Goal: Task Accomplishment & Management: Manage account settings

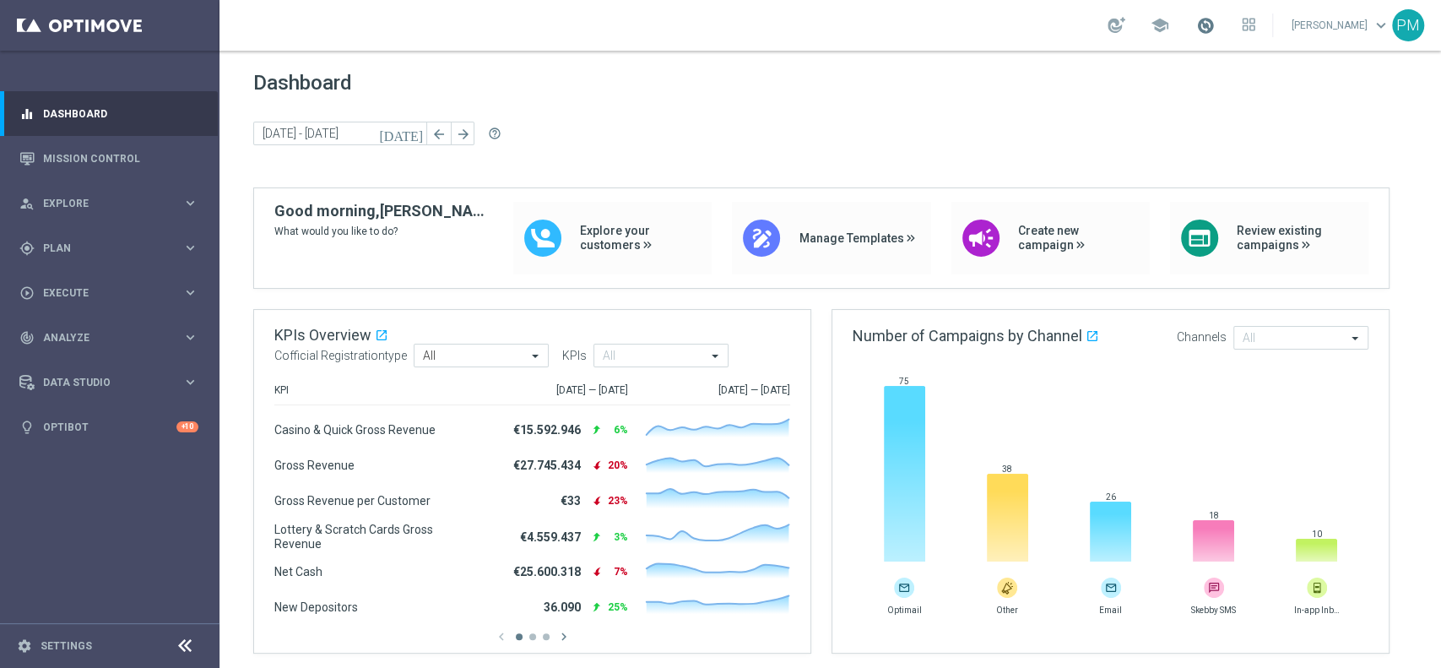
click at [1196, 31] on span at bounding box center [1205, 25] width 19 height 19
click at [68, 201] on span "Explore" at bounding box center [112, 203] width 139 height 10
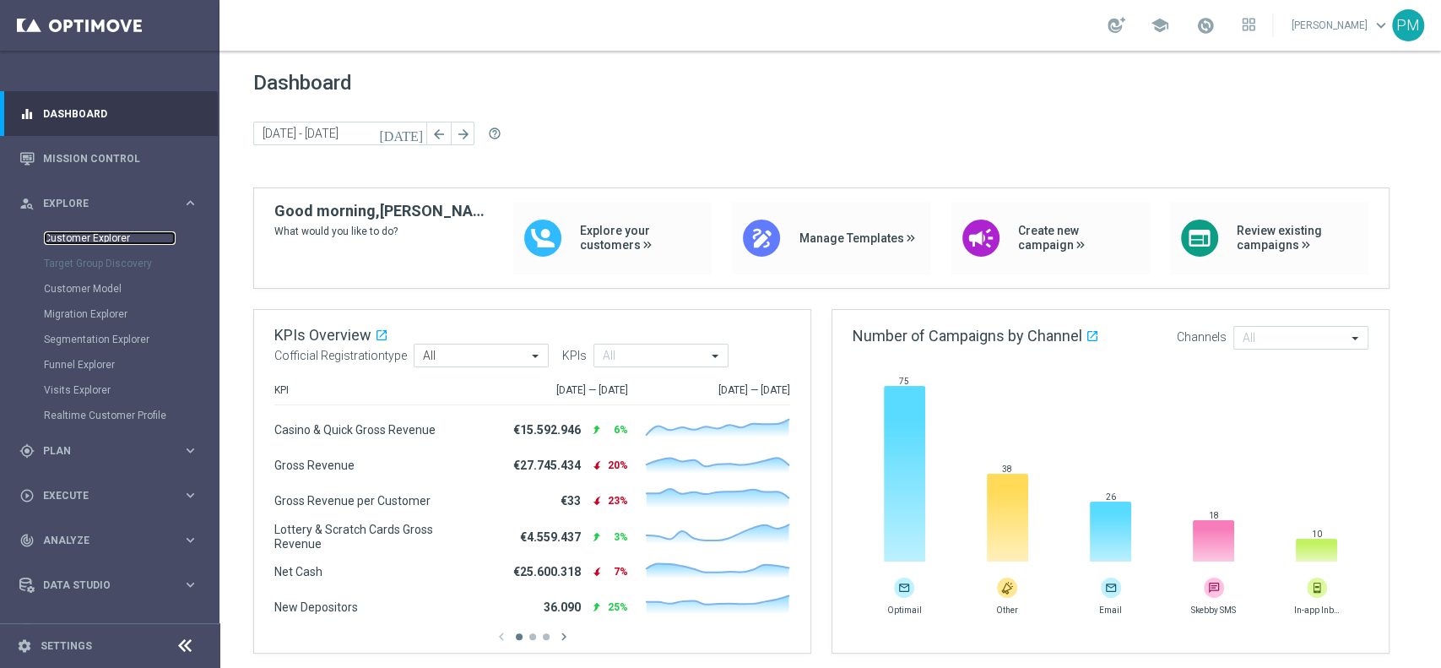
click at [68, 237] on link "Customer Explorer" at bounding box center [110, 238] width 132 height 14
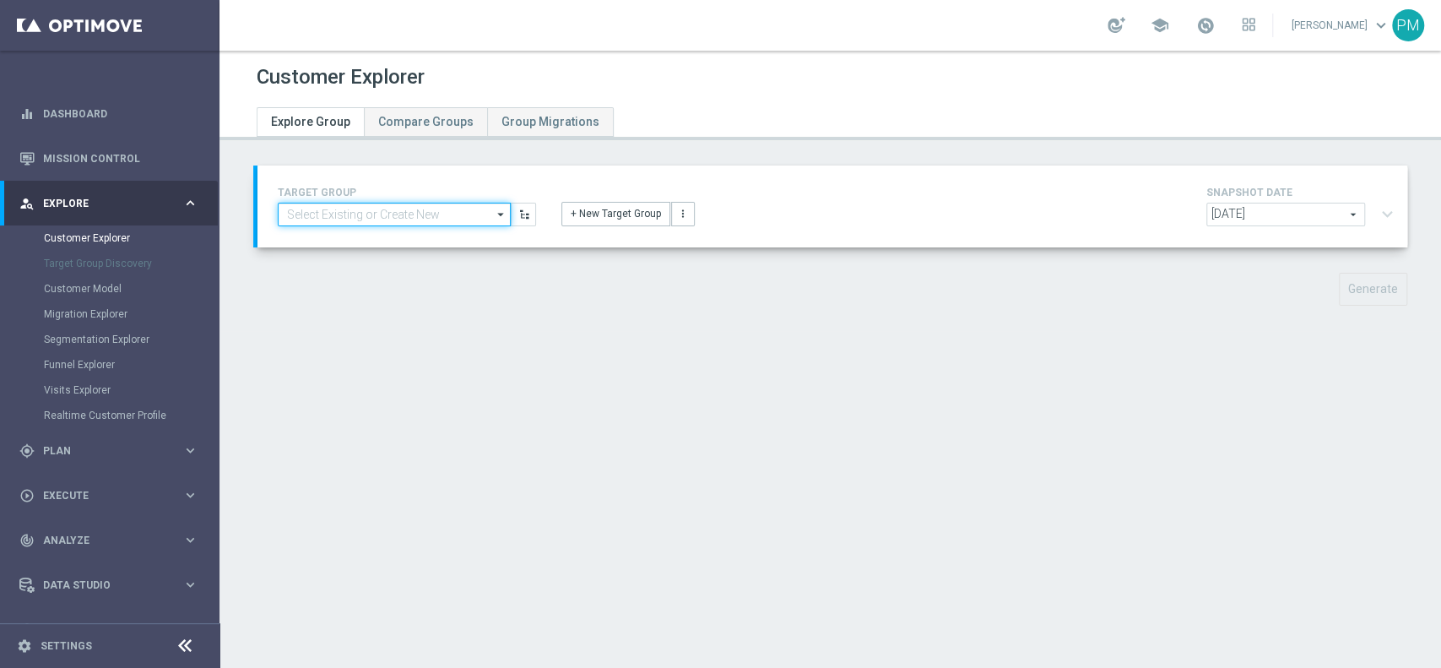
click at [396, 221] on input at bounding box center [394, 215] width 233 height 24
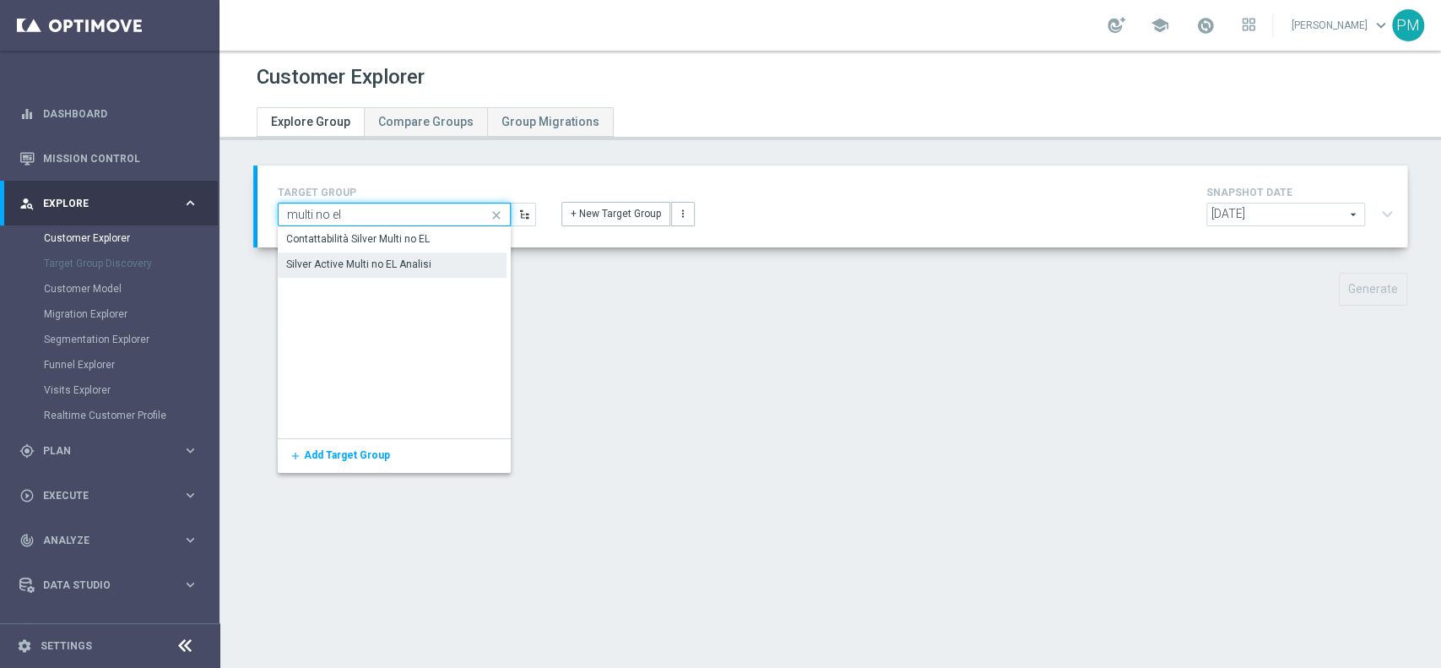
type input "multi no el"
click at [377, 257] on div "Silver Active Multi no EL Analisi" at bounding box center [359, 264] width 145 height 15
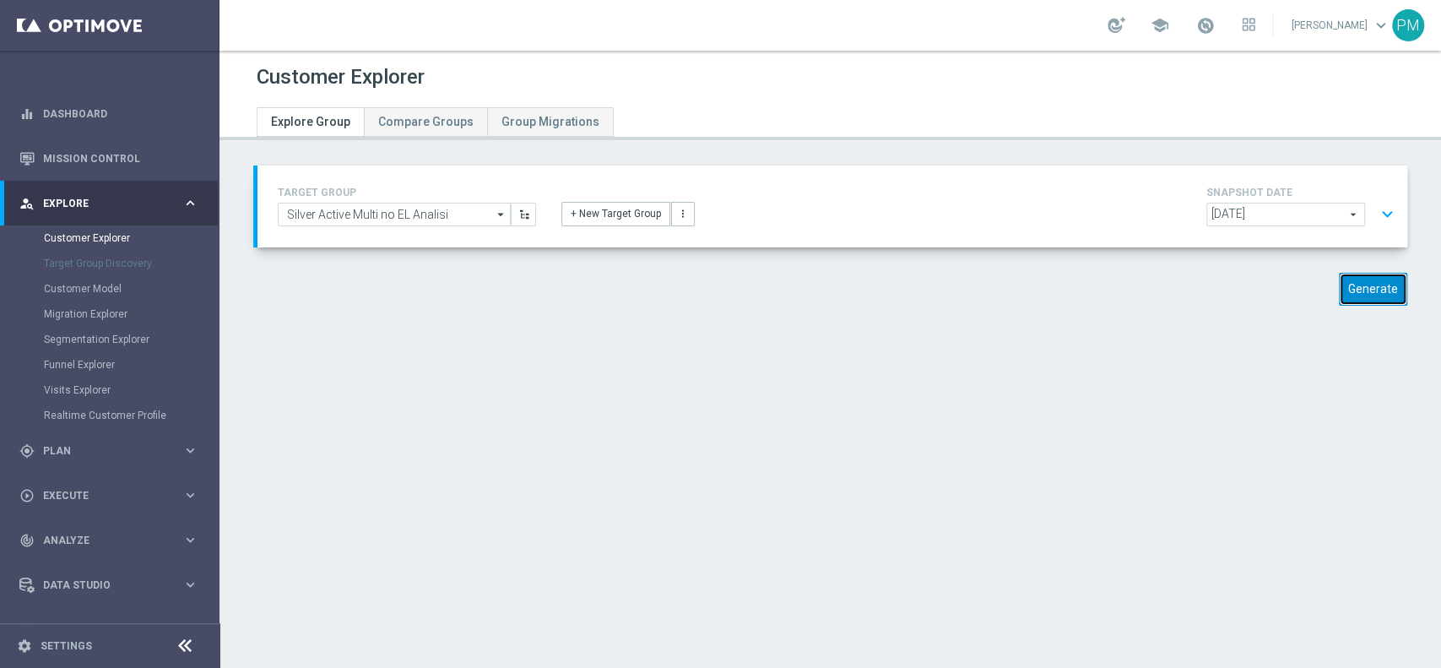
click at [1343, 293] on button "Generate" at bounding box center [1372, 289] width 68 height 33
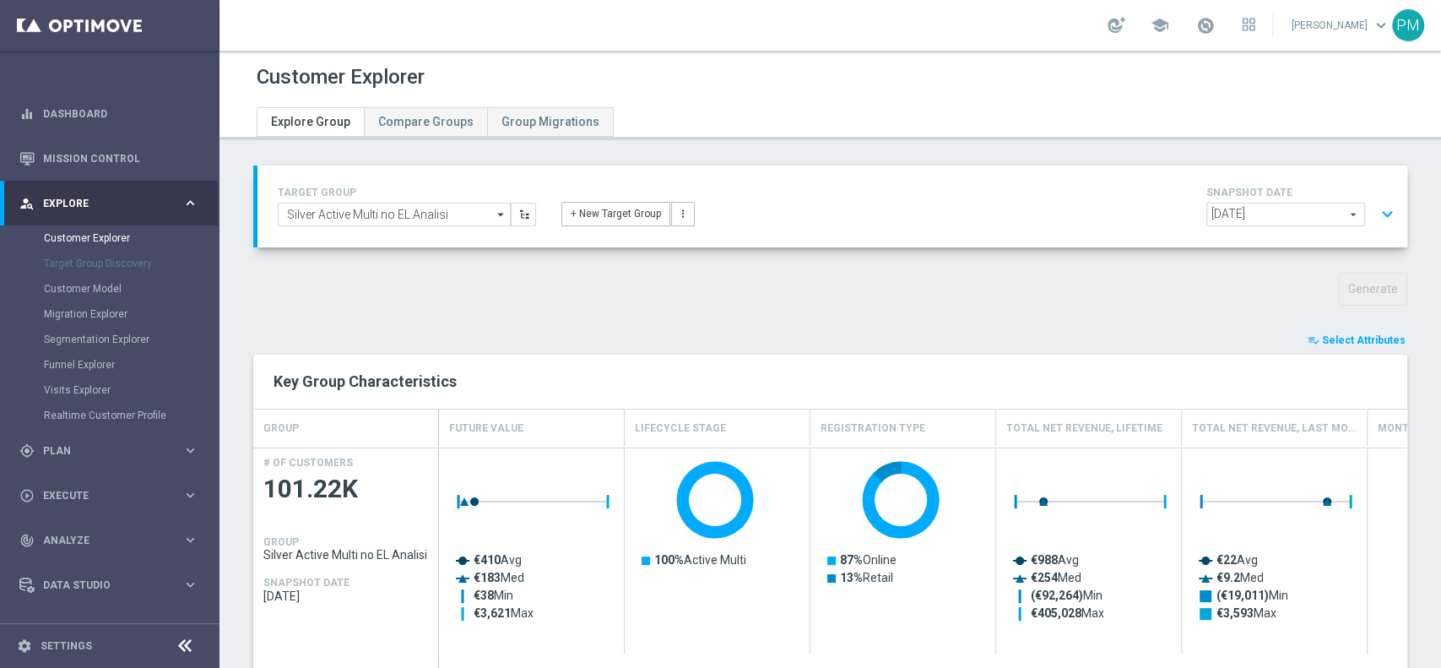
click at [1352, 345] on button "playlist_add_check Select Attributes" at bounding box center [1355, 340] width 101 height 19
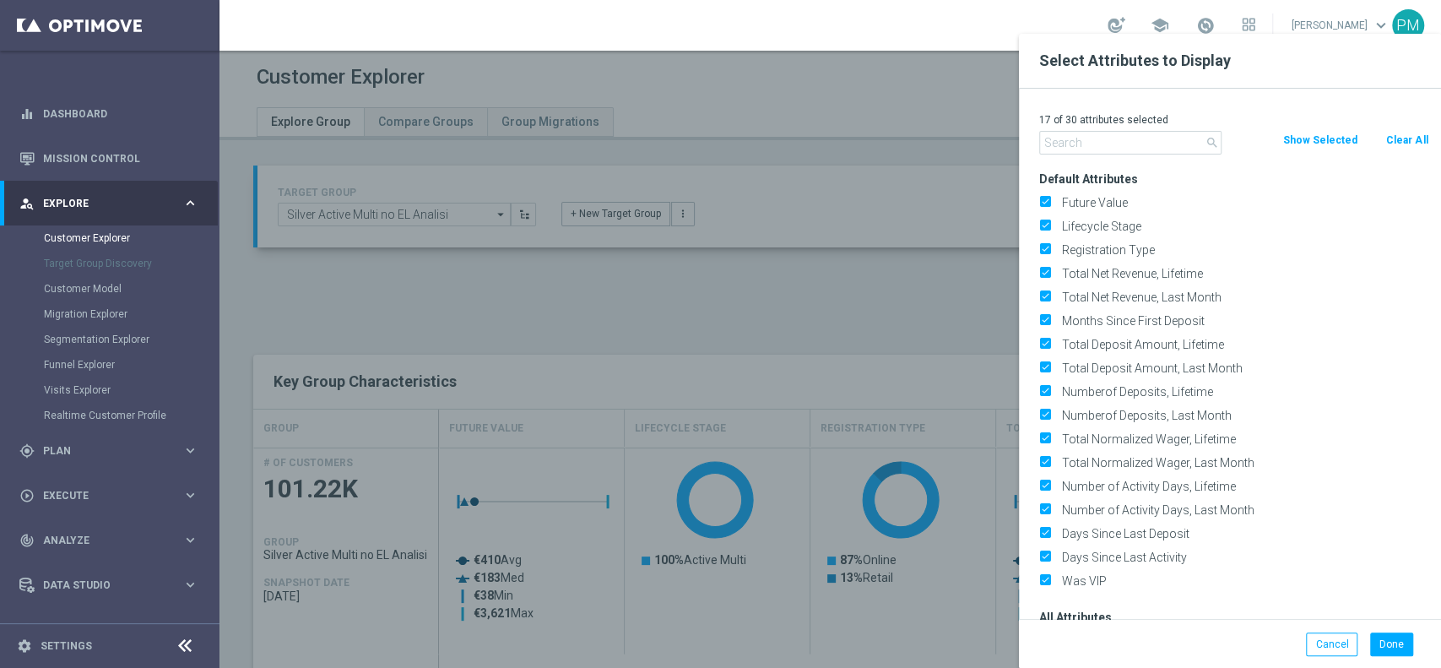
click at [1416, 141] on button "Clear All" at bounding box center [1406, 140] width 45 height 19
checkbox input "false"
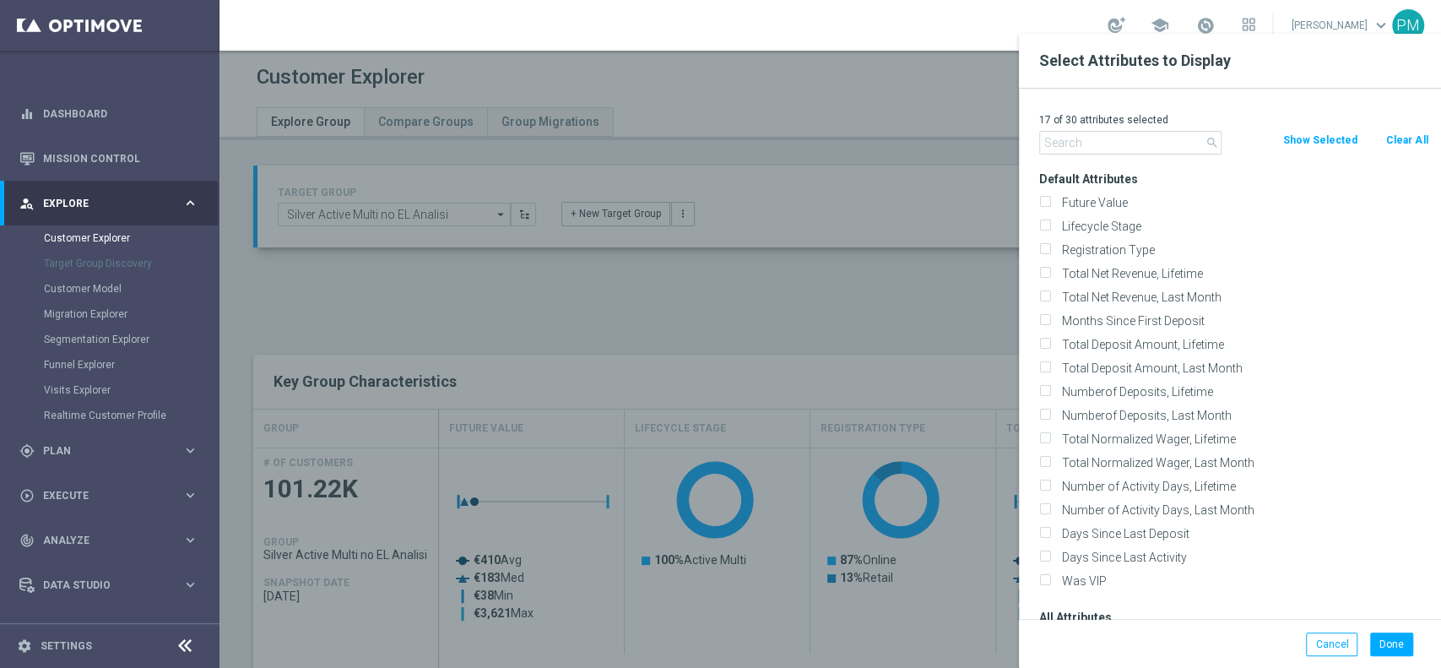
checkbox input "false"
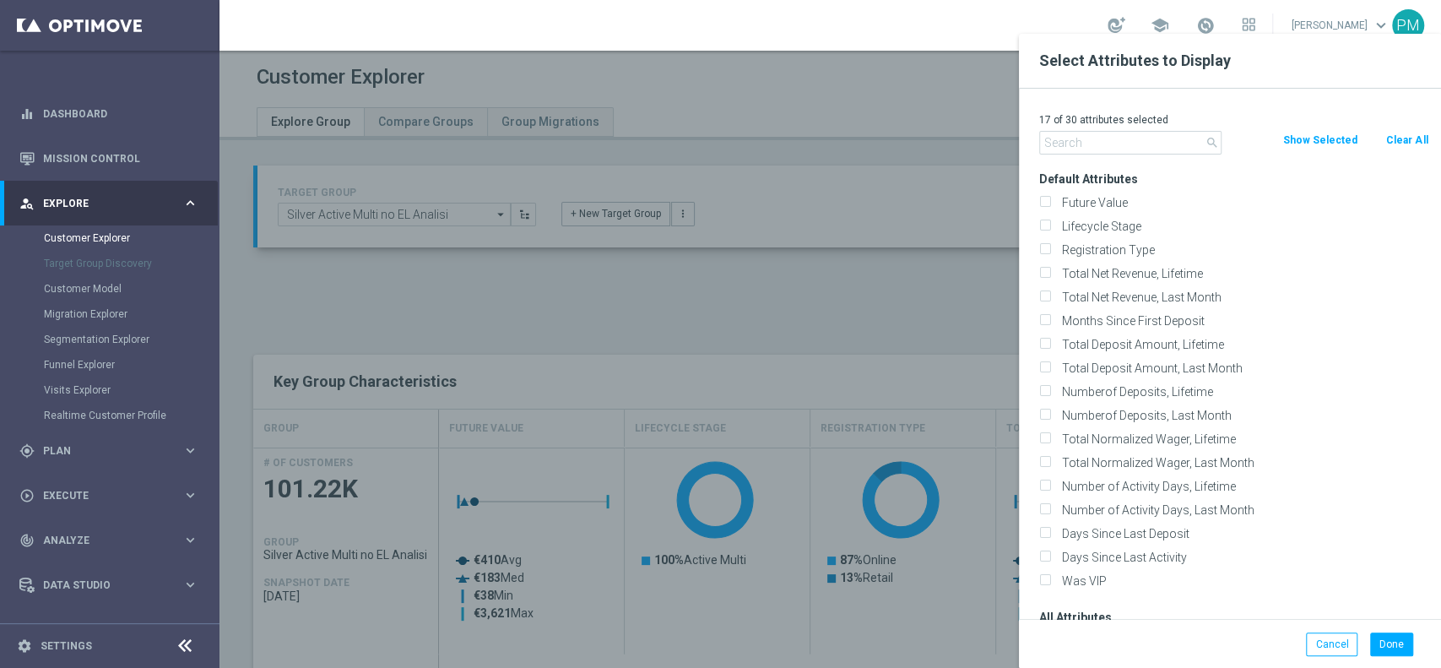
checkbox input "false"
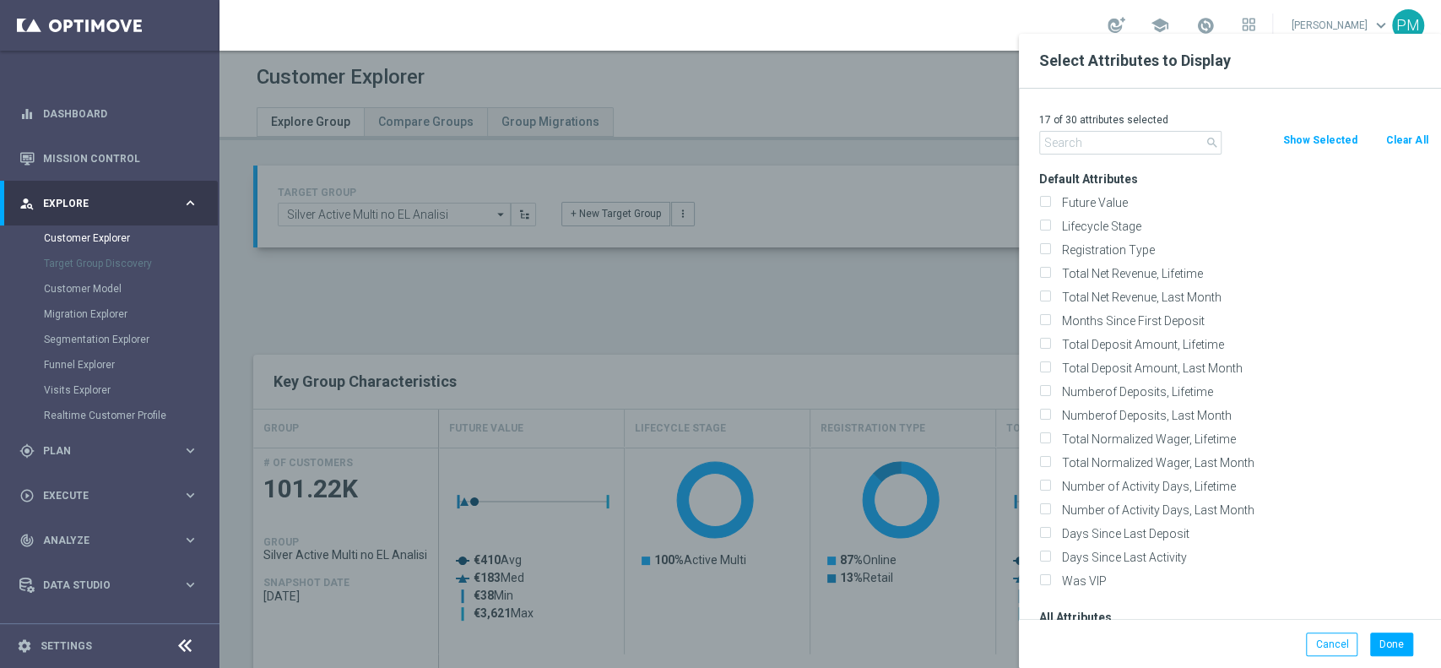
checkbox input "false"
click at [1127, 125] on p "0 of 30 attributes selected" at bounding box center [1233, 120] width 389 height 14
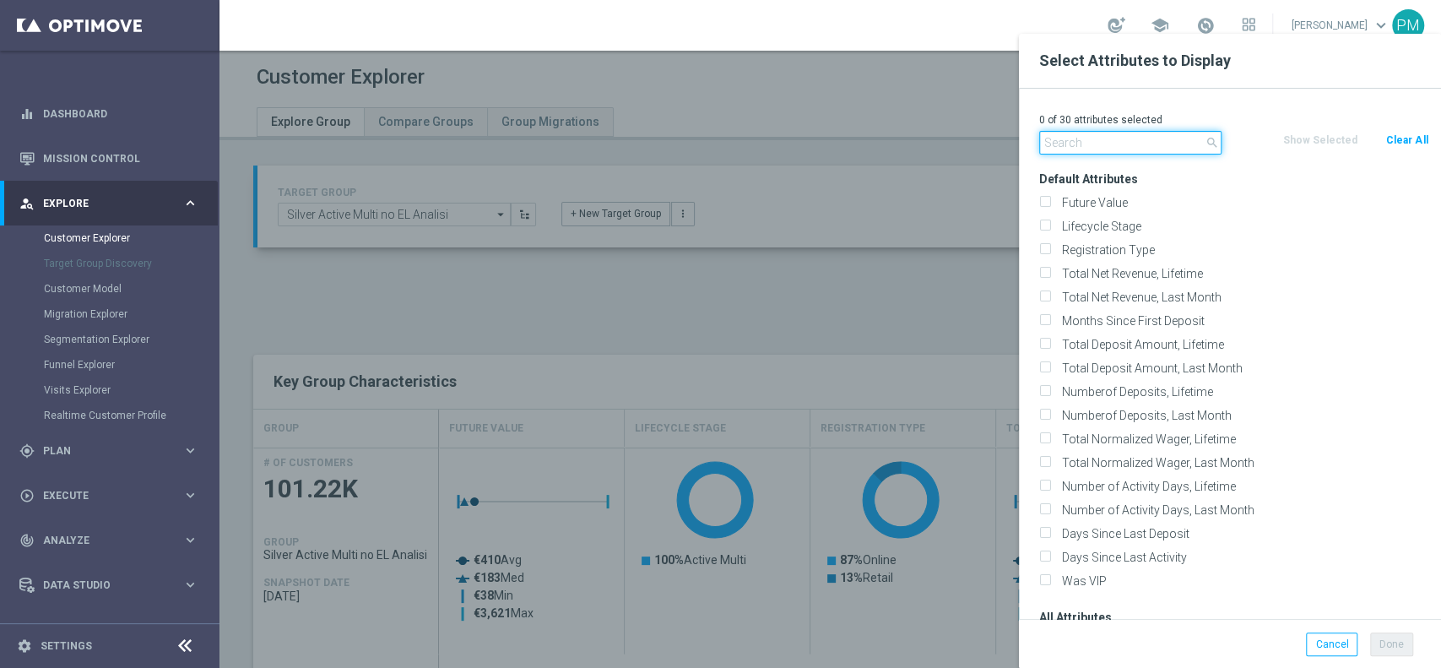
click at [1122, 136] on input "text" at bounding box center [1130, 143] width 182 height 24
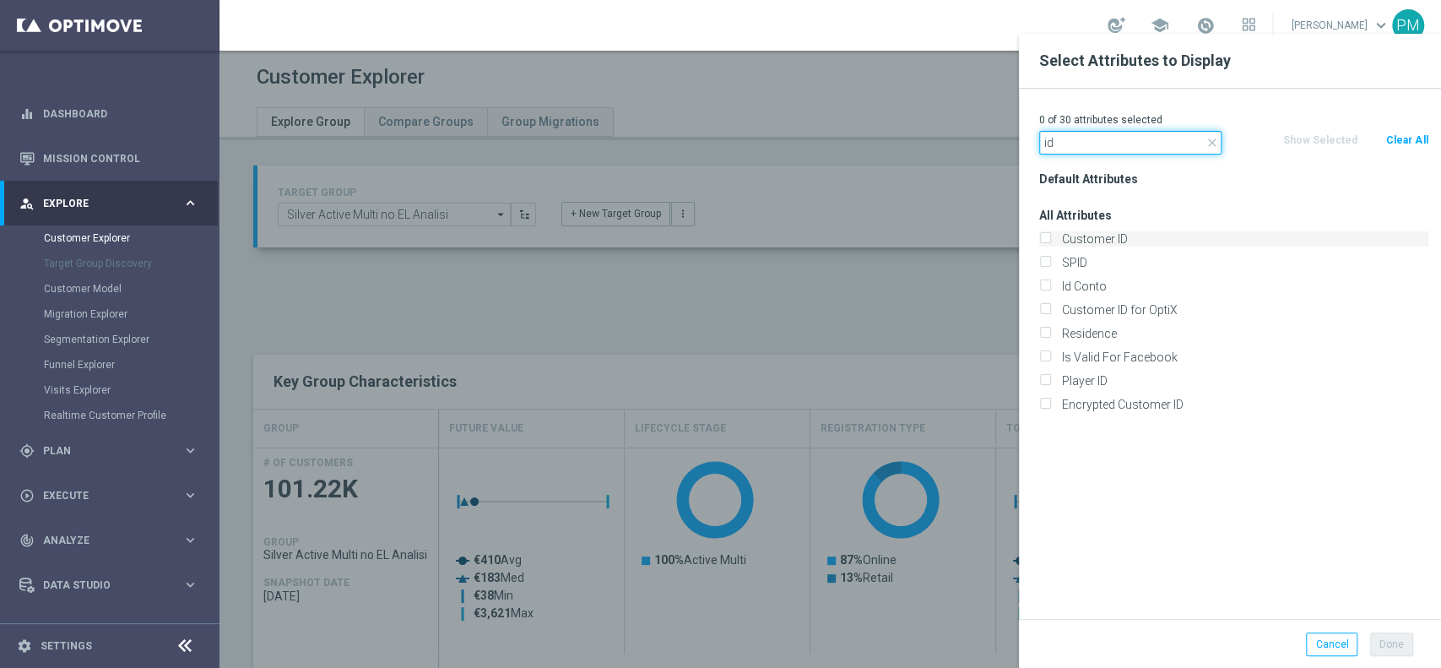
type input "id"
click at [1094, 234] on label "Customer ID" at bounding box center [1242, 238] width 372 height 15
click at [1050, 235] on input "Customer ID" at bounding box center [1044, 240] width 11 height 11
checkbox input "true"
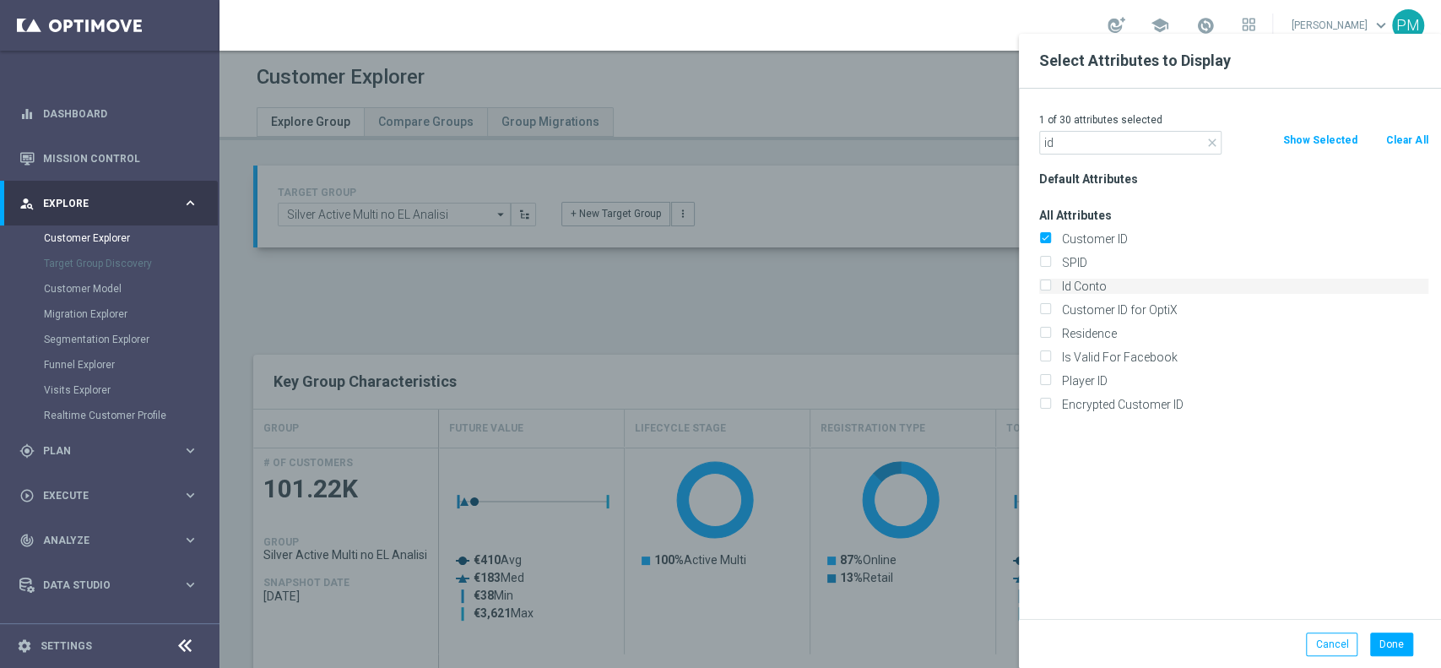
click at [1089, 287] on label "Id Conto" at bounding box center [1242, 285] width 372 height 15
click at [1050, 287] on input "Id Conto" at bounding box center [1044, 288] width 11 height 11
checkbox input "true"
click at [1089, 140] on input "id" at bounding box center [1130, 143] width 182 height 24
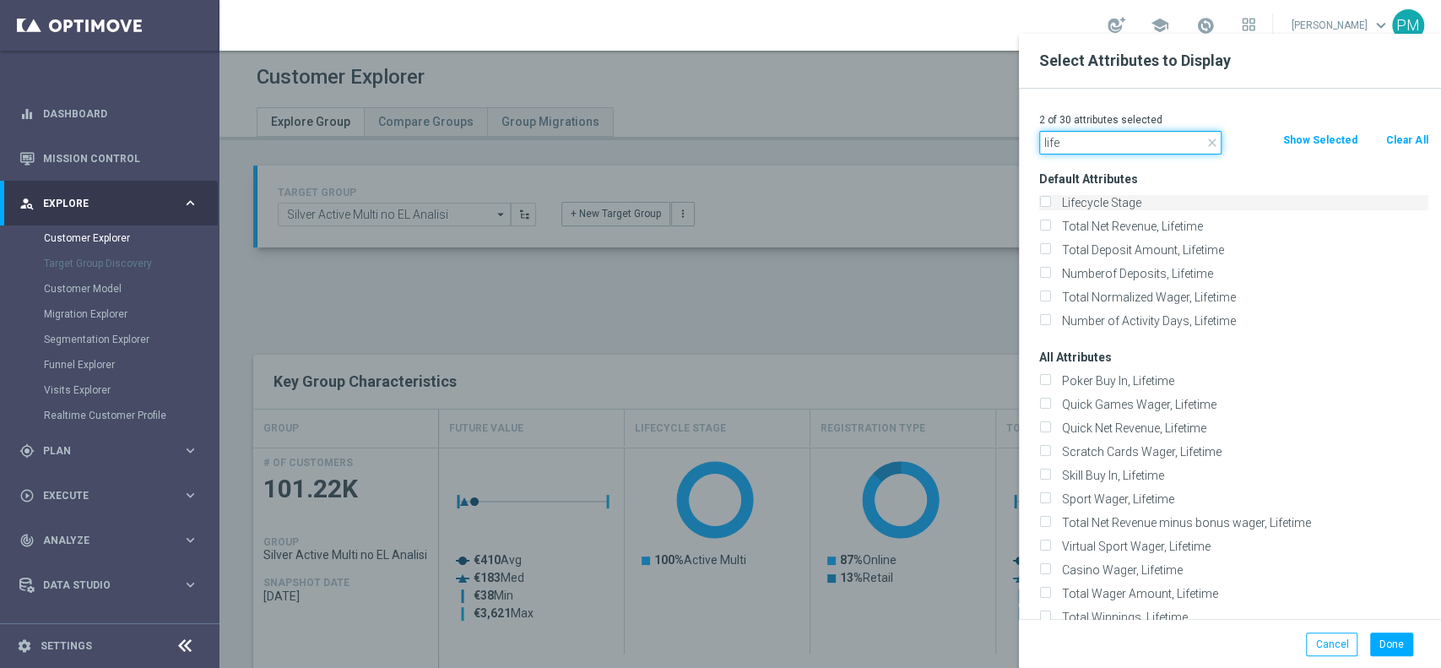
type input "life"
click at [1095, 203] on label "Lifecycle Stage" at bounding box center [1242, 202] width 372 height 15
click at [1050, 203] on input "Lifecycle Stage" at bounding box center [1044, 204] width 11 height 11
checkbox input "true"
click at [1377, 645] on button "Done" at bounding box center [1391, 644] width 43 height 24
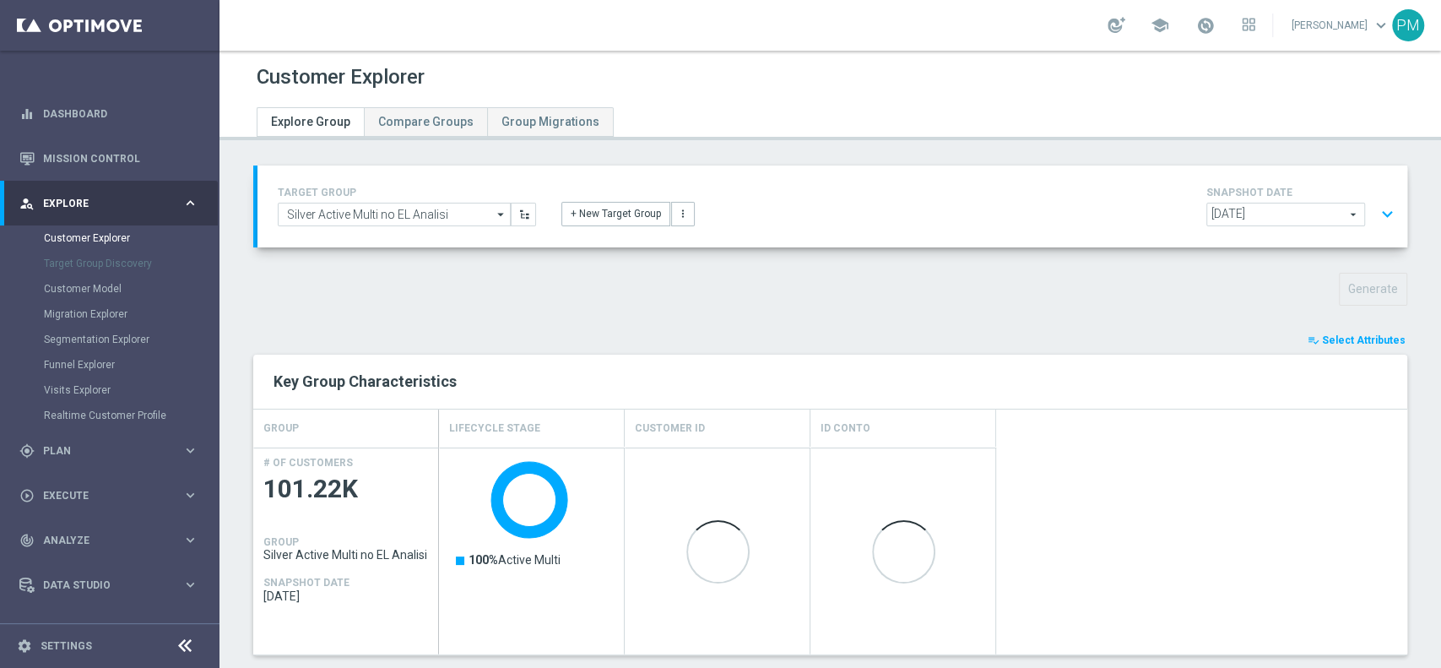
type input "Search"
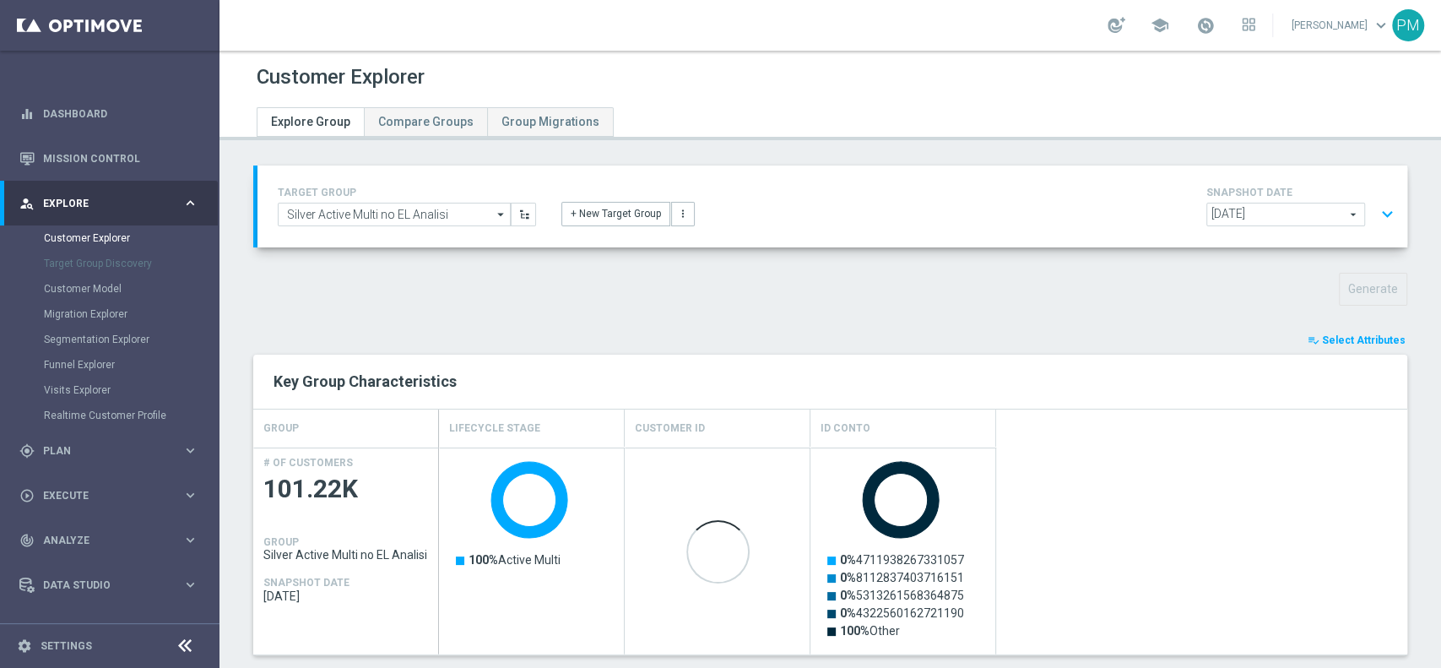
scroll to position [520, 0]
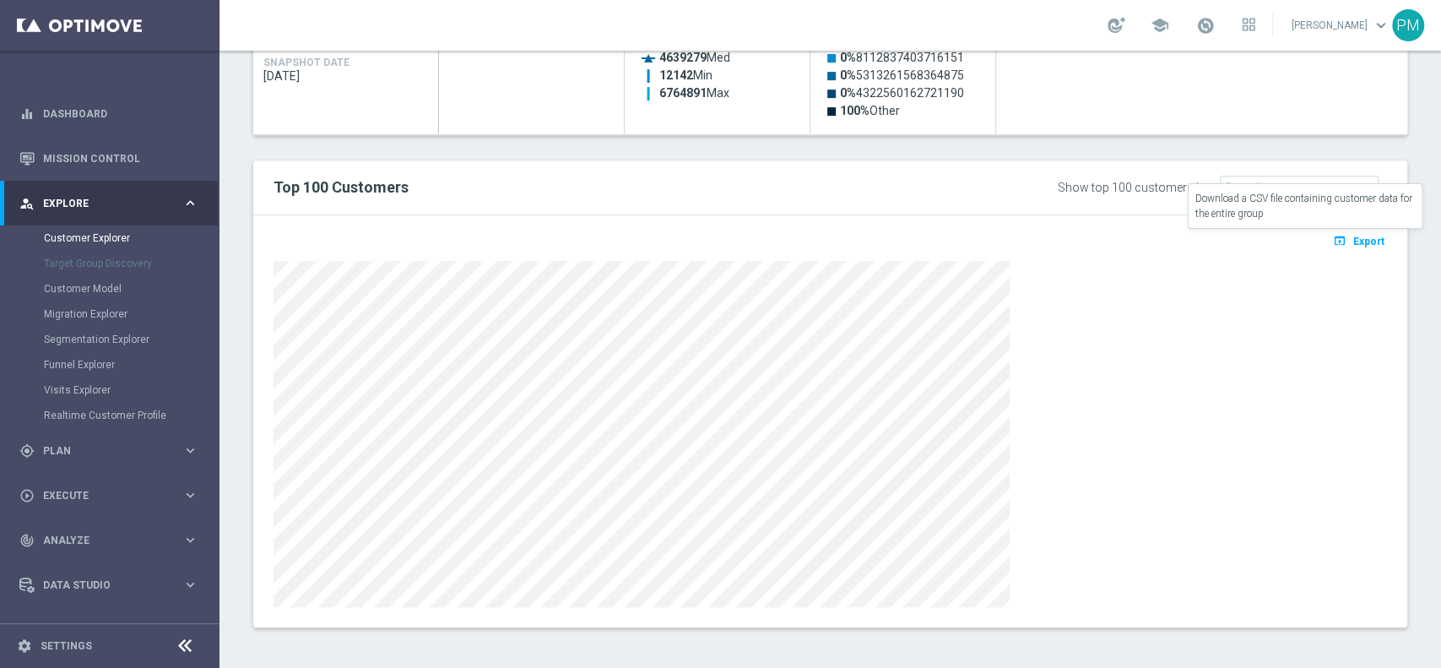
click at [1333, 241] on icon "open_in_browser" at bounding box center [1341, 241] width 18 height 14
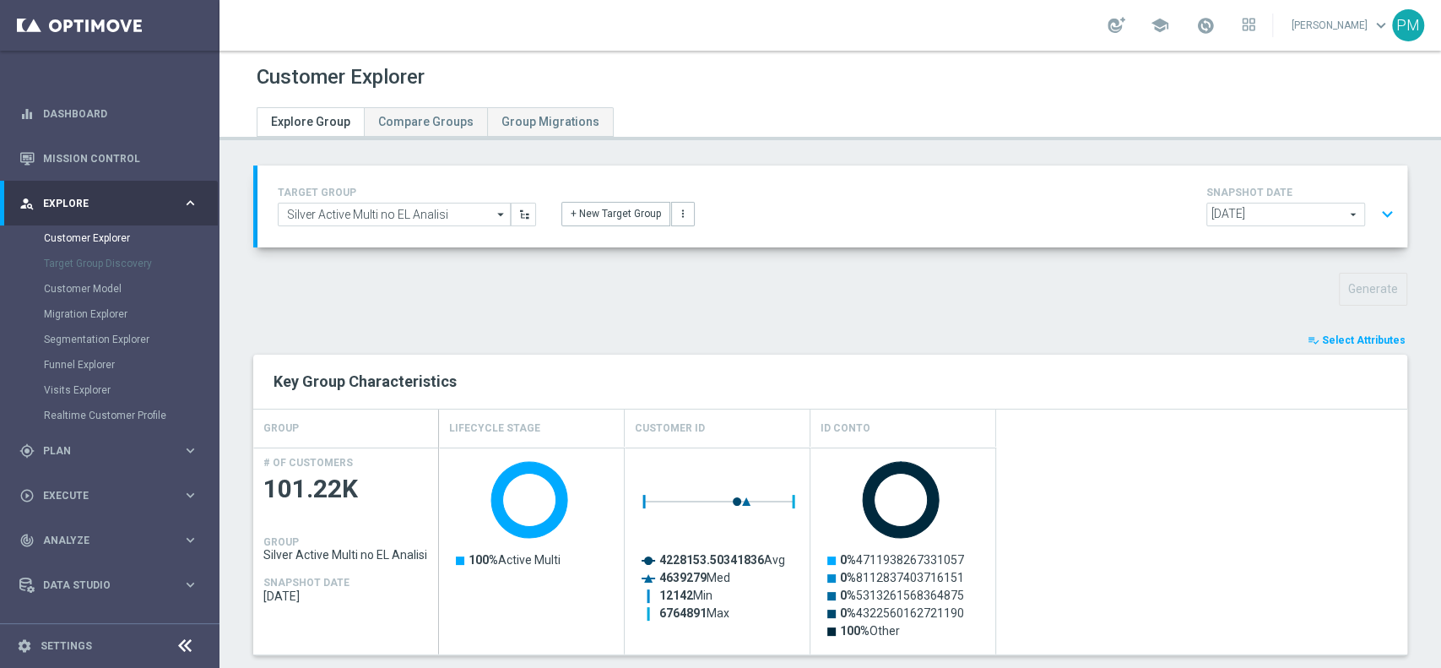
click at [1375, 213] on button "expand_more" at bounding box center [1387, 214] width 24 height 32
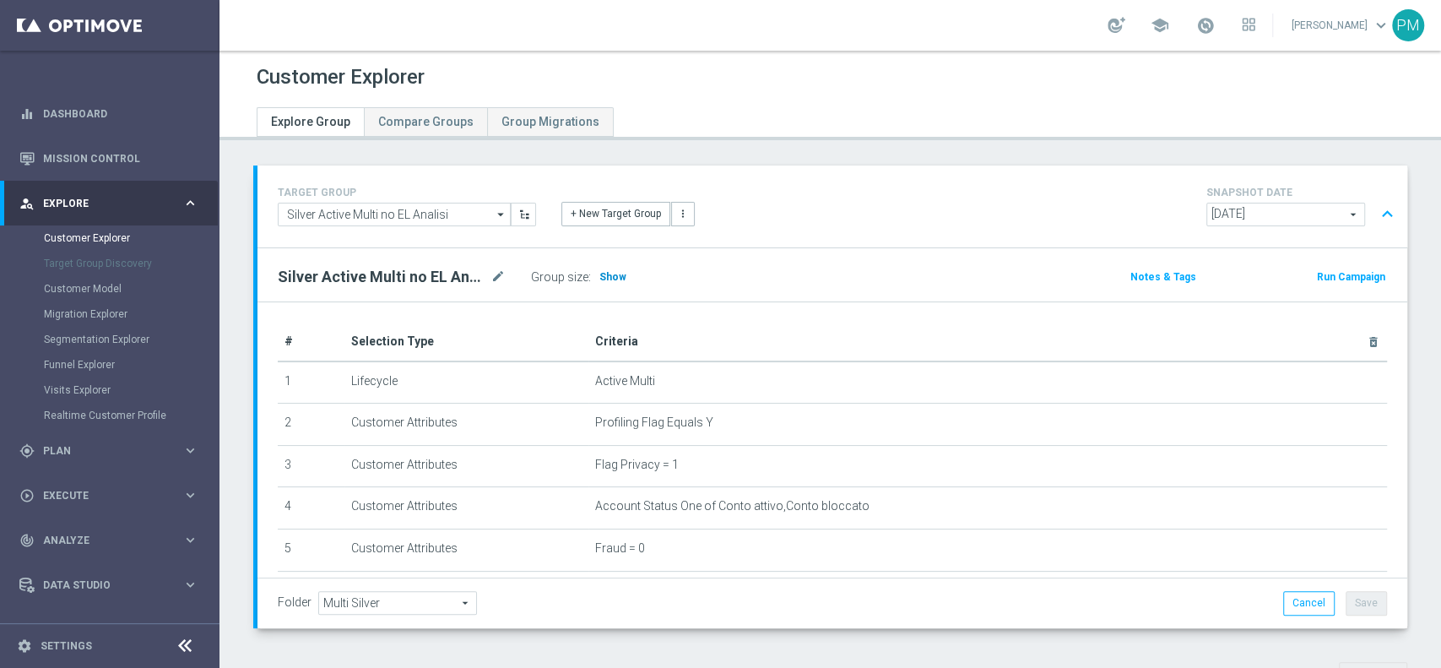
click at [601, 273] on span "Show" at bounding box center [612, 277] width 27 height 12
click at [1375, 214] on button "expand_less" at bounding box center [1387, 214] width 24 height 32
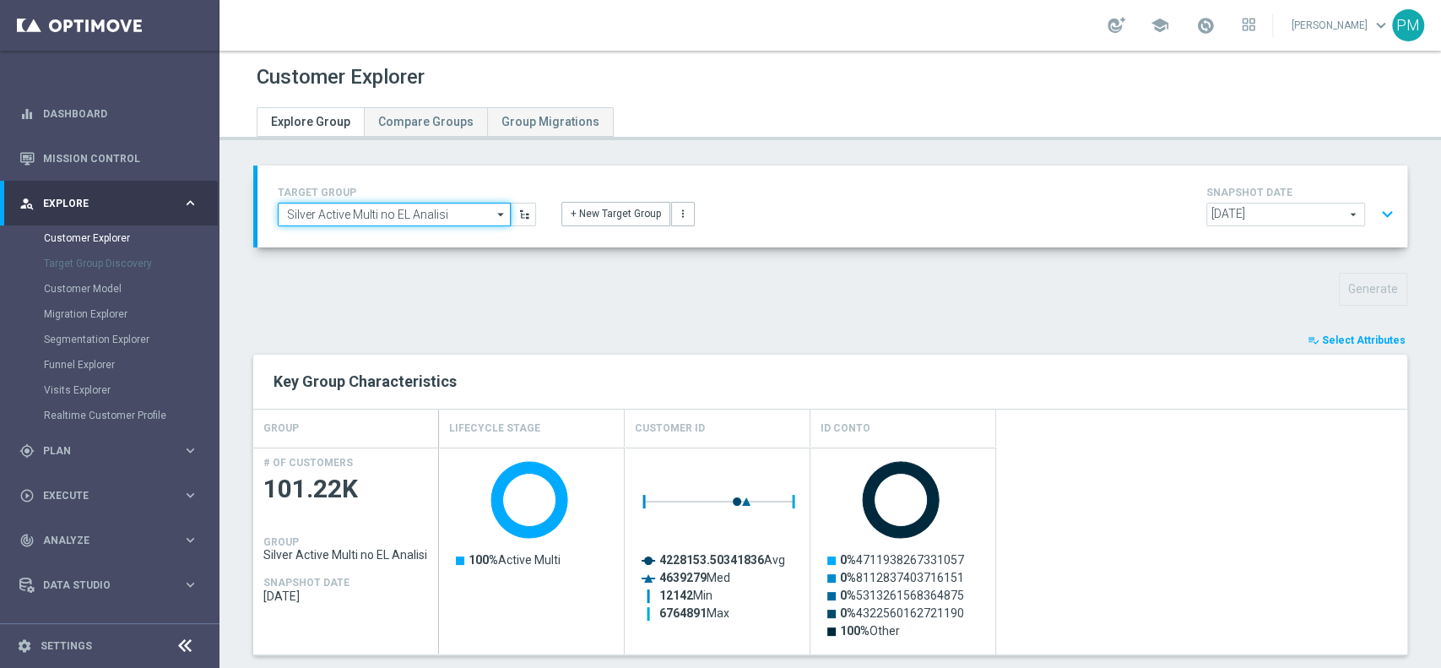
click at [397, 204] on input "Silver Active Multi no EL Analisi" at bounding box center [394, 215] width 233 height 24
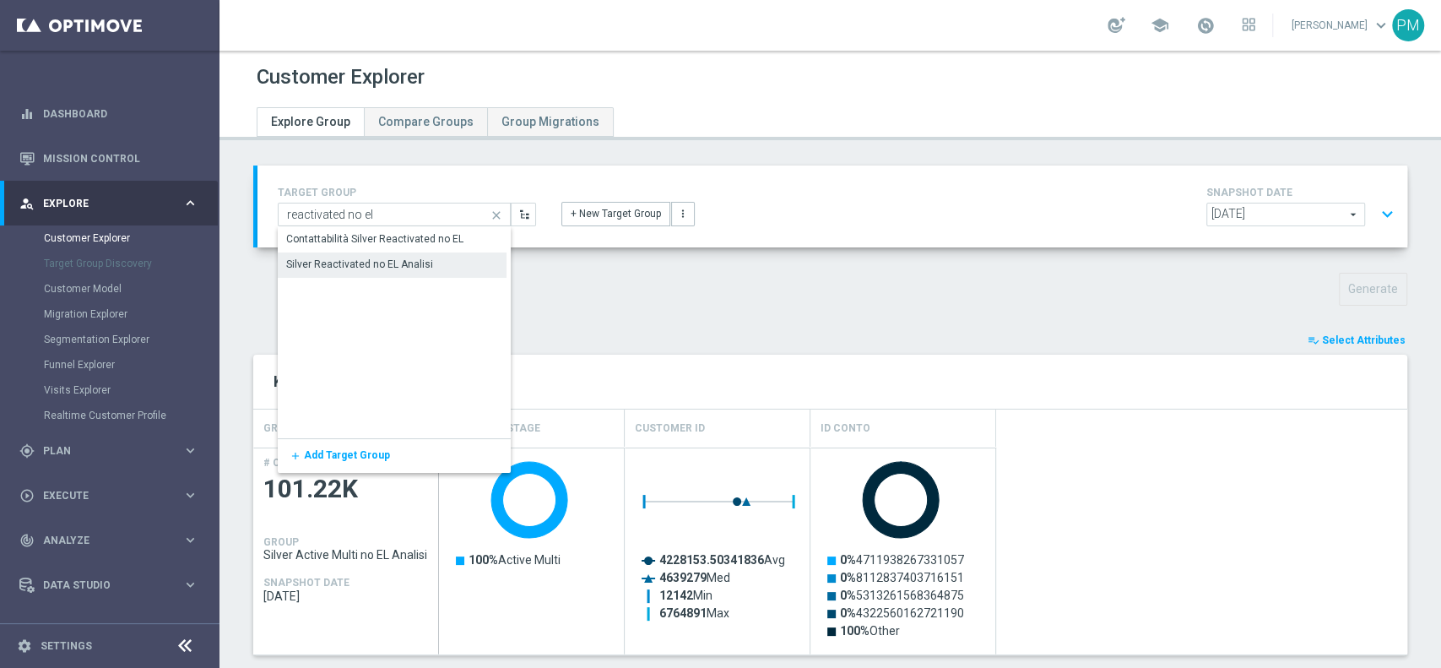
click at [381, 266] on div "Silver Reactivated no EL Analisi" at bounding box center [359, 264] width 147 height 15
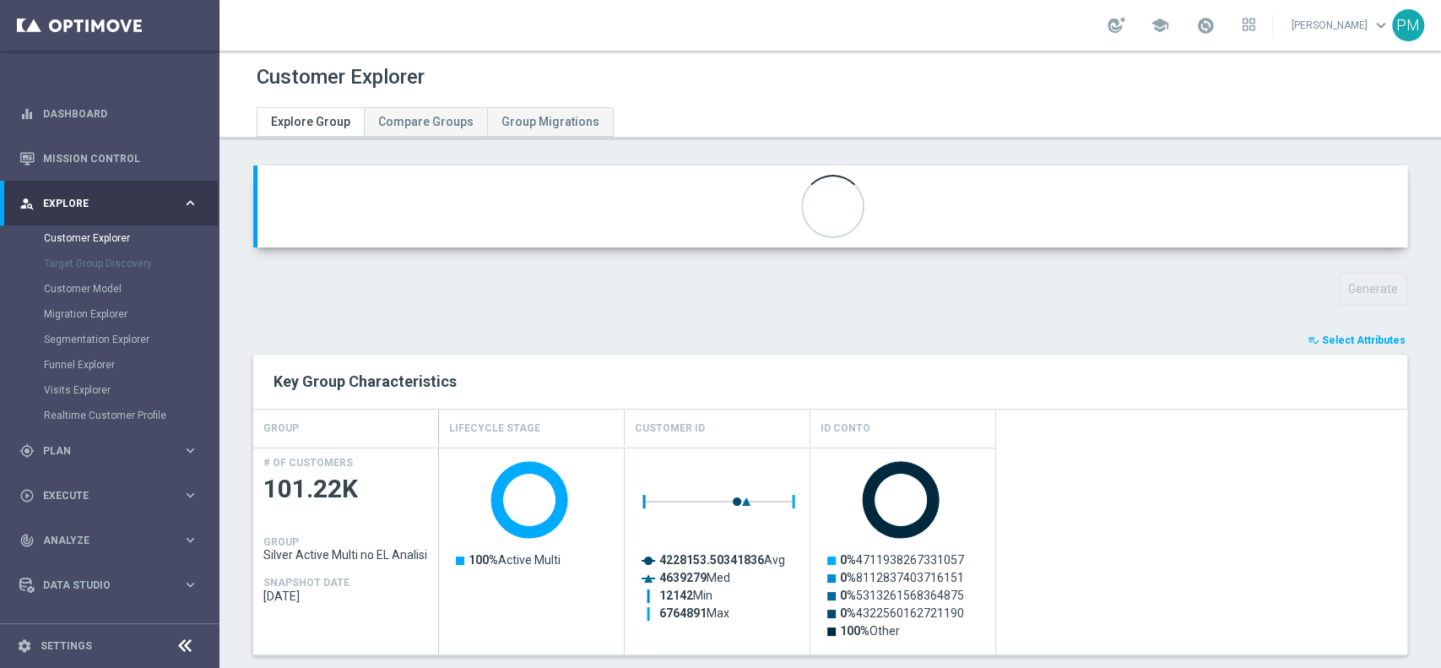
type input "Silver Reactivated no EL Analisi"
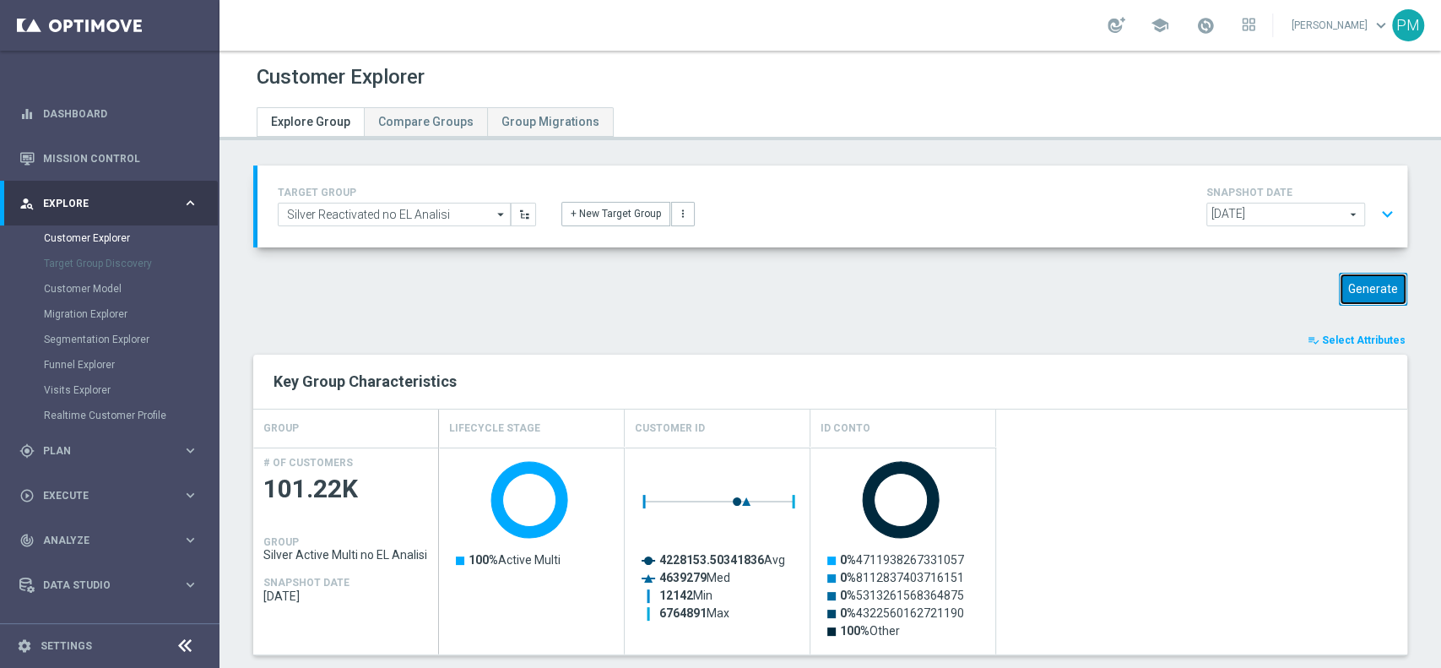
click at [1338, 287] on button "Generate" at bounding box center [1372, 289] width 68 height 33
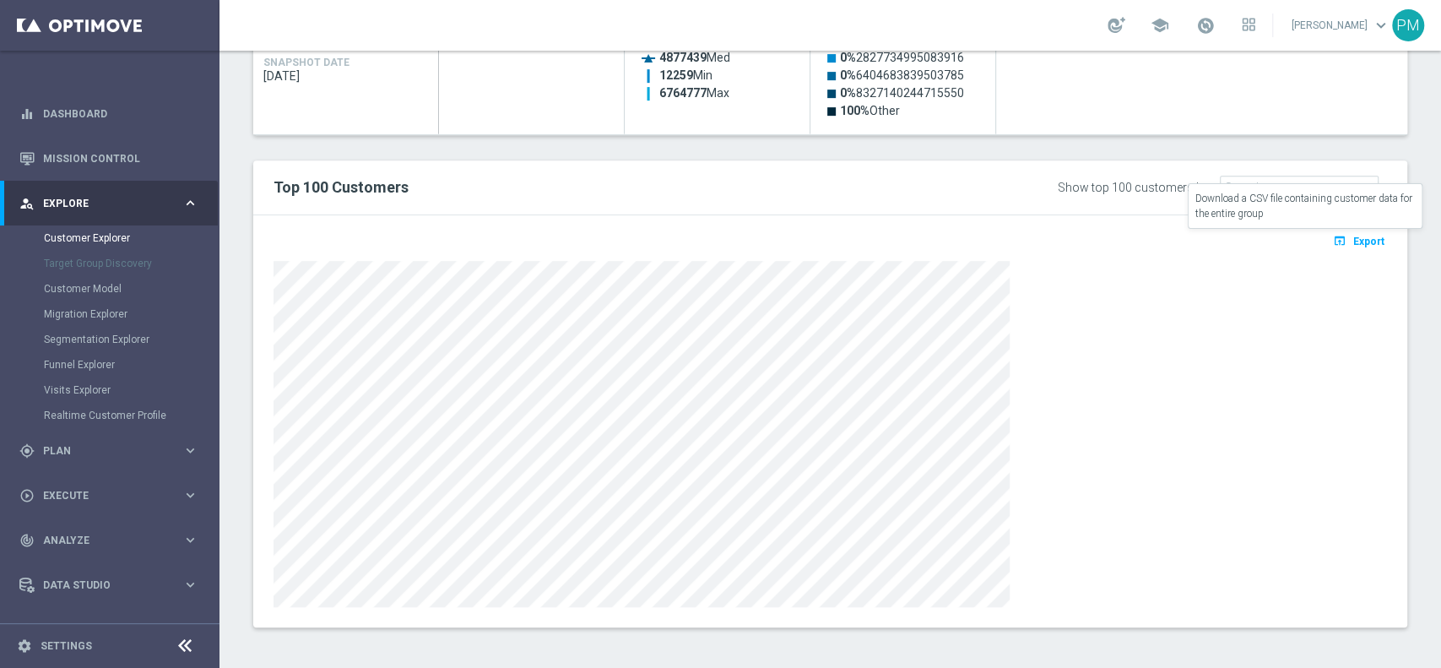
click at [1335, 244] on button "open_in_browser Export" at bounding box center [1358, 241] width 57 height 22
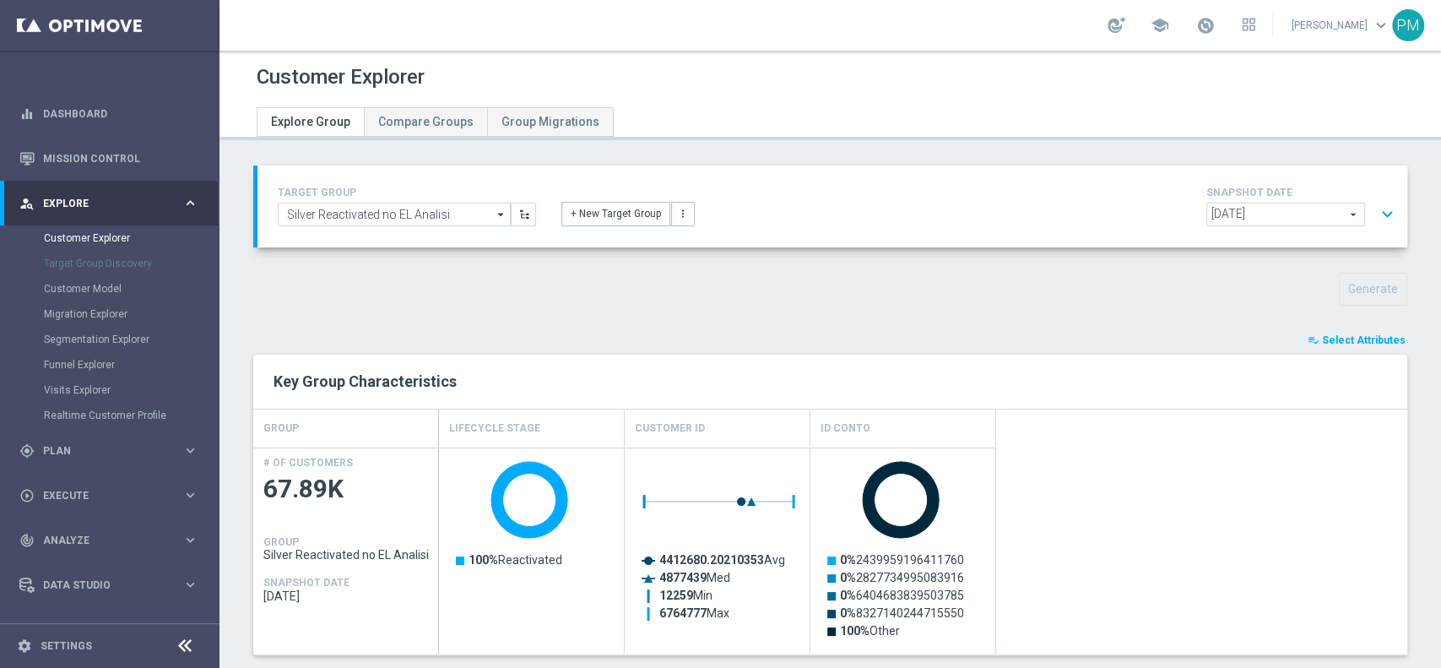
click at [1375, 206] on button "expand_more" at bounding box center [1387, 214] width 24 height 32
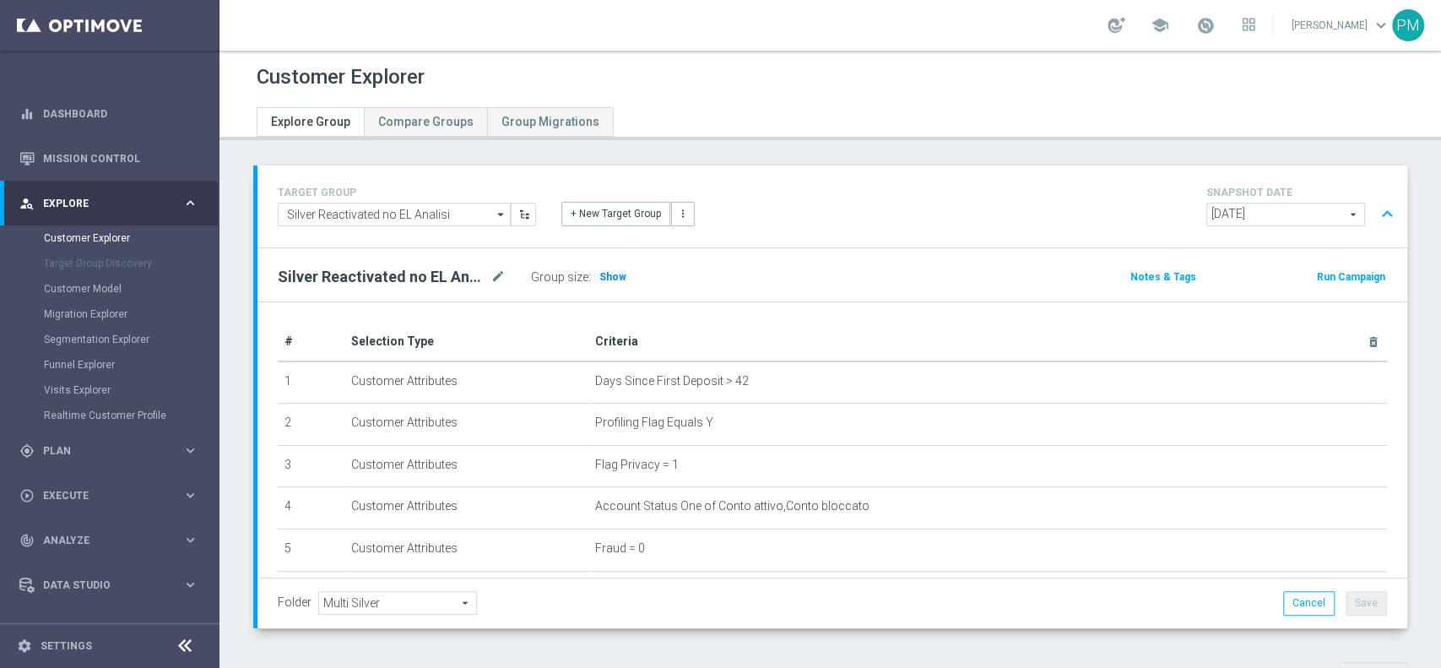
click at [607, 277] on span "Show" at bounding box center [612, 277] width 27 height 12
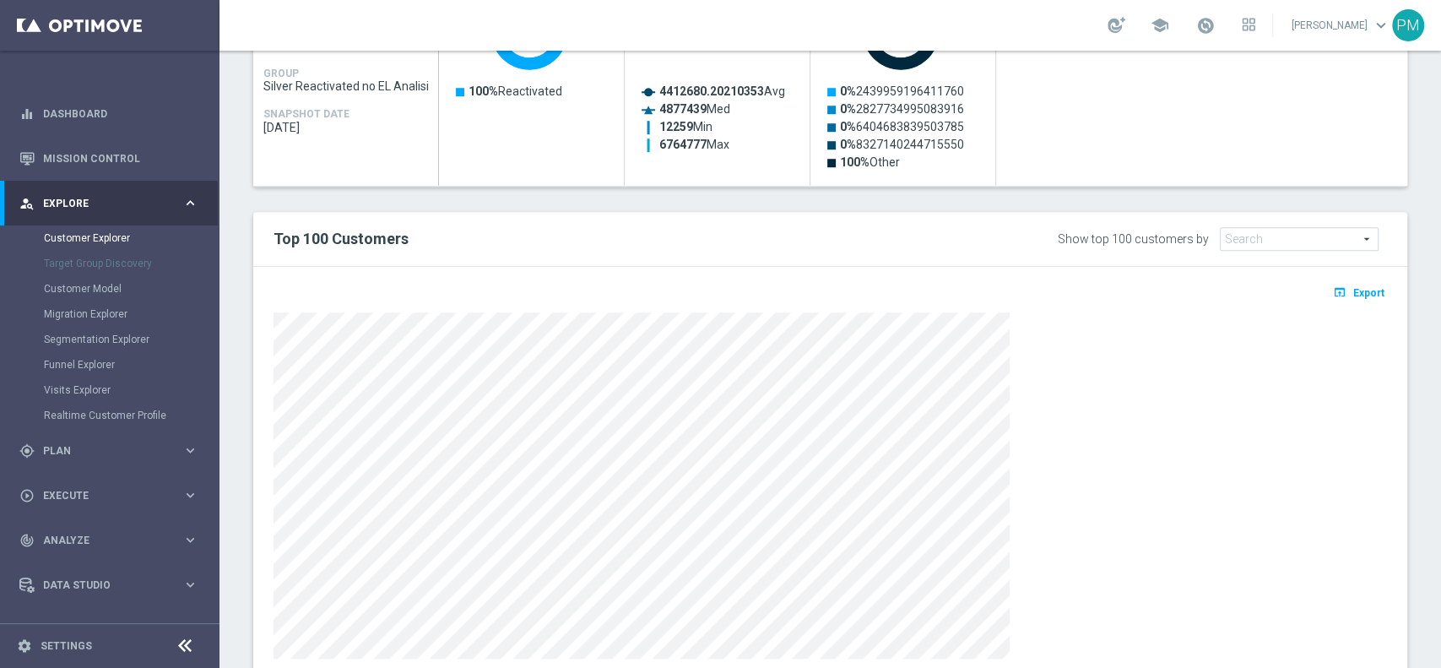
scroll to position [909, 0]
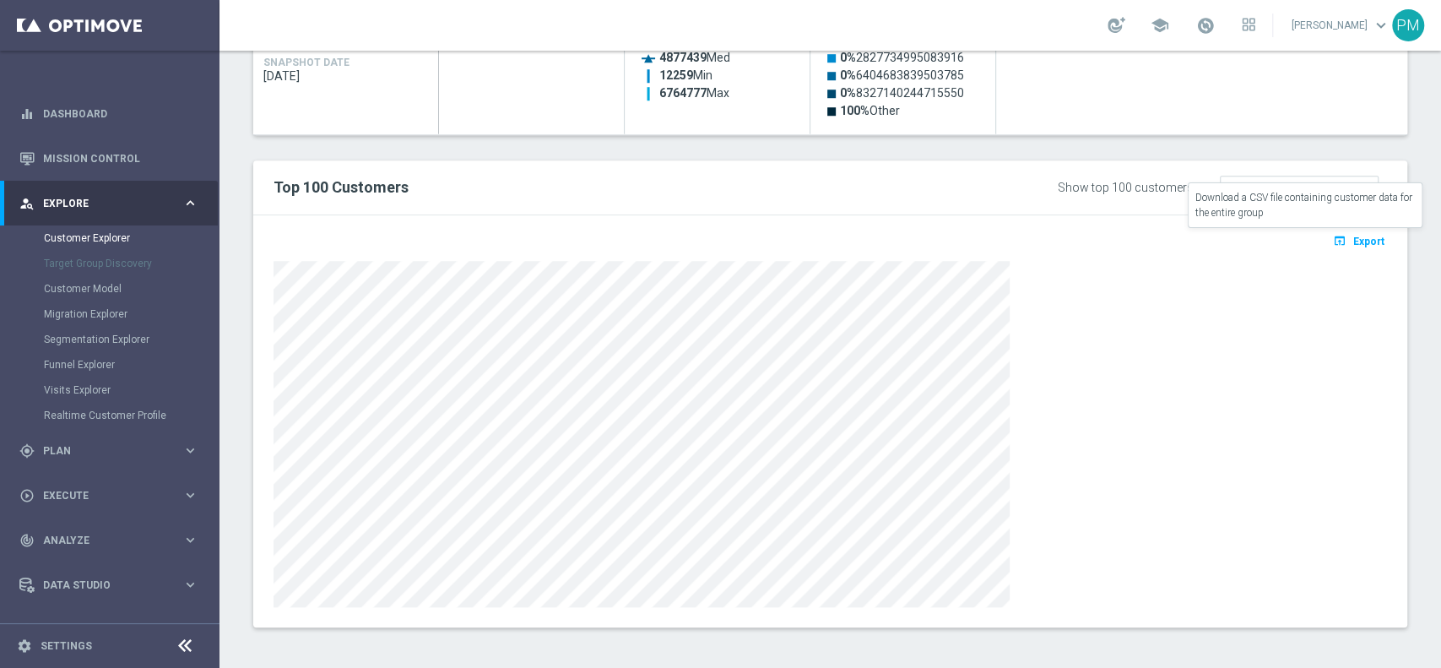
click at [1357, 241] on span "Export" at bounding box center [1368, 241] width 31 height 12
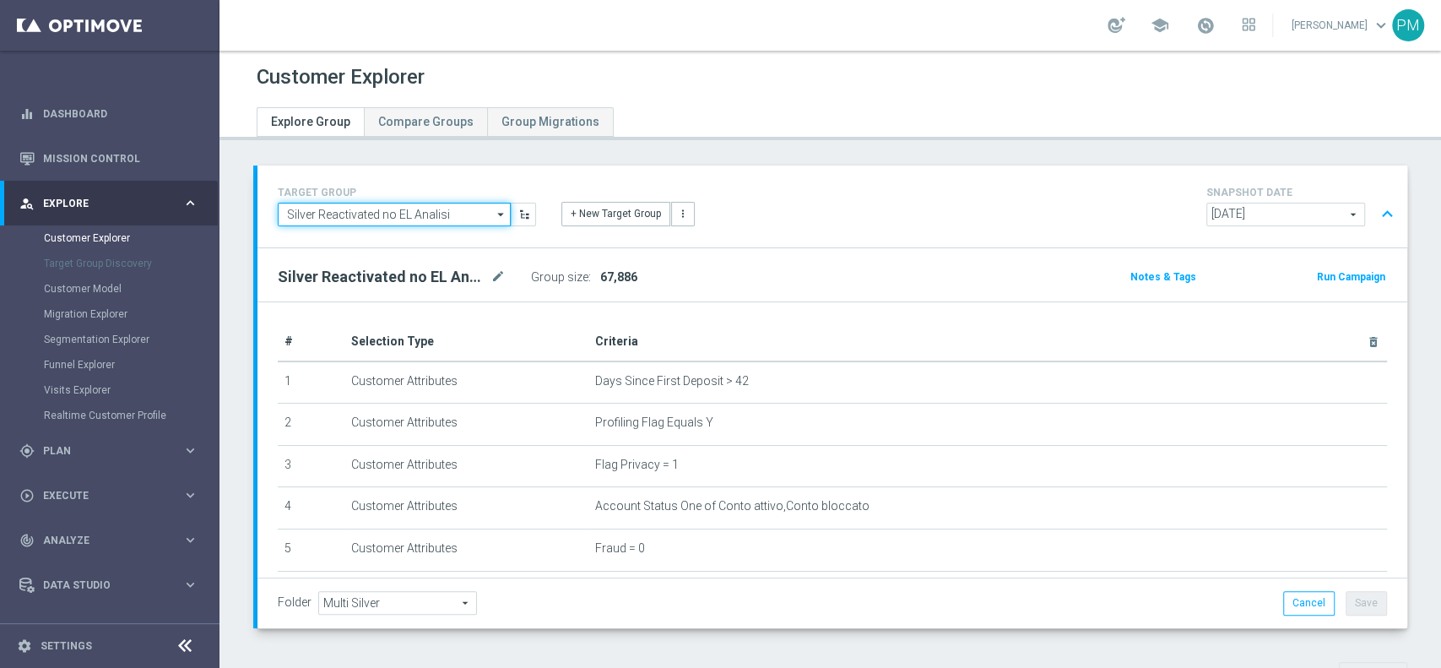
click at [406, 224] on input "Silver Reactivated no EL Analisi" at bounding box center [394, 215] width 233 height 24
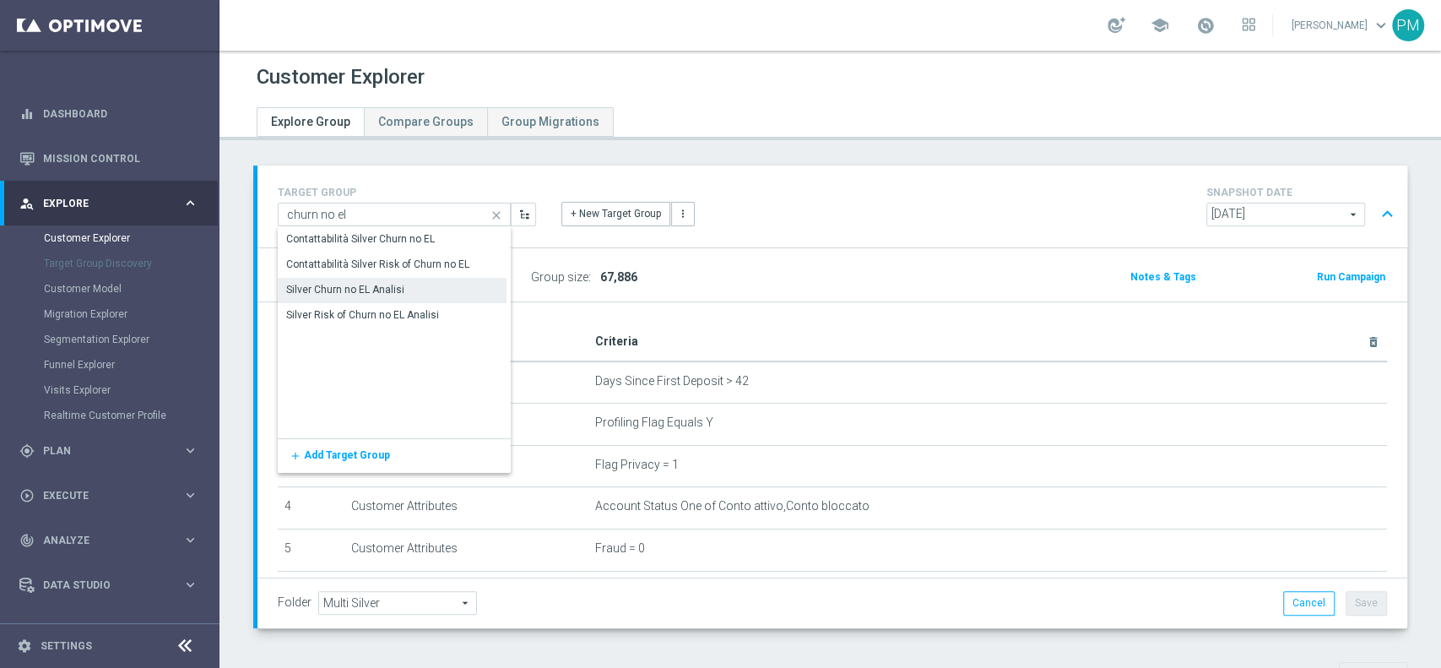
click at [392, 287] on div "Silver Churn no EL Analisi" at bounding box center [345, 289] width 118 height 15
type input "Silver Churn no EL Analisi"
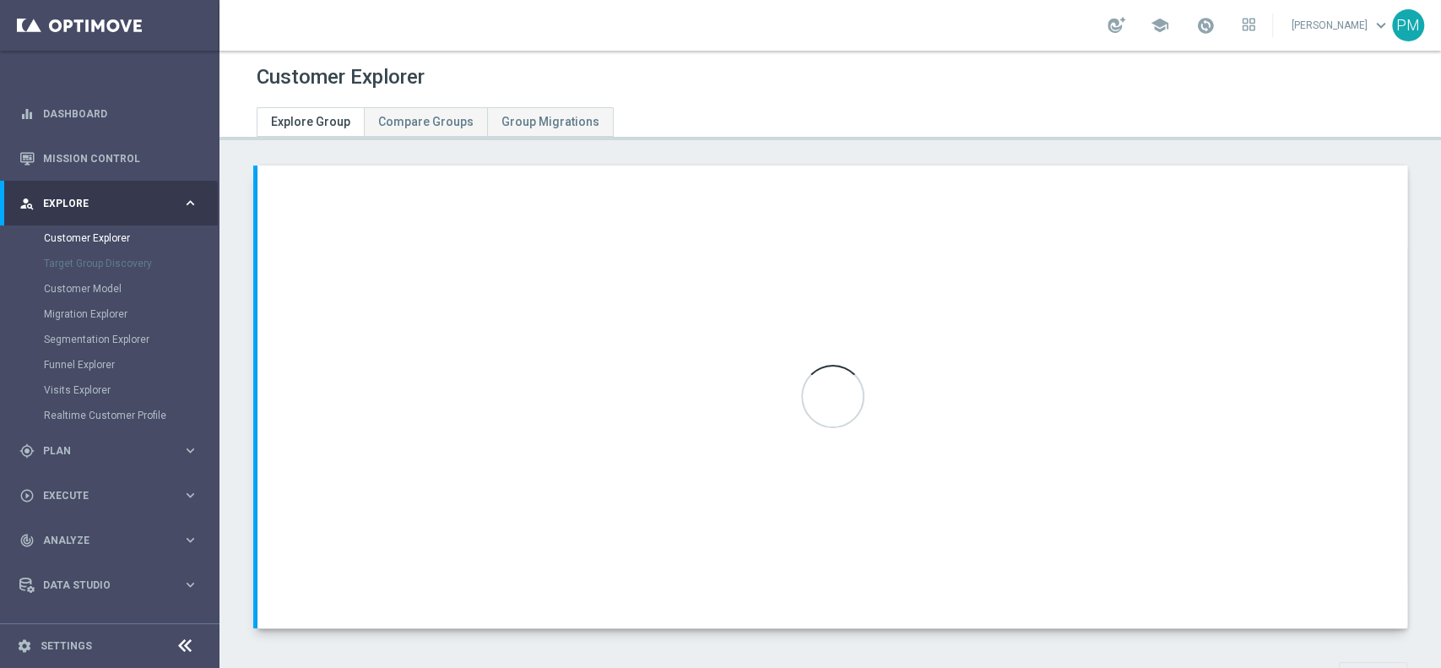
type input "Customer Target Groups"
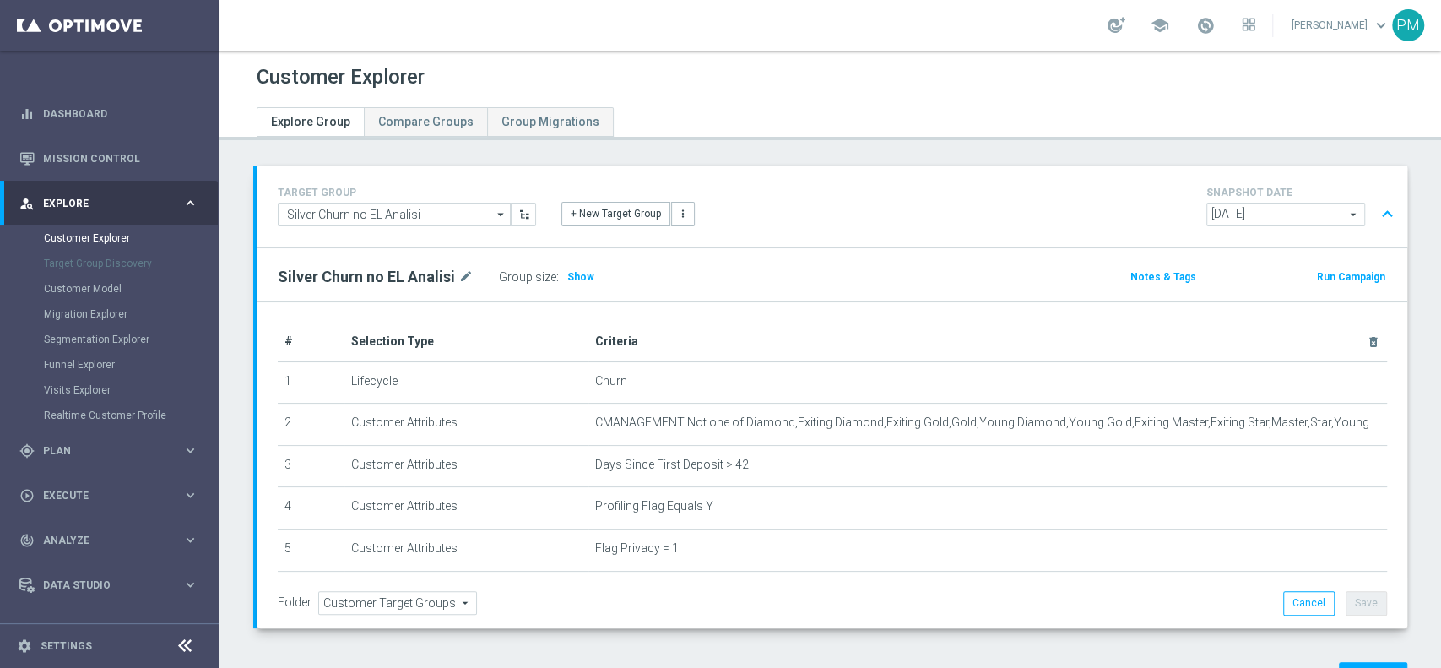
click at [1375, 218] on button "expand_less" at bounding box center [1387, 214] width 24 height 32
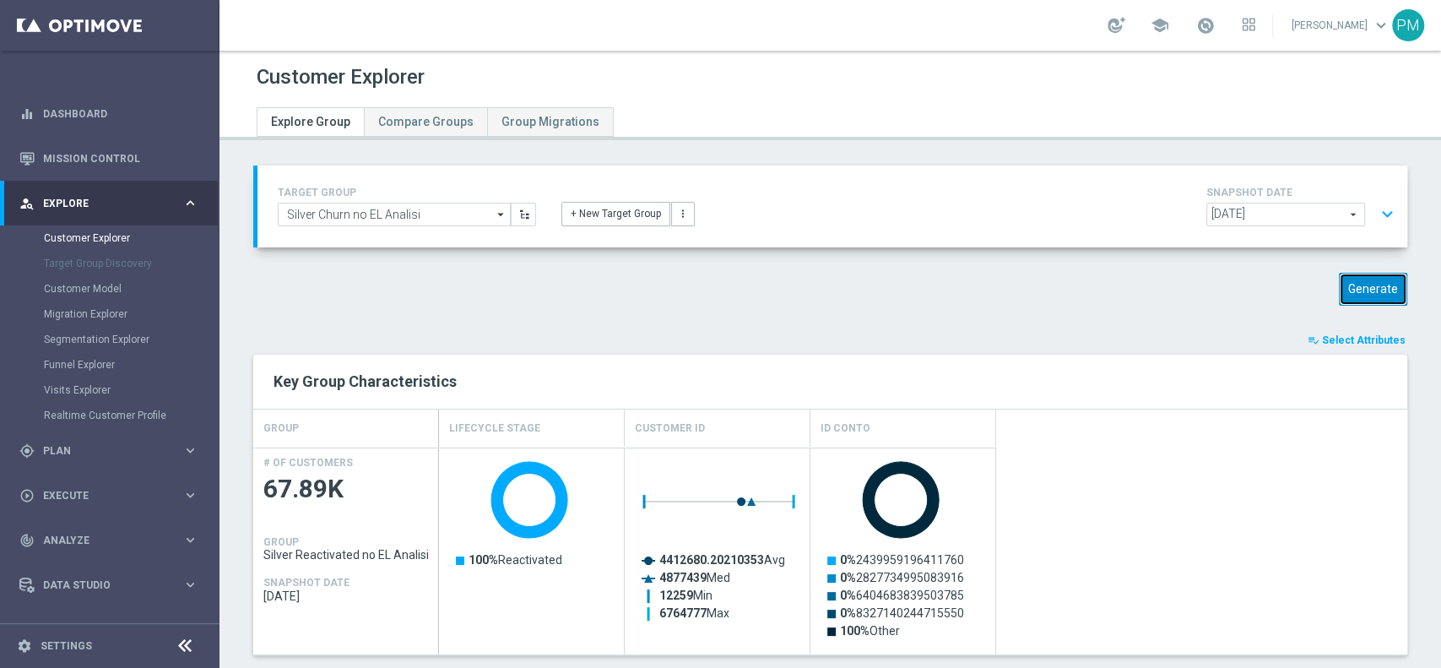
click at [1353, 278] on button "Generate" at bounding box center [1372, 289] width 68 height 33
click at [1375, 211] on button "expand_more" at bounding box center [1387, 214] width 24 height 32
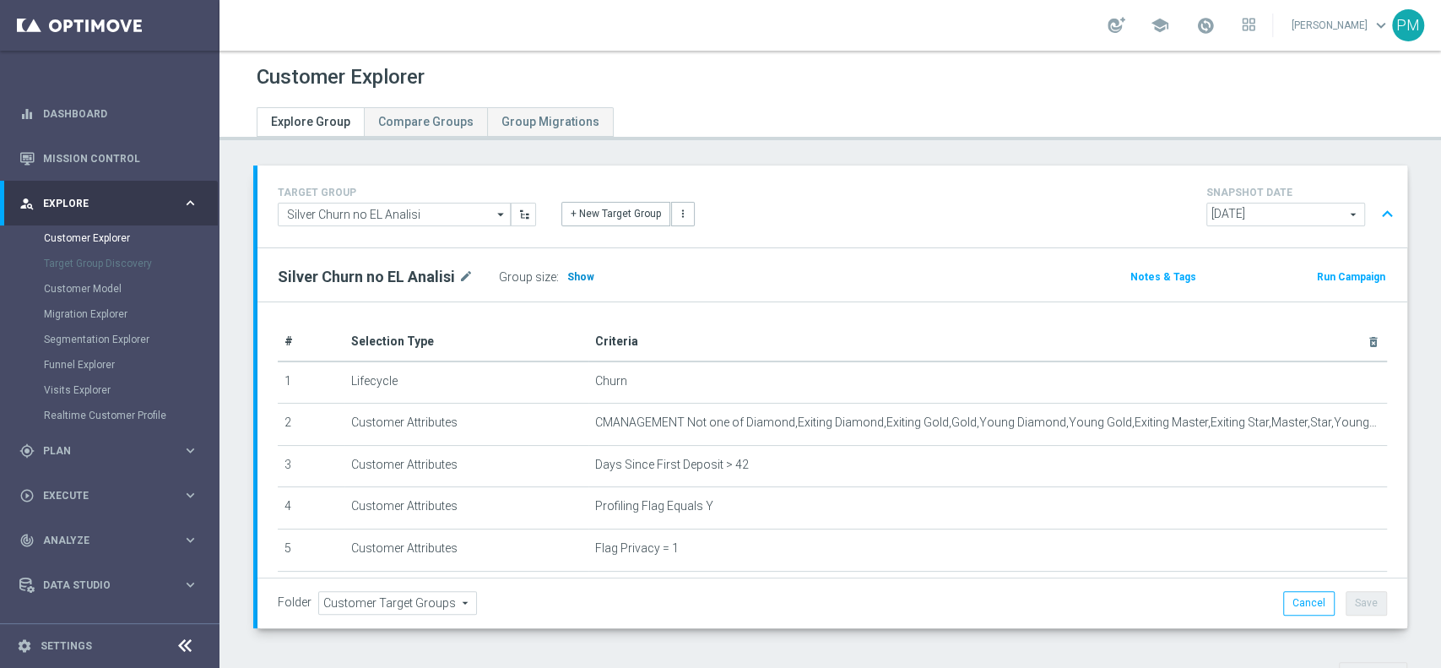
click at [574, 273] on span "Show" at bounding box center [580, 277] width 27 height 12
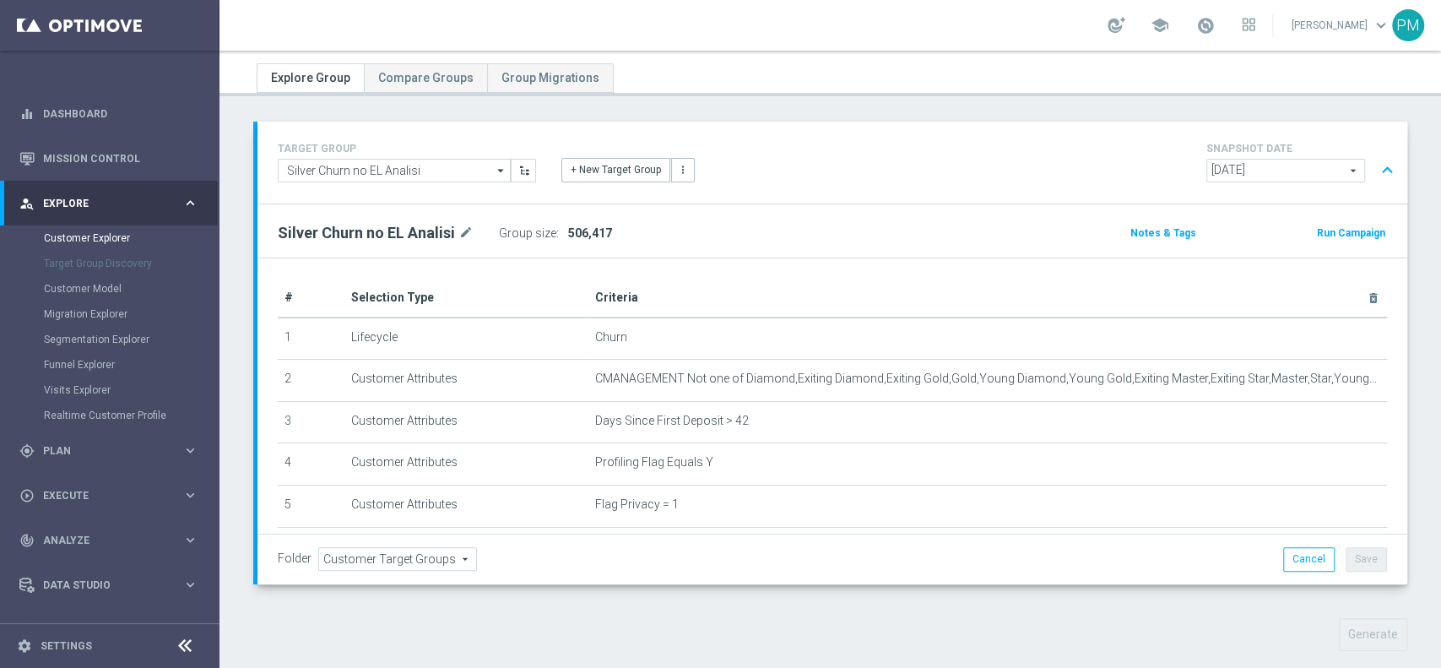
scroll to position [24, 0]
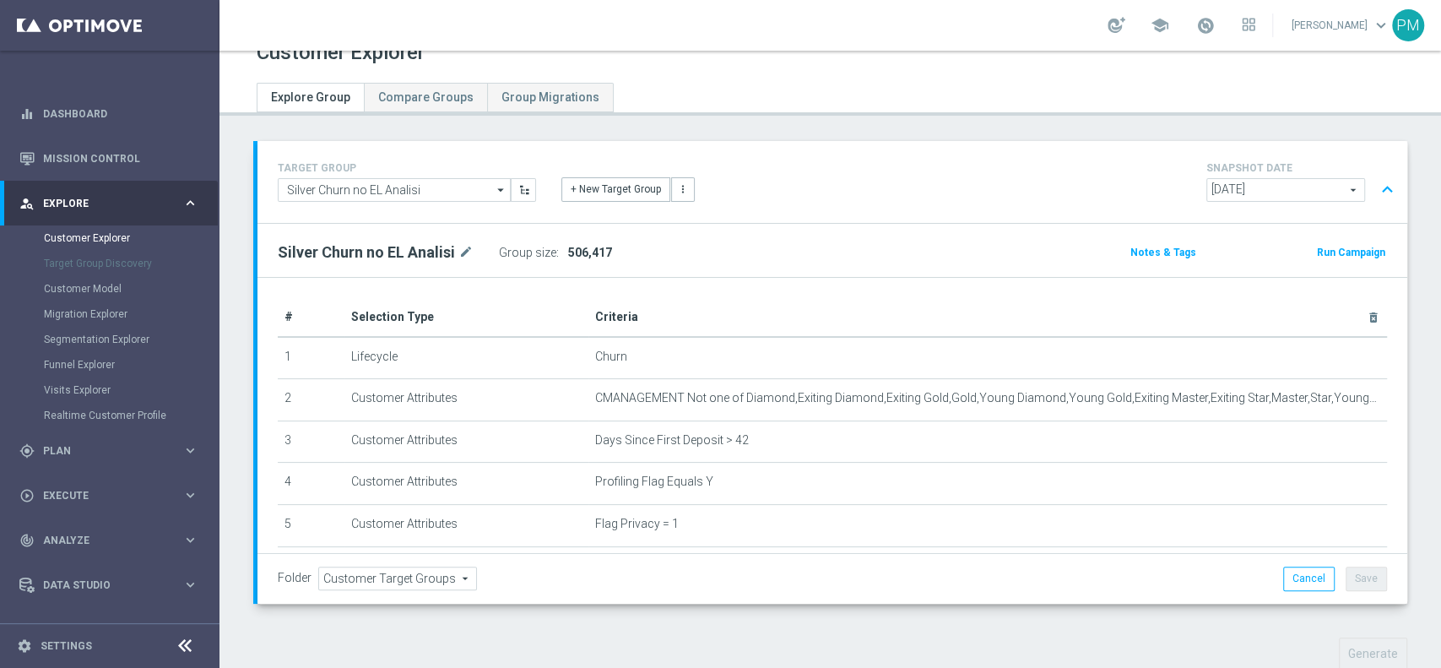
click at [1375, 183] on button "expand_less" at bounding box center [1387, 190] width 24 height 32
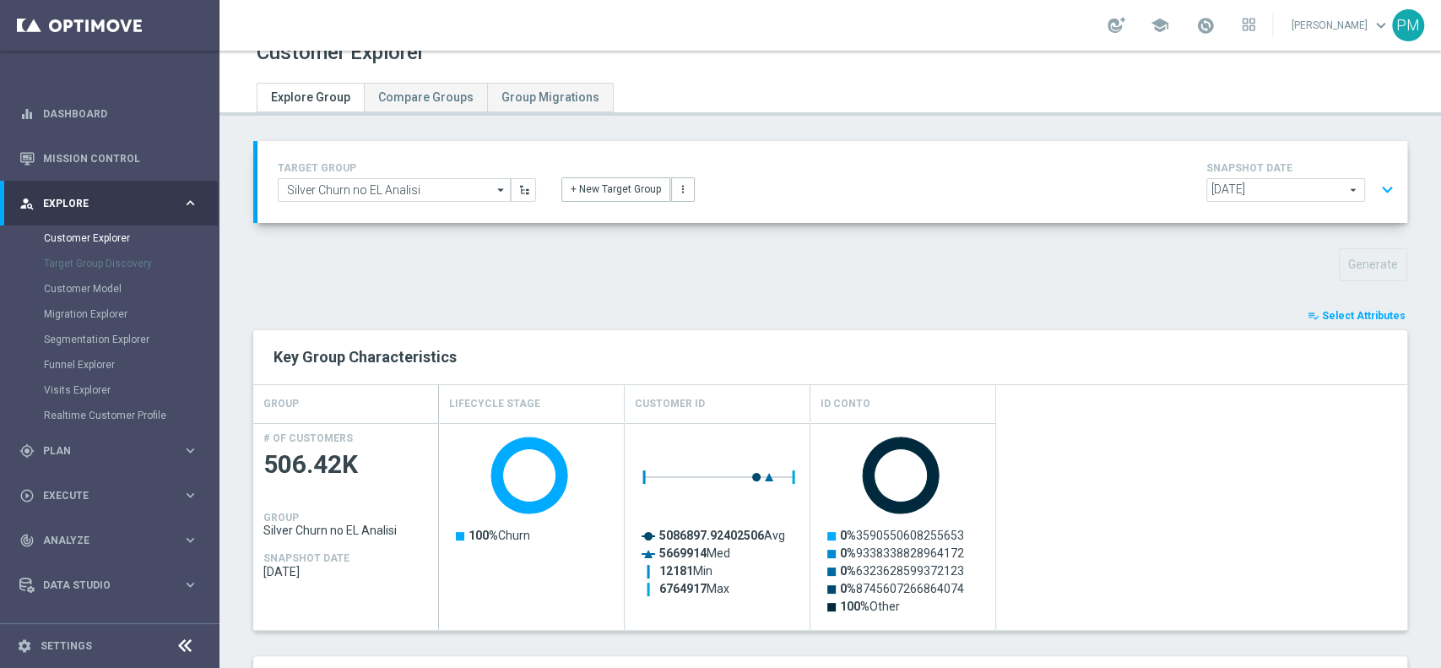
scroll to position [520, 0]
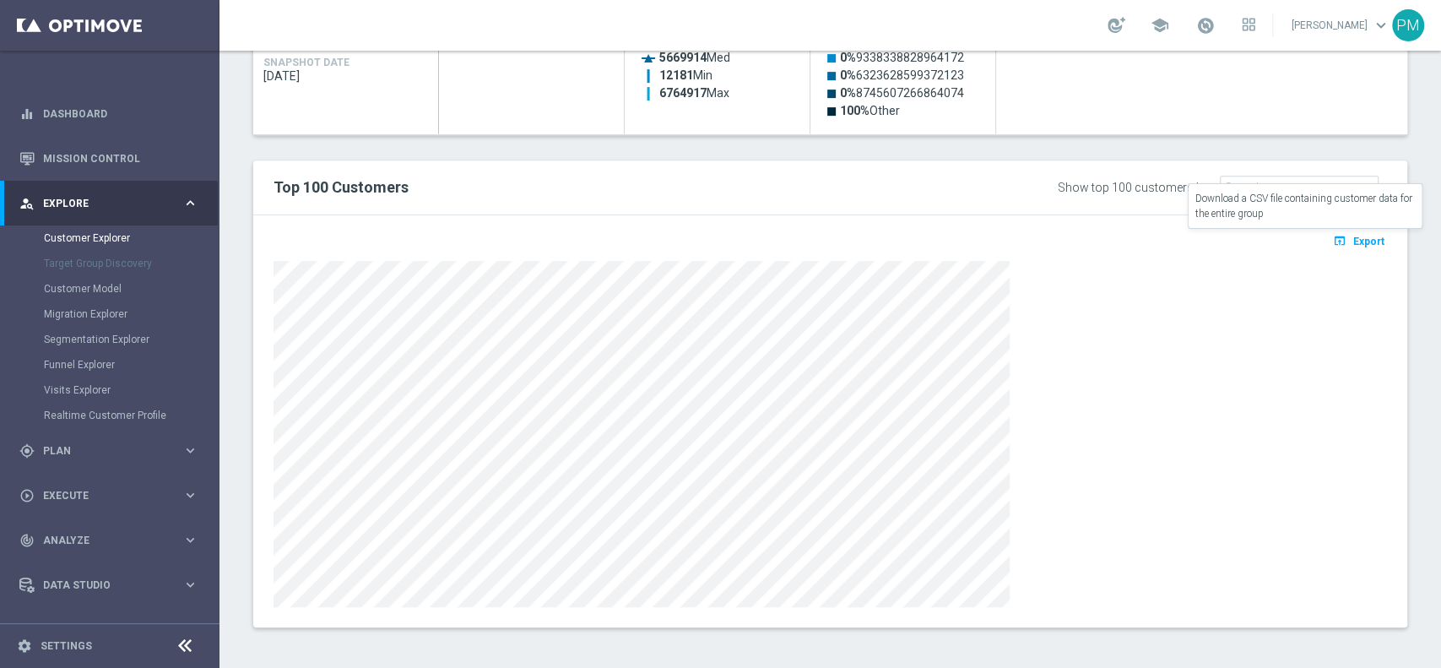
click at [1353, 240] on span "Export" at bounding box center [1368, 241] width 31 height 12
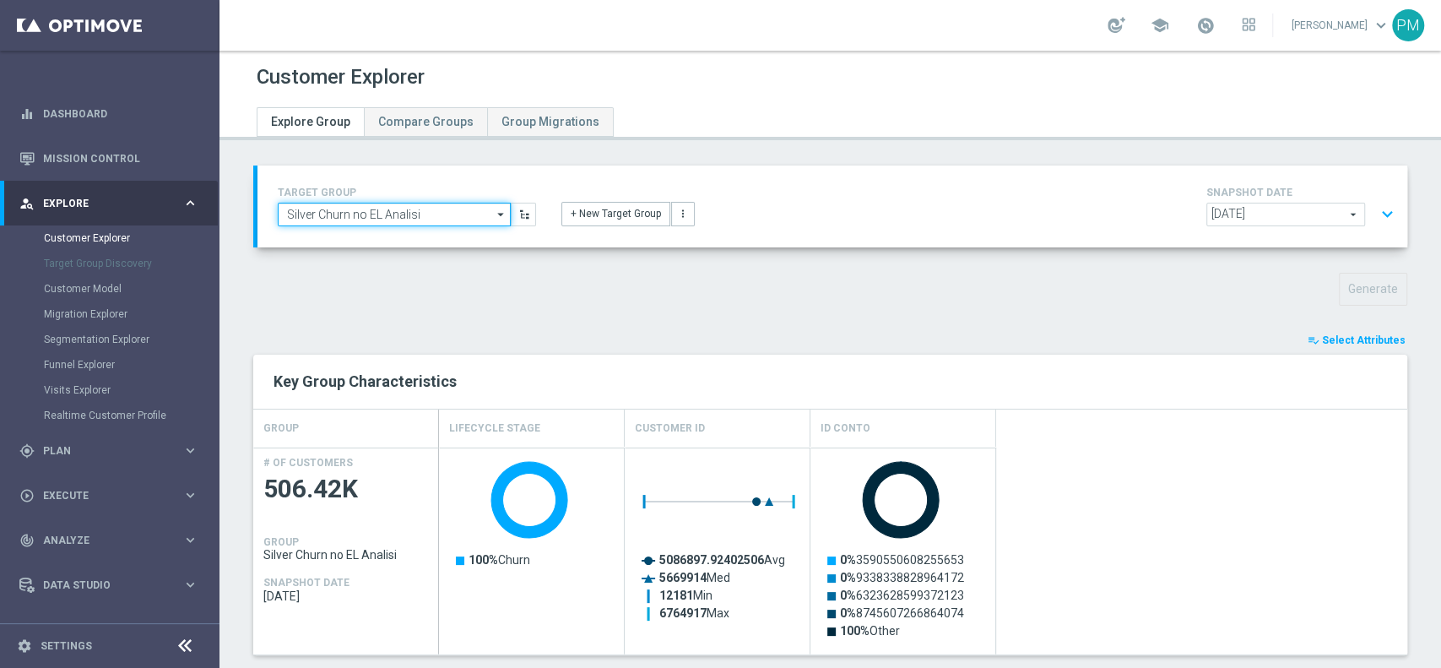
click at [410, 213] on input "Silver Churn no EL Analisi" at bounding box center [394, 215] width 233 height 24
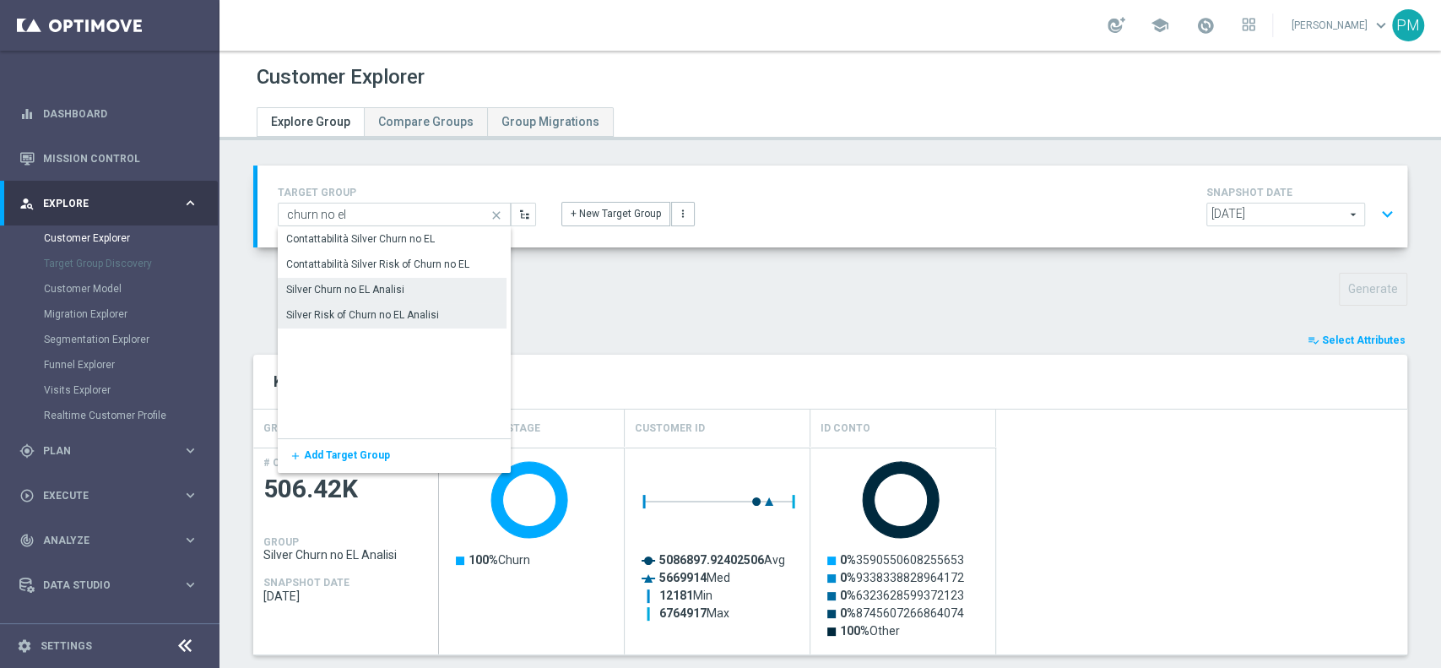
click at [376, 307] on div "Silver Risk of Churn no EL Analisi" at bounding box center [362, 314] width 153 height 15
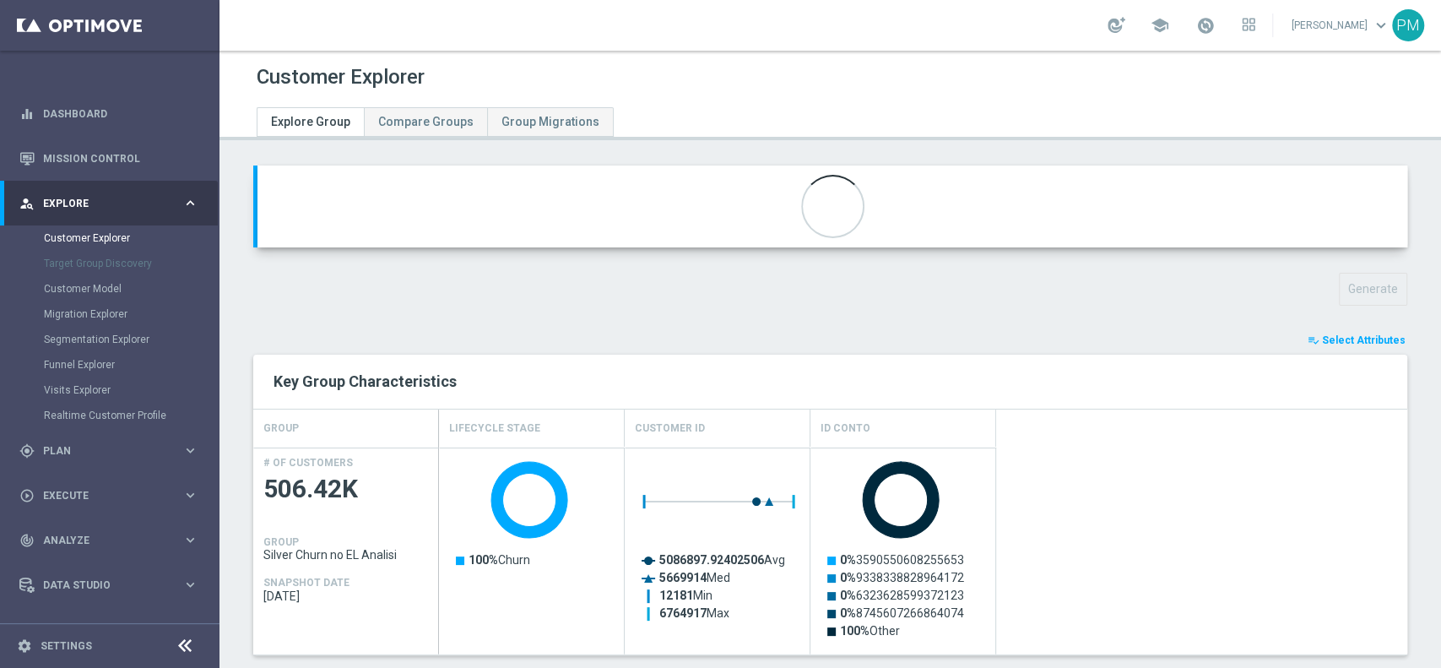
type input "Silver Risk of Churn no EL Analisi"
type input "Active Multi Riattivati cont"
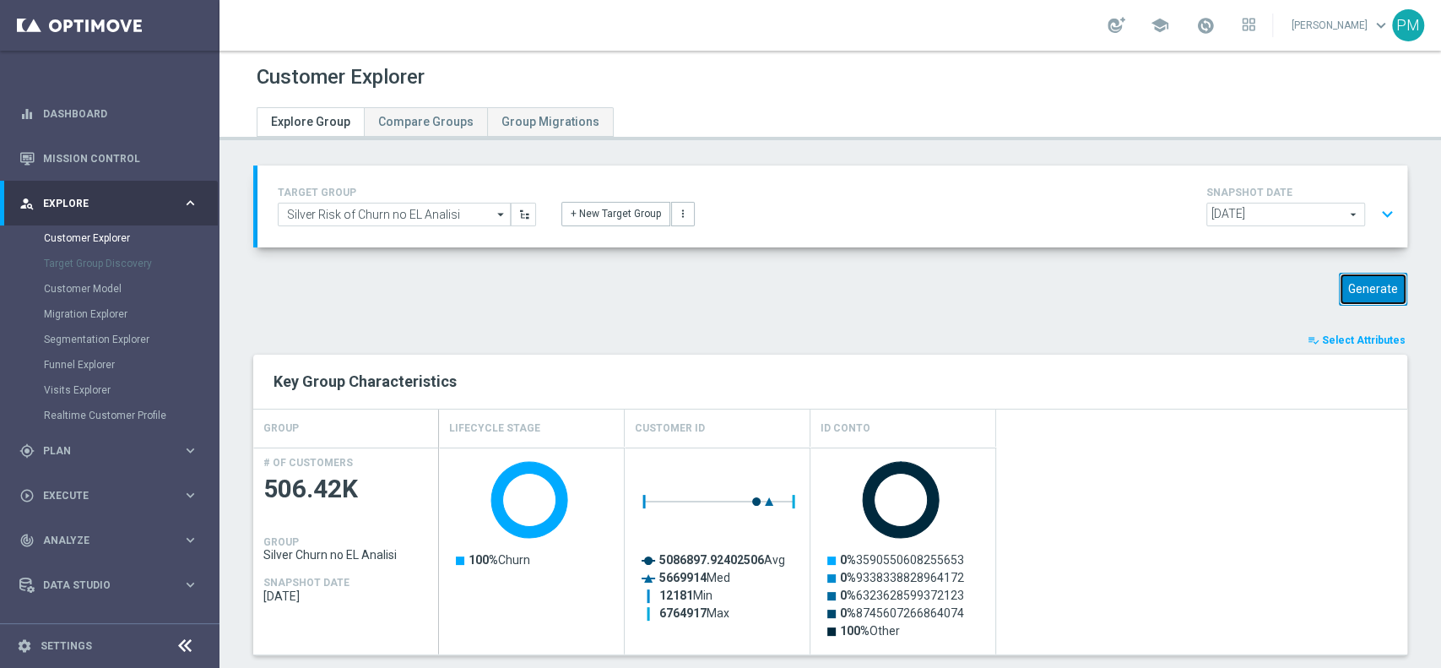
click at [1340, 278] on button "Generate" at bounding box center [1372, 289] width 68 height 33
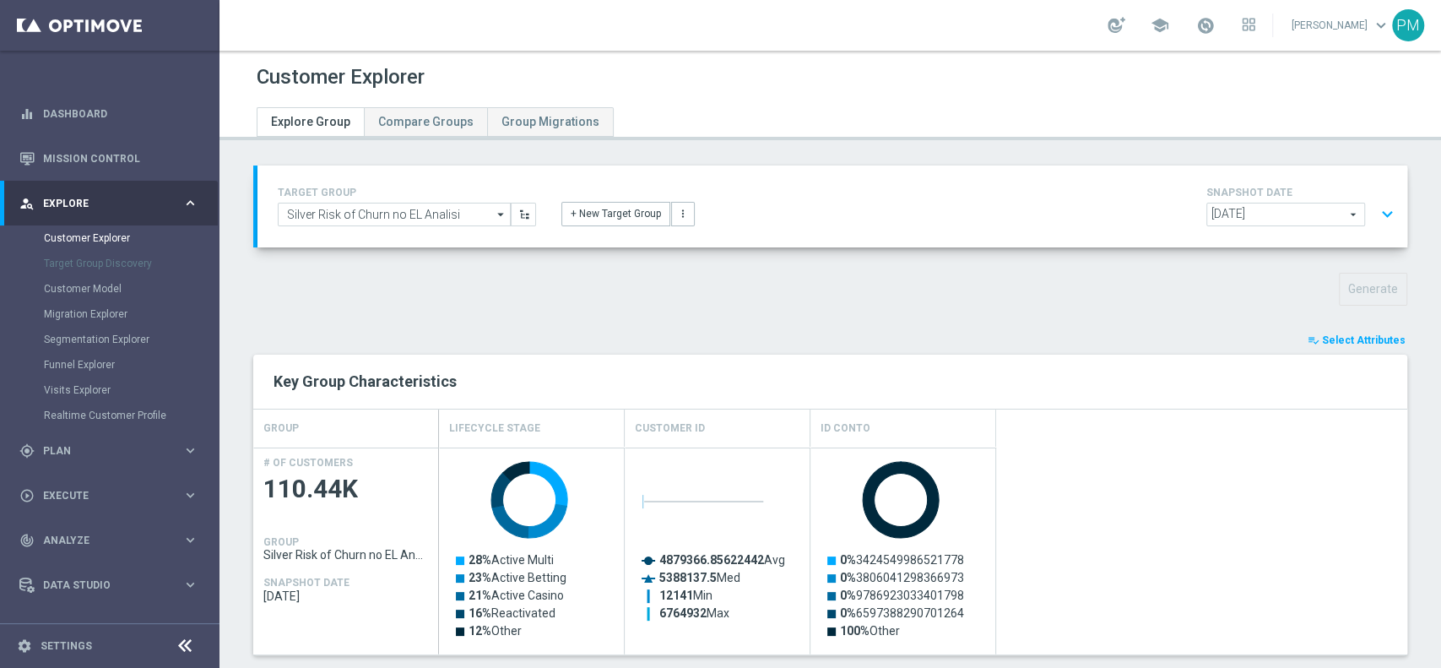
scroll to position [520, 0]
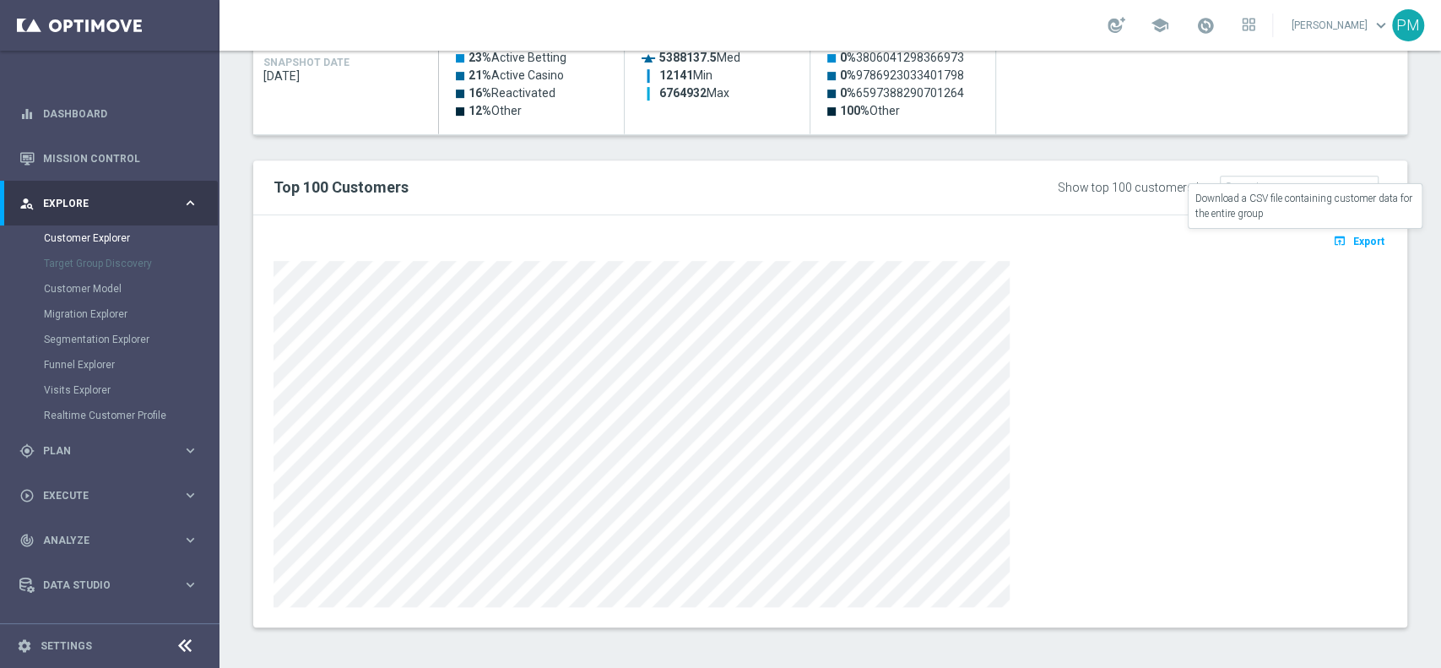
click at [1347, 248] on button "open_in_browser Export" at bounding box center [1358, 241] width 57 height 22
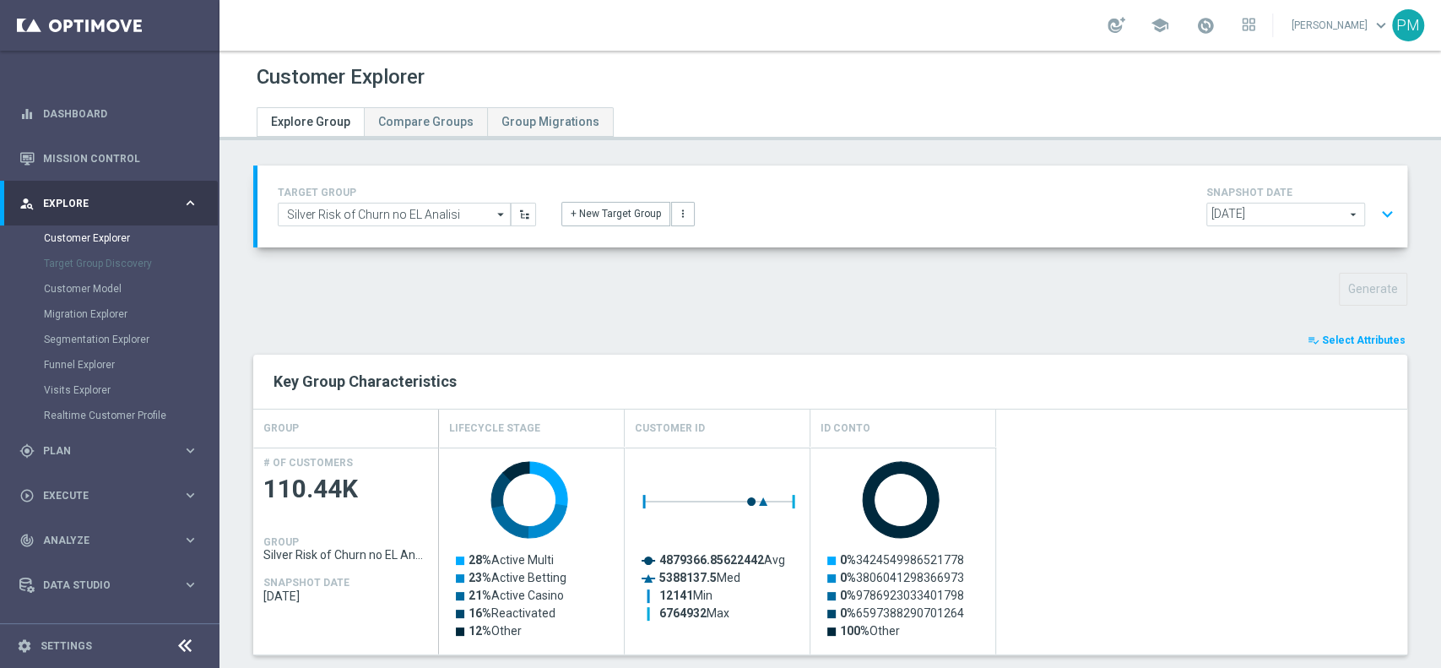
click at [1375, 205] on button "expand_more" at bounding box center [1387, 214] width 24 height 32
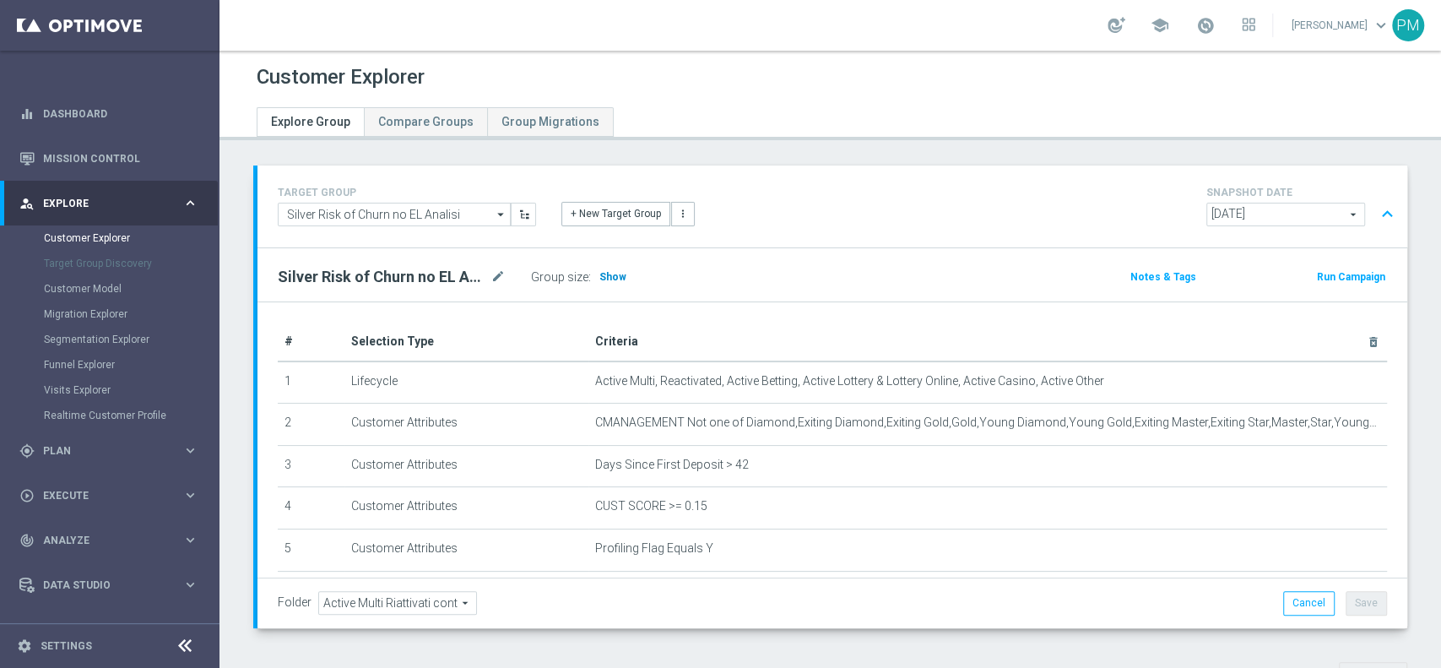
click at [616, 271] on span "Show" at bounding box center [612, 277] width 27 height 12
click at [1375, 209] on button "expand_less" at bounding box center [1387, 214] width 24 height 32
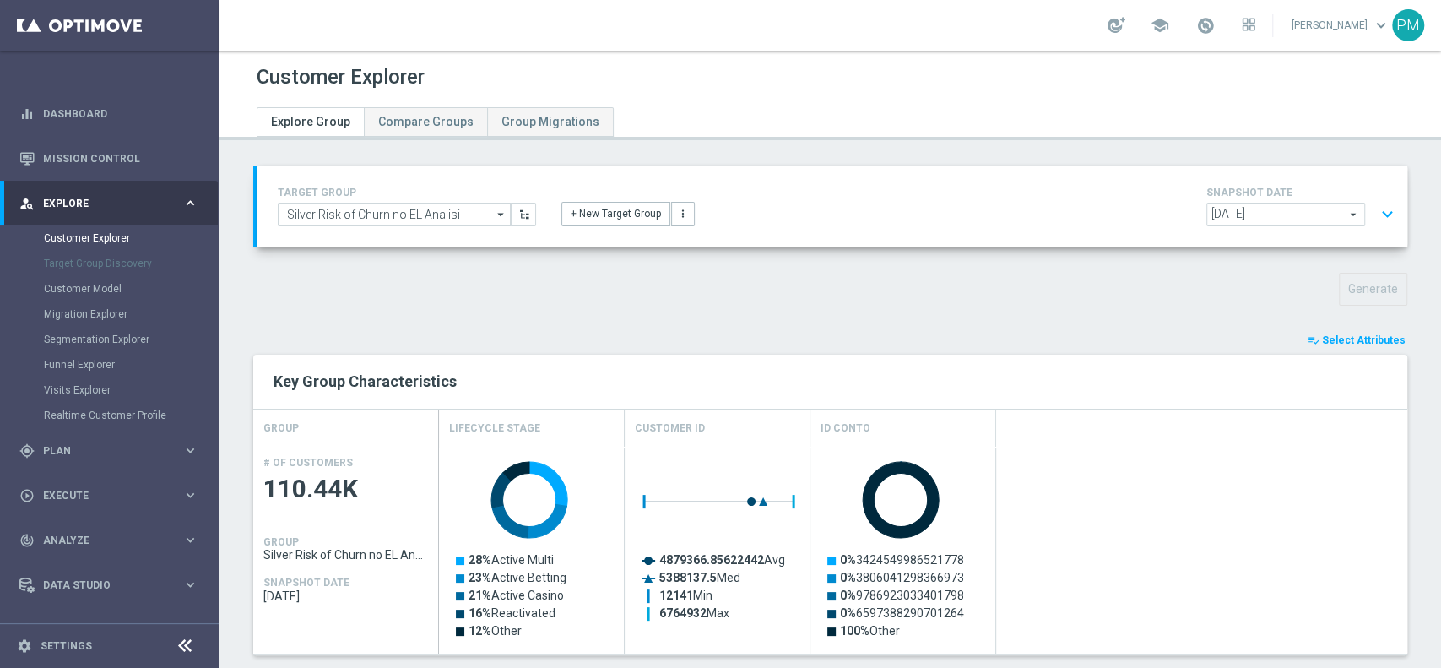
scroll to position [520, 0]
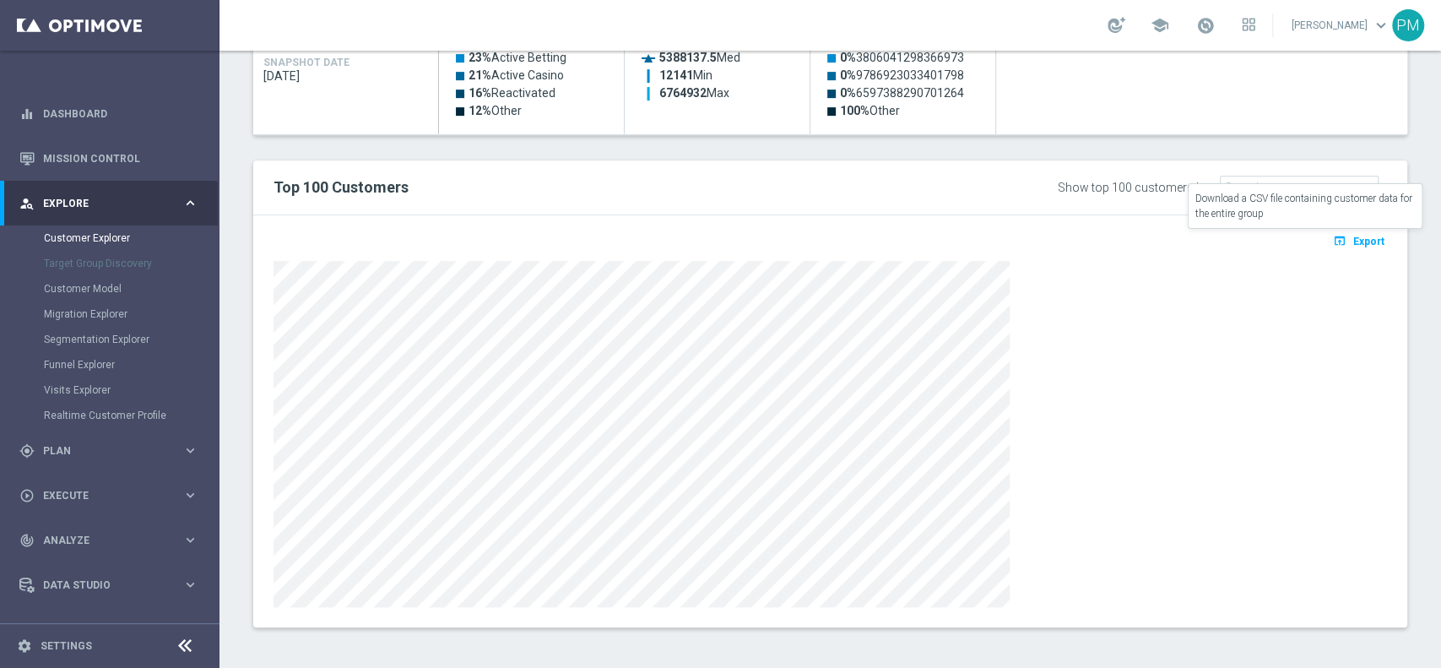
click at [1353, 241] on span "Export" at bounding box center [1368, 241] width 31 height 12
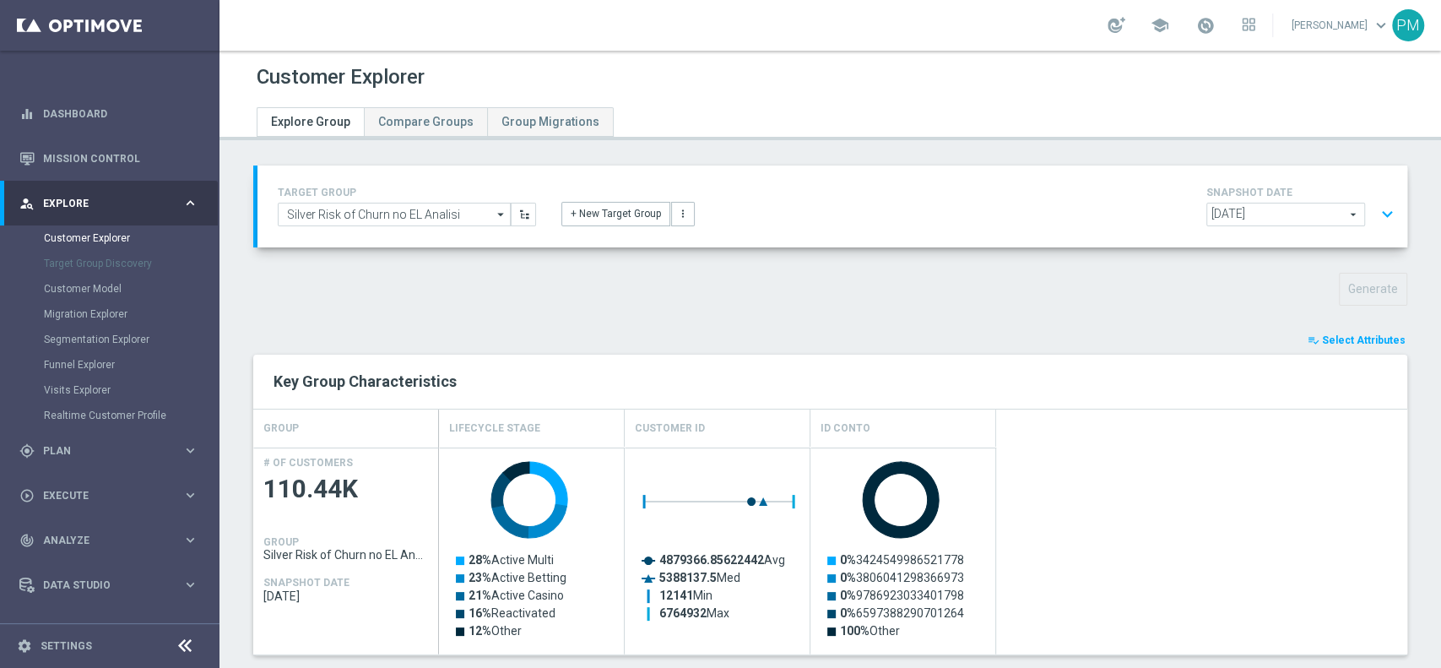
click at [1375, 208] on button "expand_more" at bounding box center [1387, 214] width 24 height 32
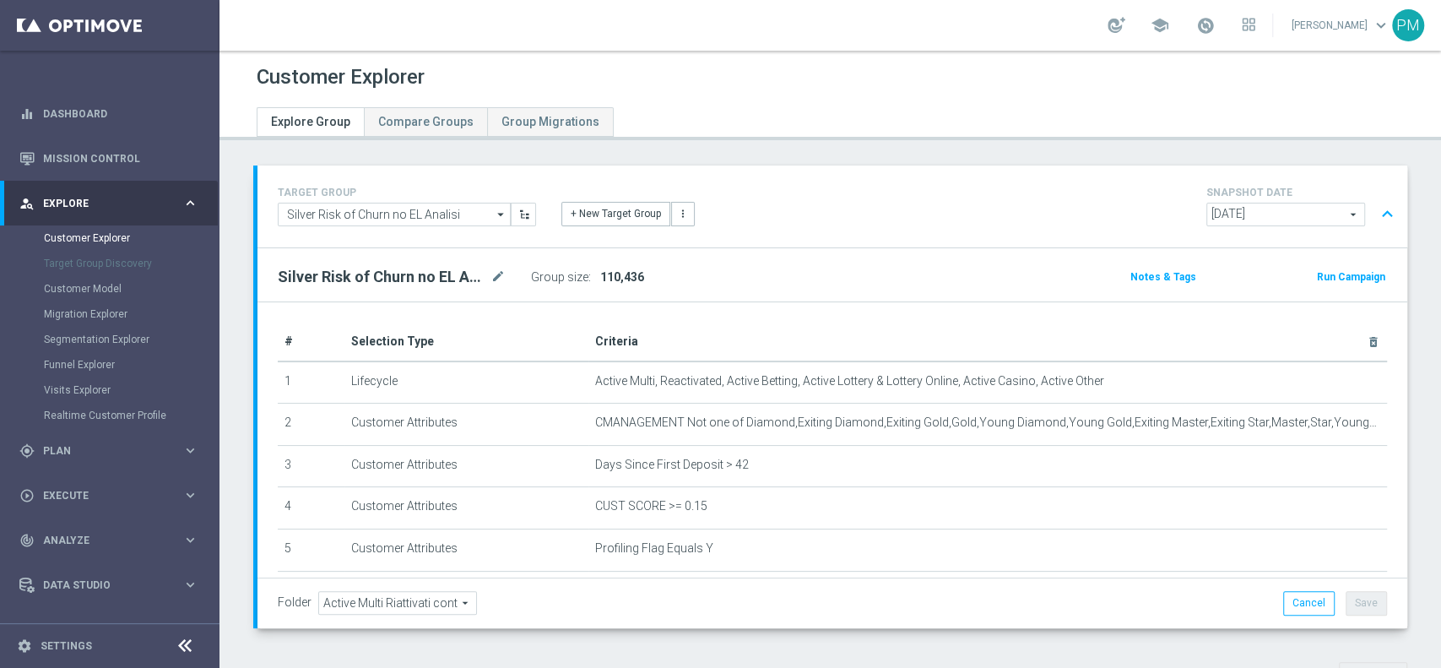
click at [1375, 208] on button "expand_less" at bounding box center [1387, 214] width 24 height 32
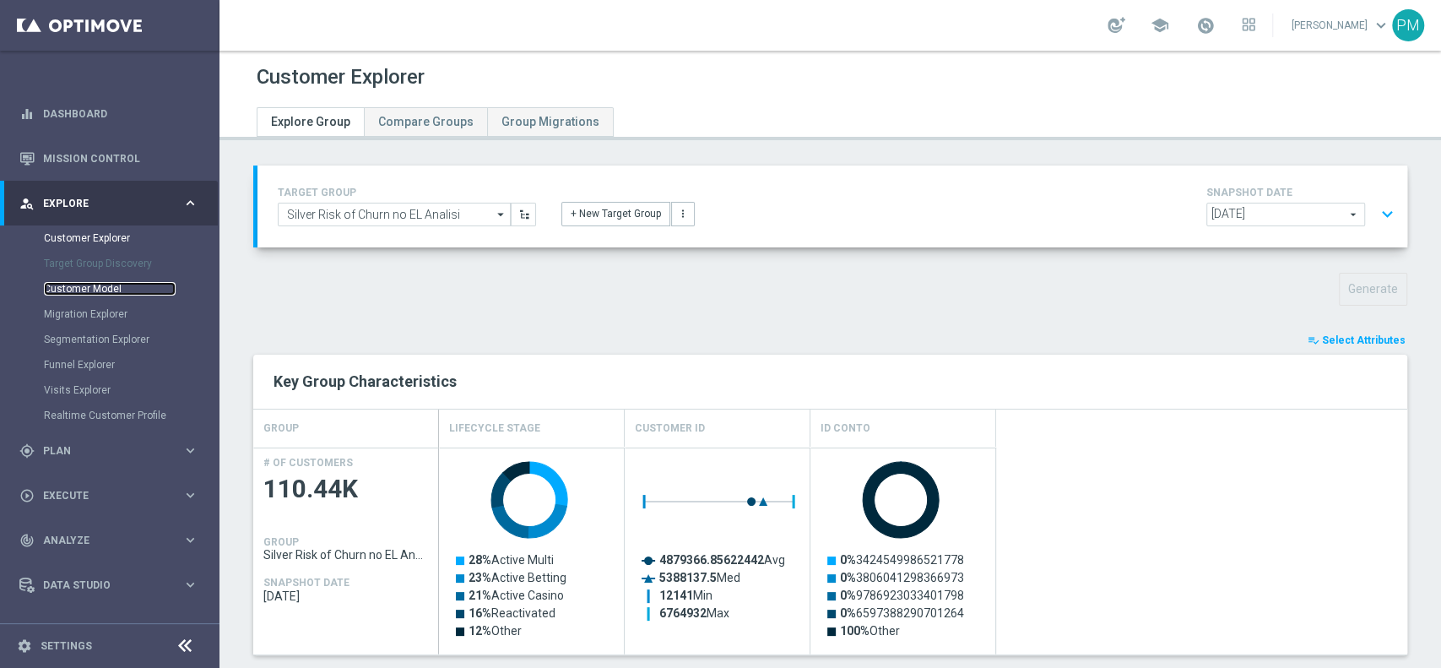
click at [78, 288] on link "Customer Model" at bounding box center [110, 289] width 132 height 14
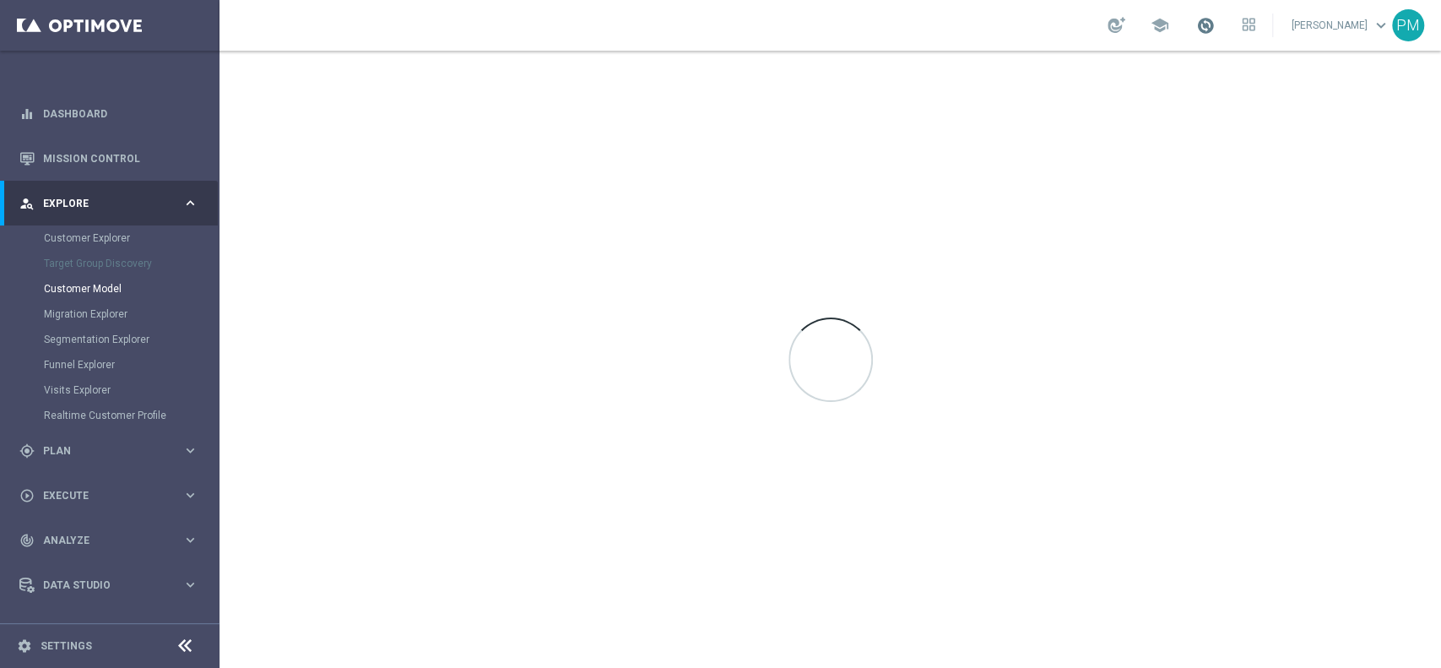
click at [1196, 27] on span at bounding box center [1205, 25] width 19 height 19
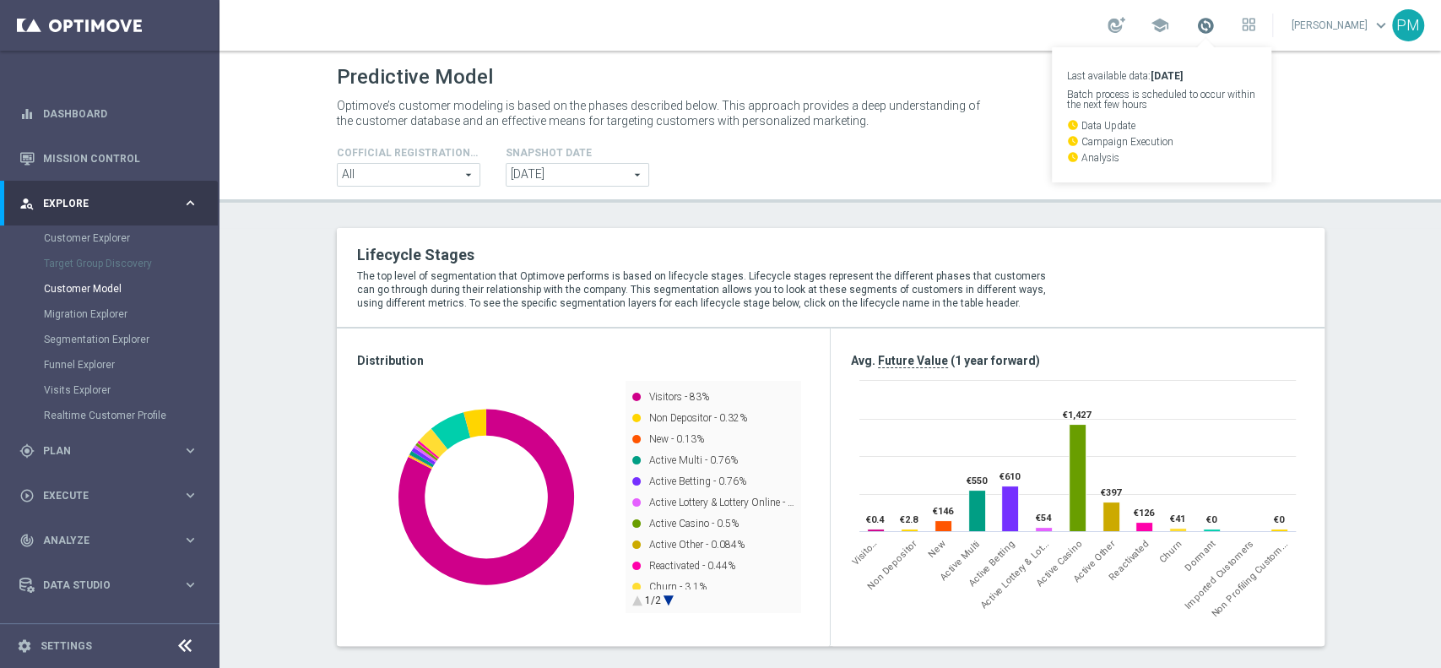
click at [1196, 27] on span at bounding box center [1205, 25] width 19 height 19
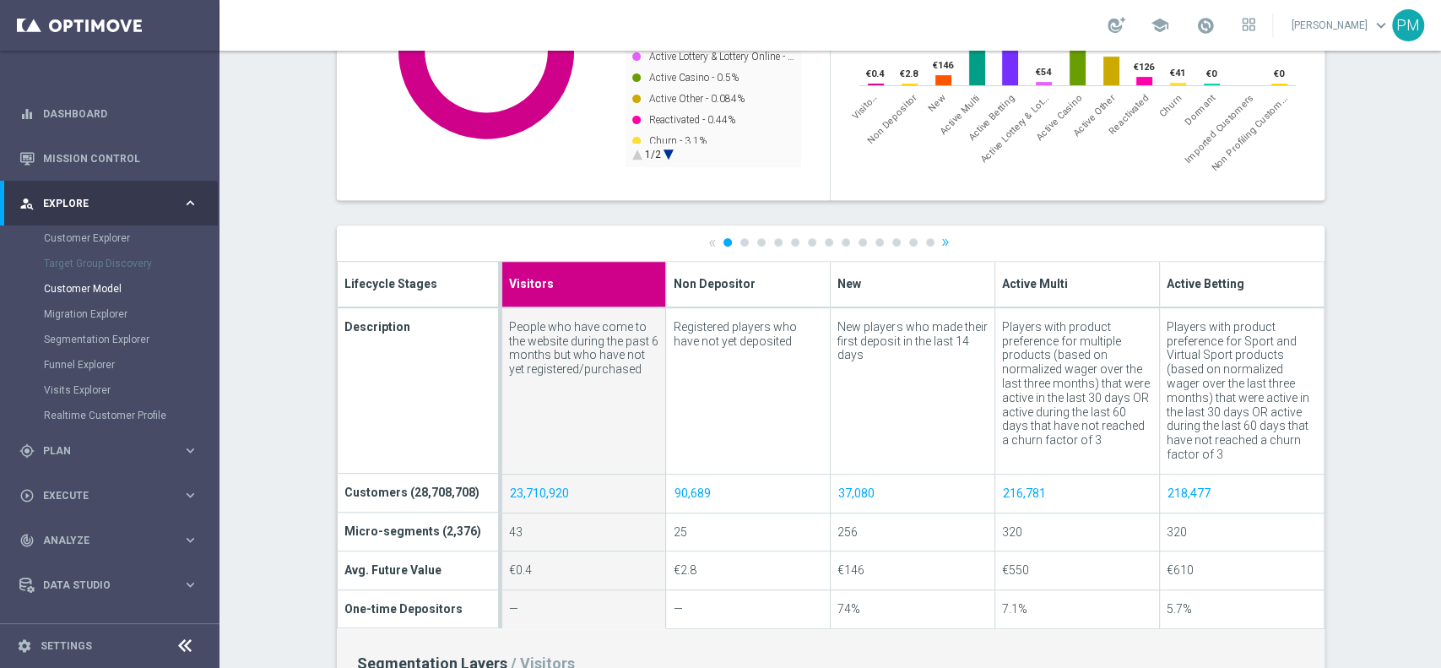
scroll to position [450, 0]
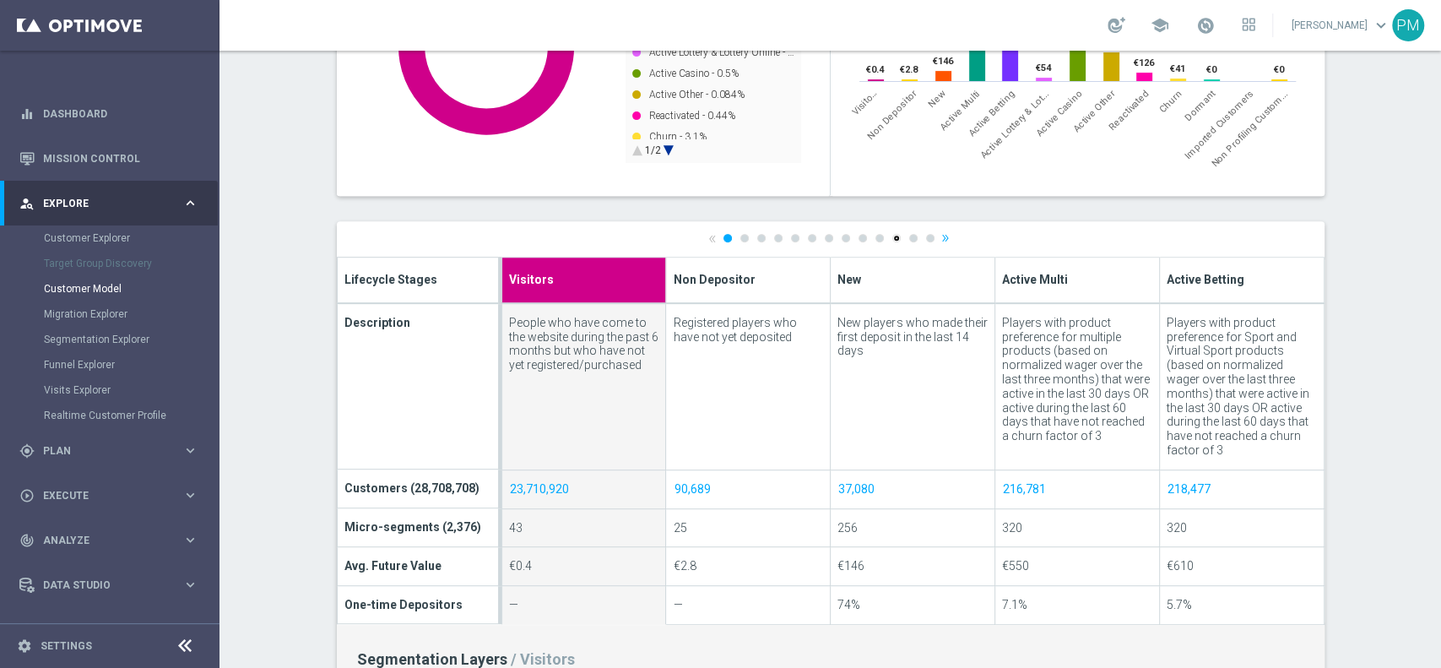
click at [892, 236] on link "11" at bounding box center [896, 238] width 8 height 8
type input "Dormant"
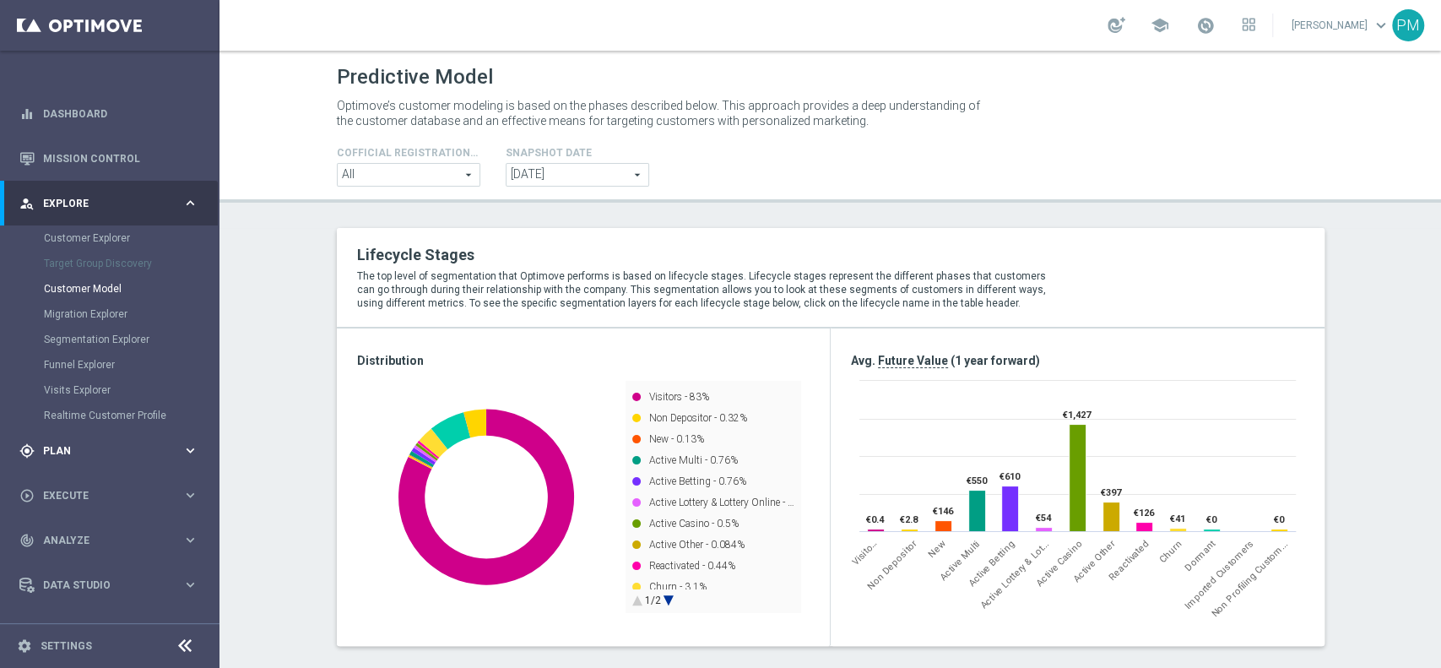
click at [66, 451] on span "Plan" at bounding box center [112, 451] width 139 height 10
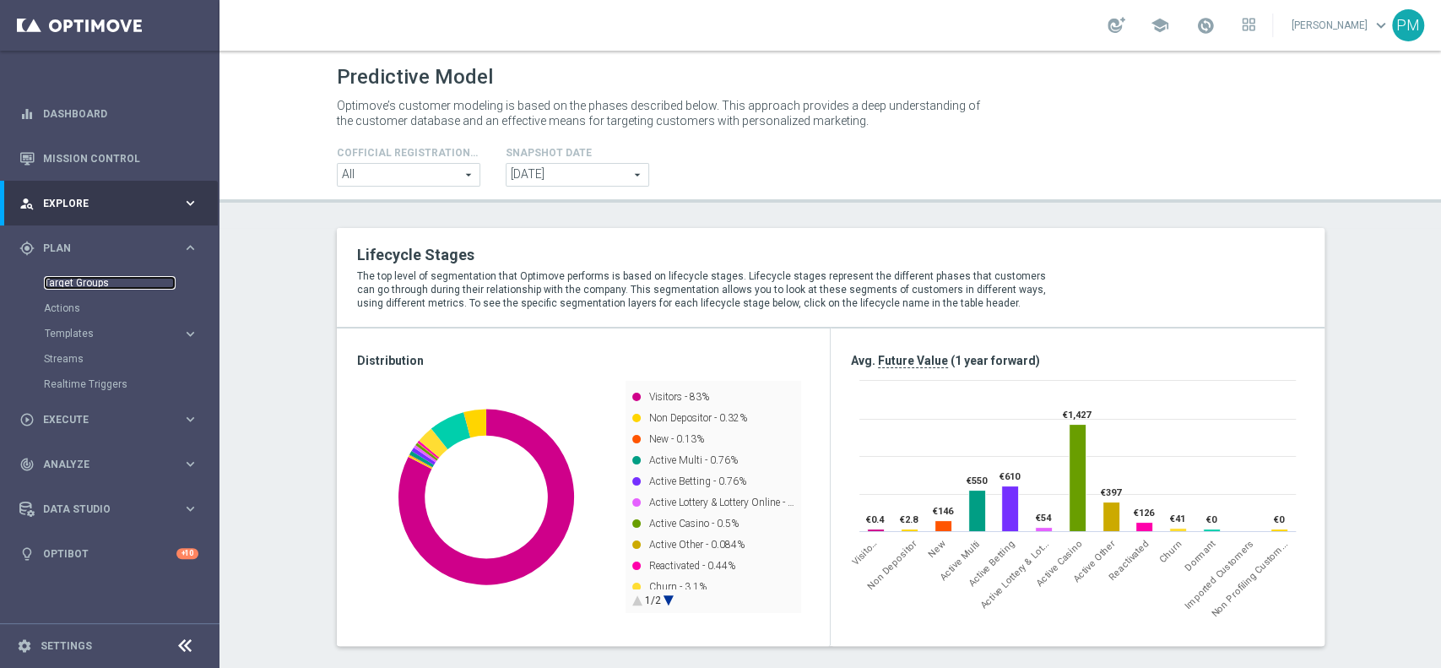
click at [62, 281] on link "Target Groups" at bounding box center [110, 283] width 132 height 14
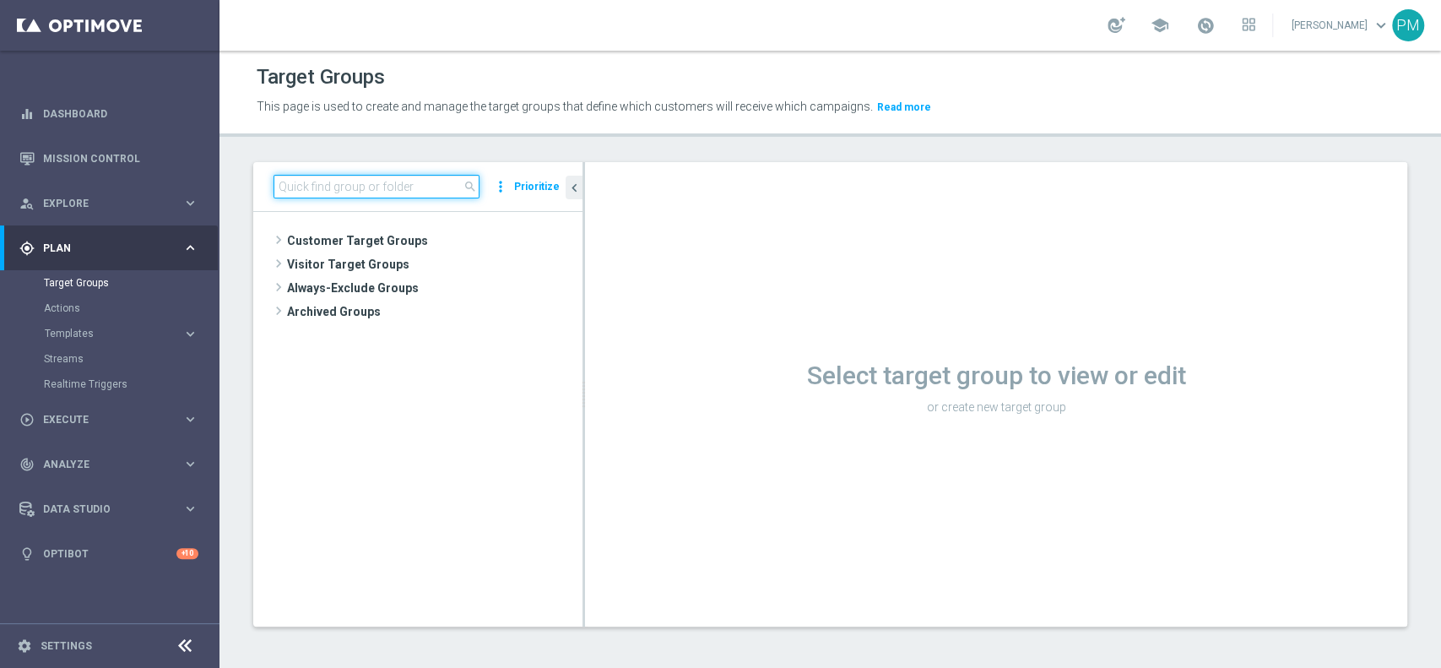
click at [420, 189] on input at bounding box center [376, 187] width 206 height 24
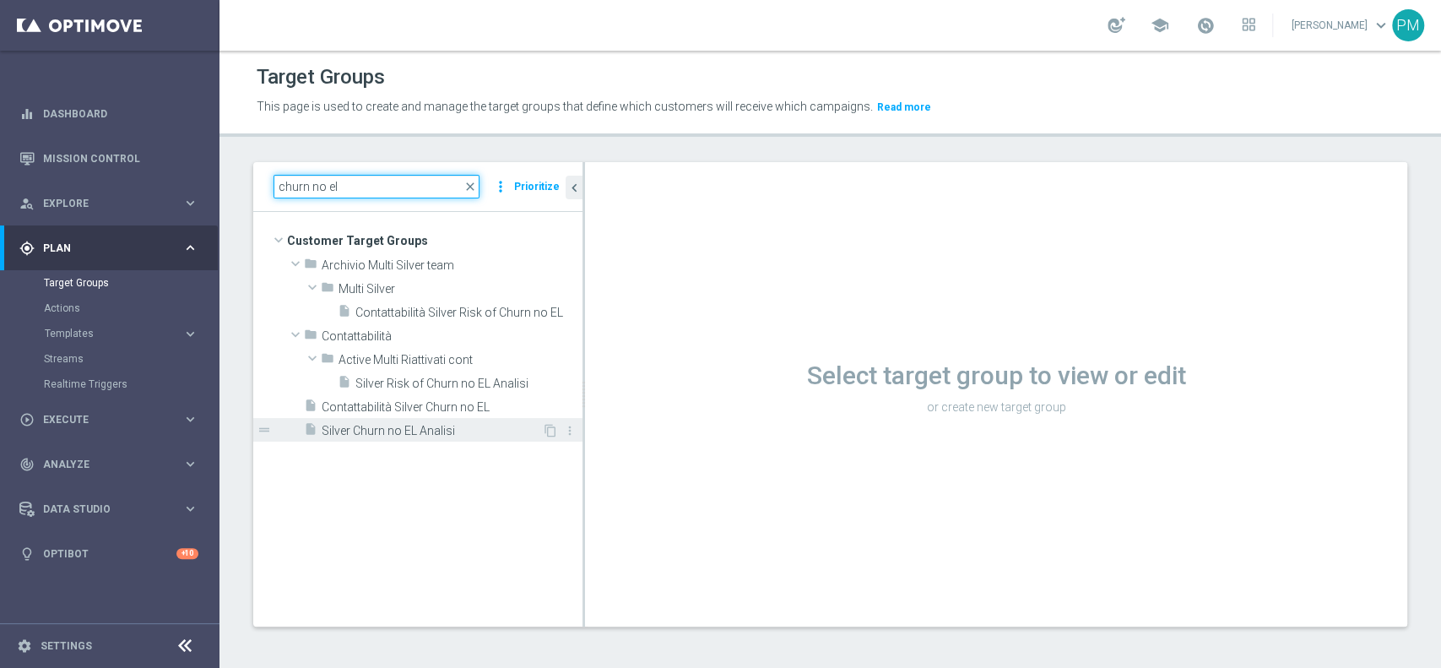
type input "churn no el"
click at [413, 430] on span "Silver Churn no EL Analisi" at bounding box center [432, 431] width 220 height 14
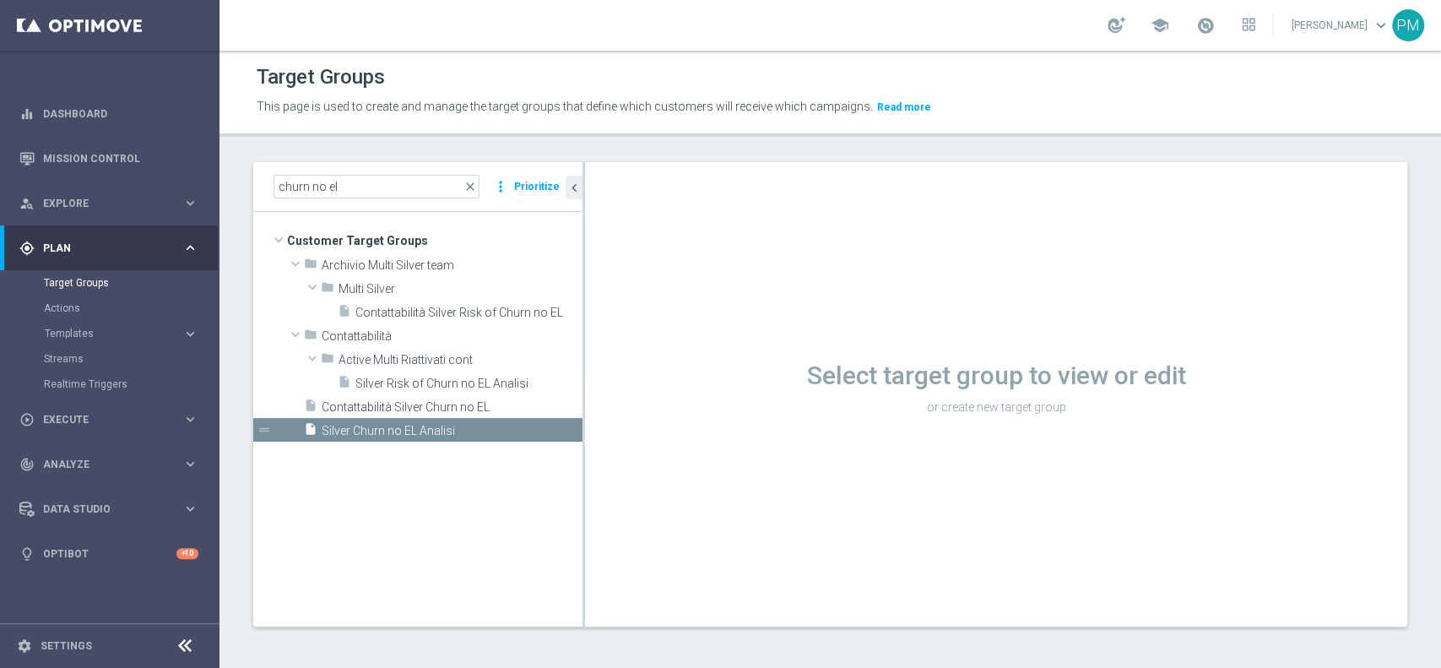
click at [404, 377] on span "Silver Risk of Churn no EL Analisi" at bounding box center [468, 383] width 227 height 14
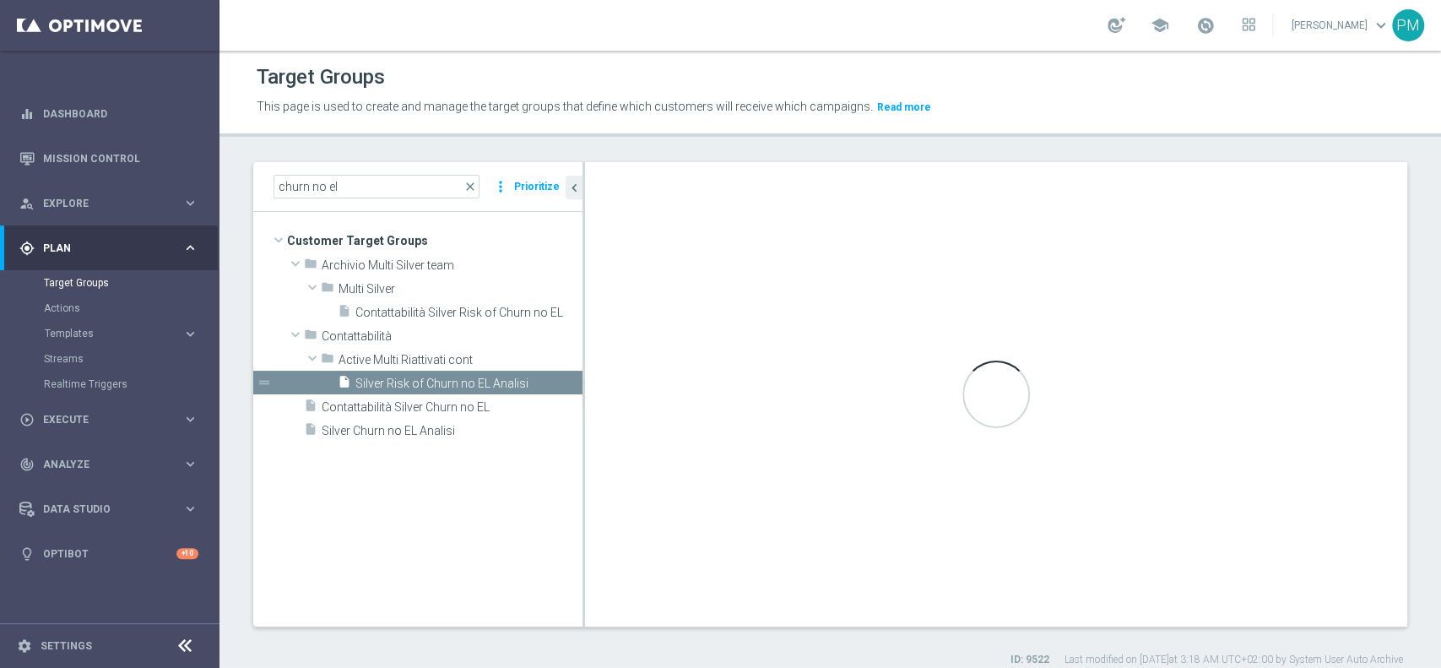
type input "Active Multi Riattivati cont"
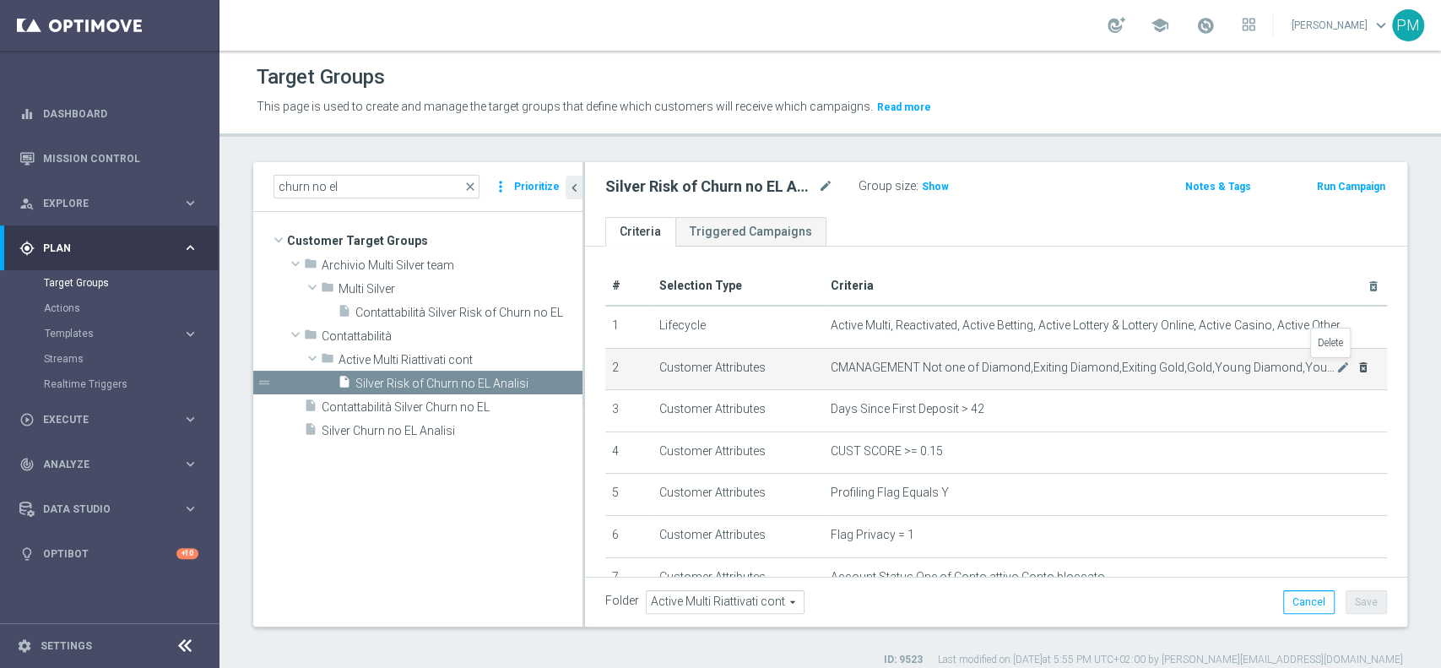
click at [1356, 369] on icon "delete_forever" at bounding box center [1363, 367] width 14 height 14
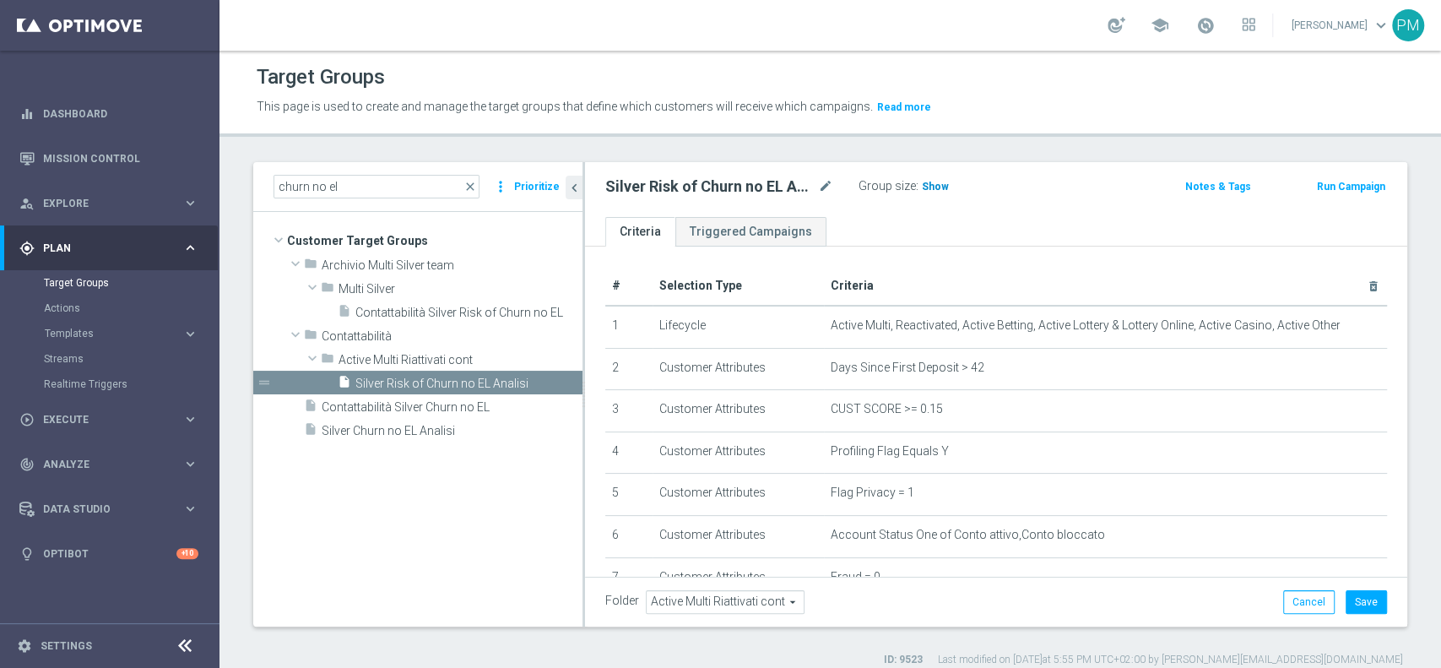
click at [942, 187] on span "Show" at bounding box center [935, 187] width 27 height 12
drag, startPoint x: 347, startPoint y: 183, endPoint x: 219, endPoint y: 180, distance: 127.5
click at [222, 180] on div "churn no el close more_vert Prioritize Customer Target Groups library_add creat…" at bounding box center [829, 414] width 1221 height 505
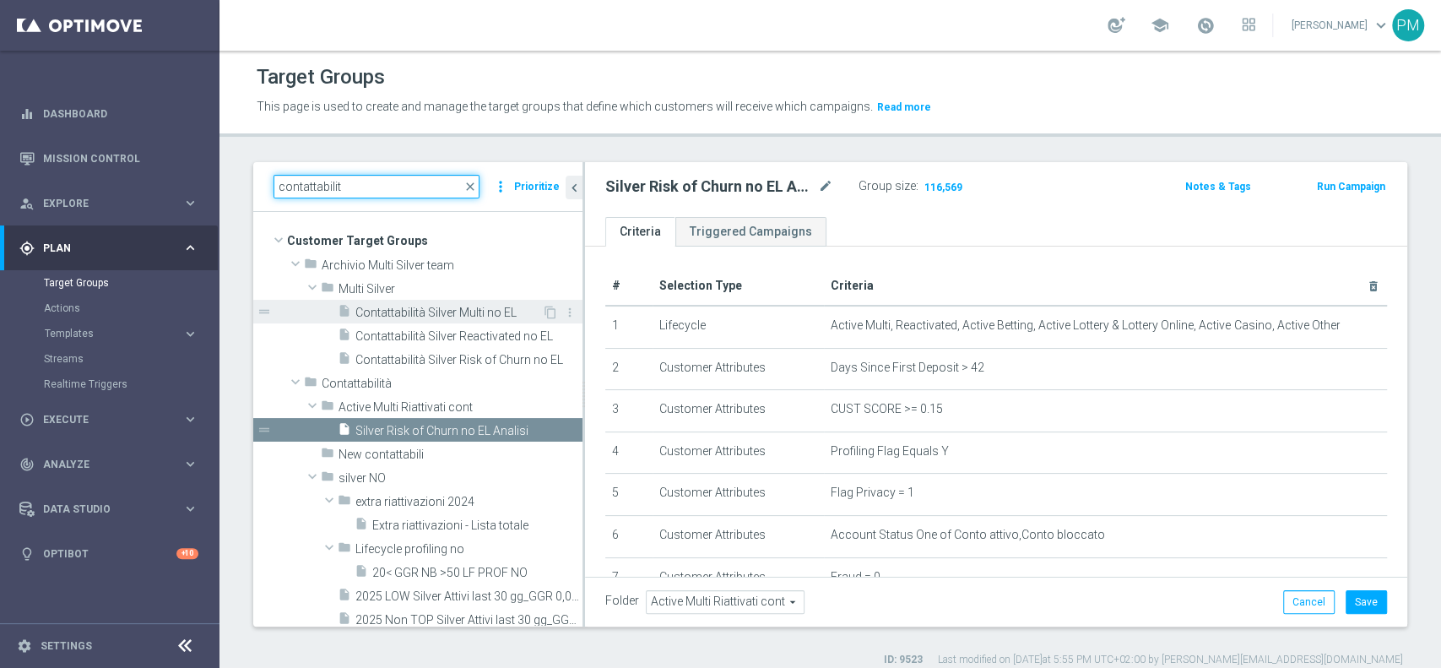
type input "contattabilit"
click at [388, 310] on span "Contattabilità Silver Multi no EL" at bounding box center [448, 312] width 186 height 14
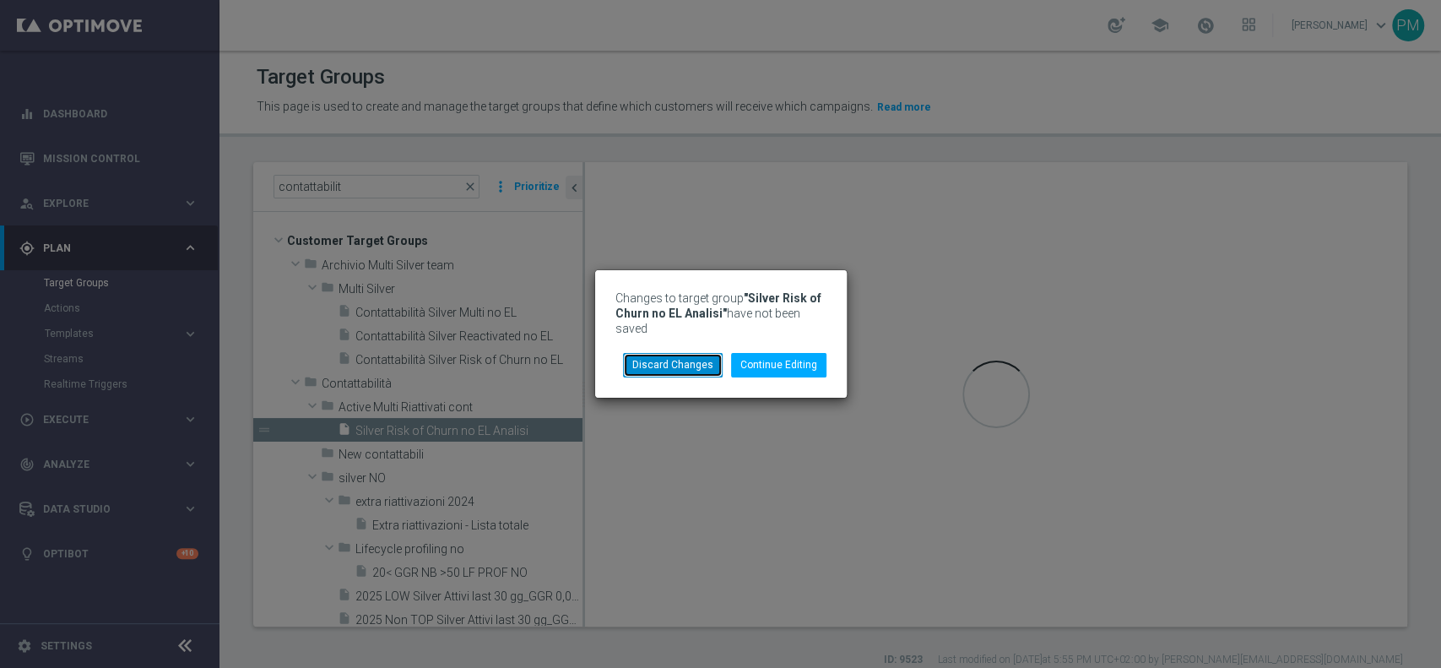
click at [657, 358] on button "Discard Changes" at bounding box center [673, 365] width 100 height 24
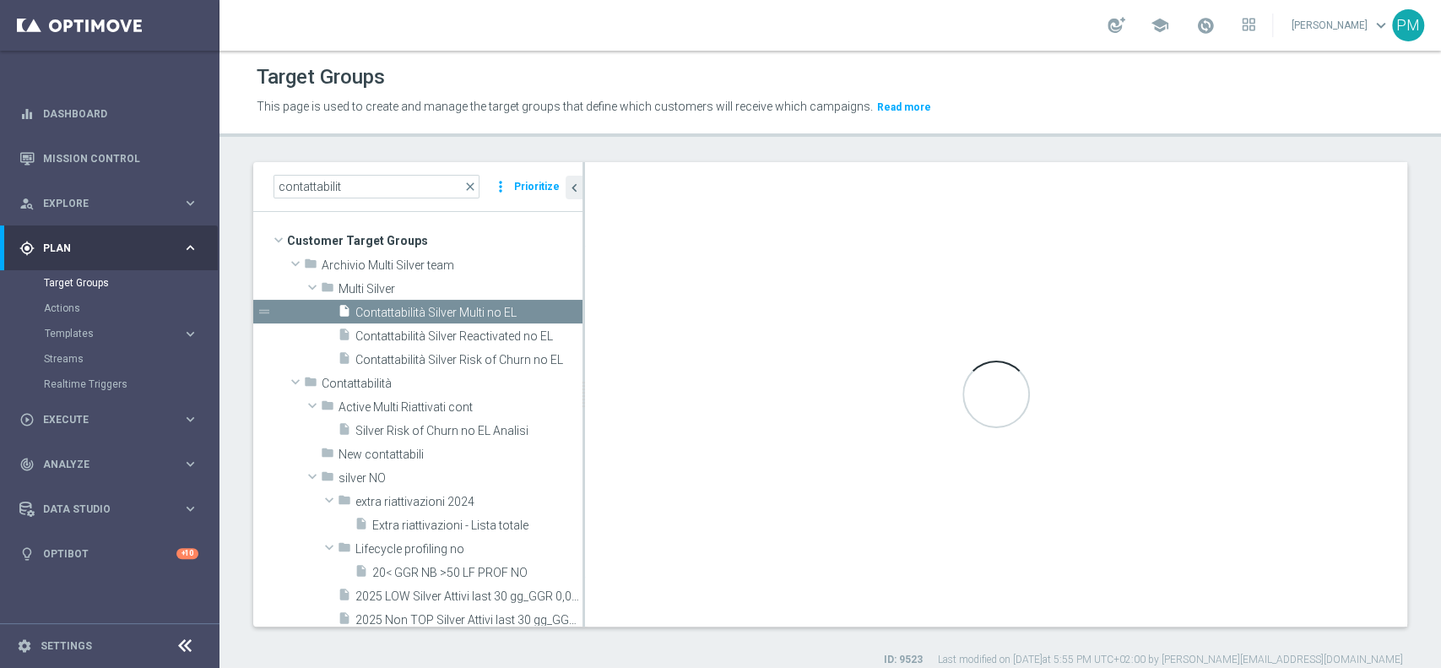
type input "Multi Silver"
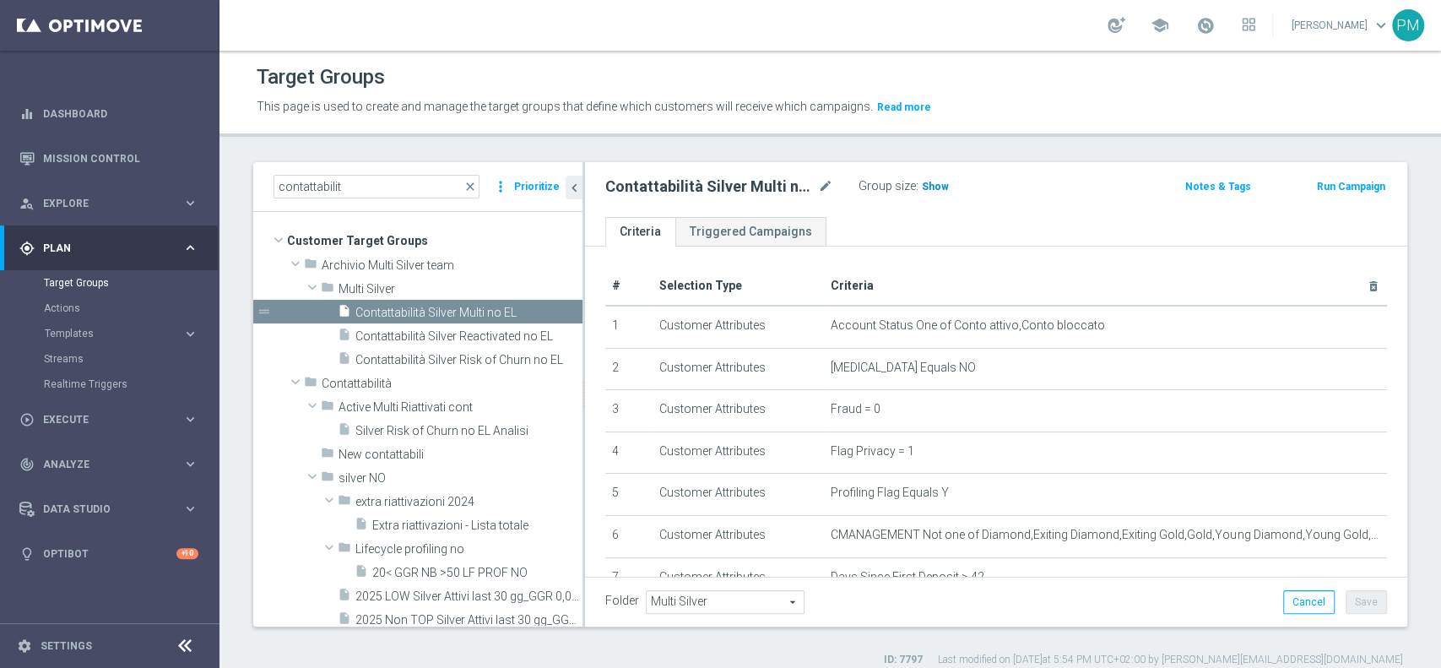
click at [928, 188] on span "Show" at bounding box center [935, 187] width 27 height 12
click at [450, 340] on span "Contattabilità Silver Reactivated no EL" at bounding box center [449, 336] width 189 height 14
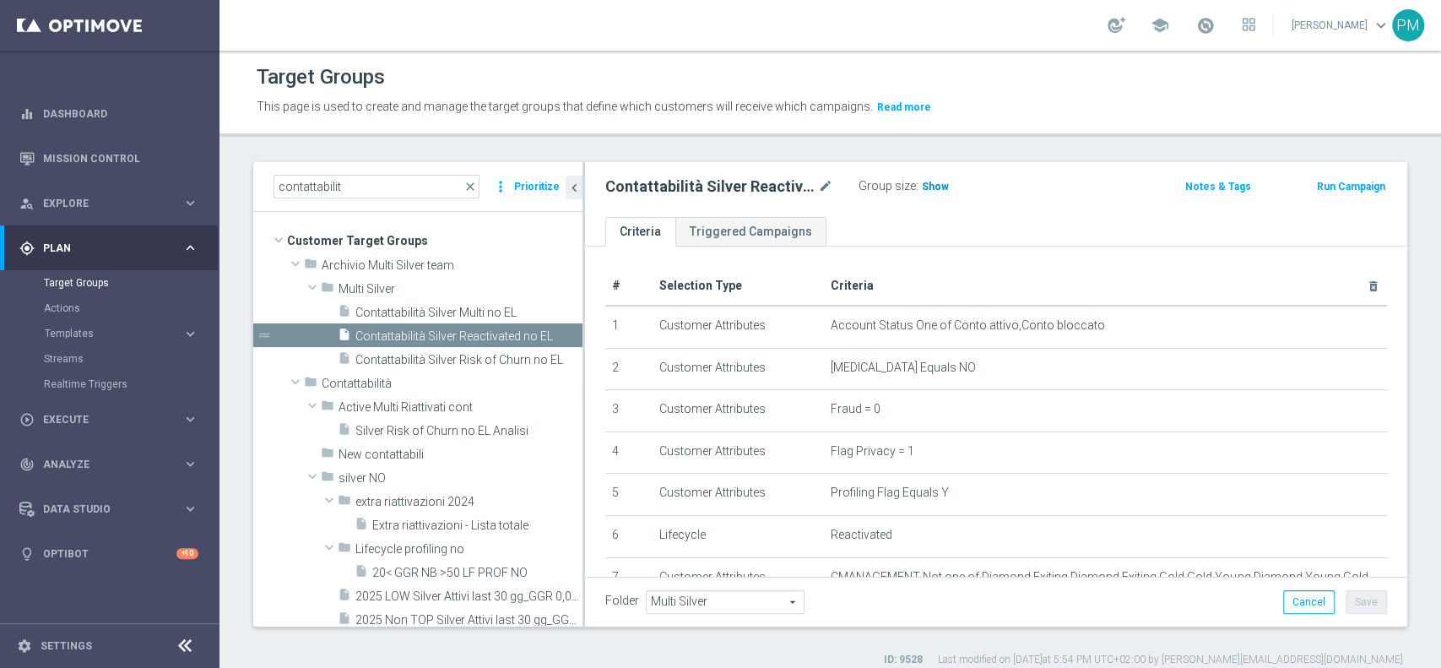
click at [938, 186] on span "Show" at bounding box center [935, 187] width 27 height 12
click at [449, 359] on span "Contattabilità Silver Risk of Churn no EL" at bounding box center [449, 360] width 189 height 14
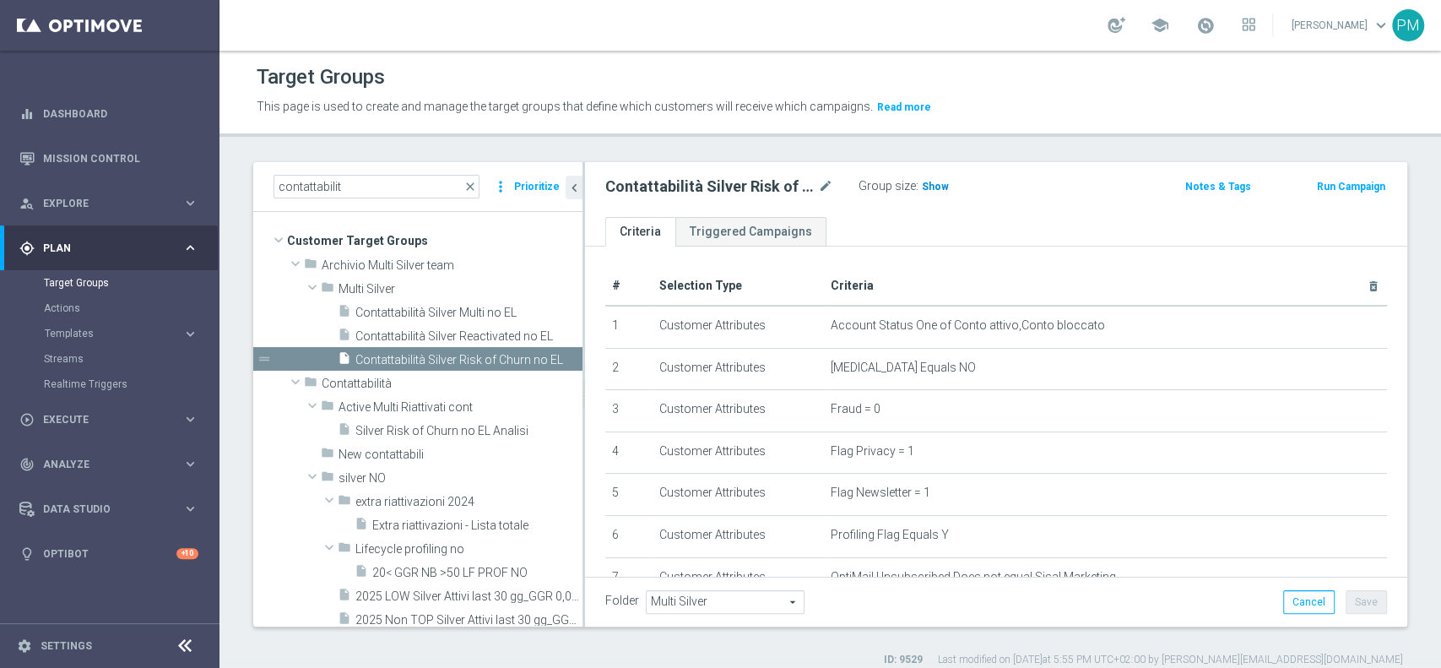
click at [940, 186] on span "Show" at bounding box center [935, 187] width 27 height 12
drag, startPoint x: 246, startPoint y: 181, endPoint x: 221, endPoint y: 181, distance: 24.5
click at [221, 181] on div "contattabilit close more_vert Prioritize Customer Target Groups library_add cre…" at bounding box center [829, 414] width 1221 height 505
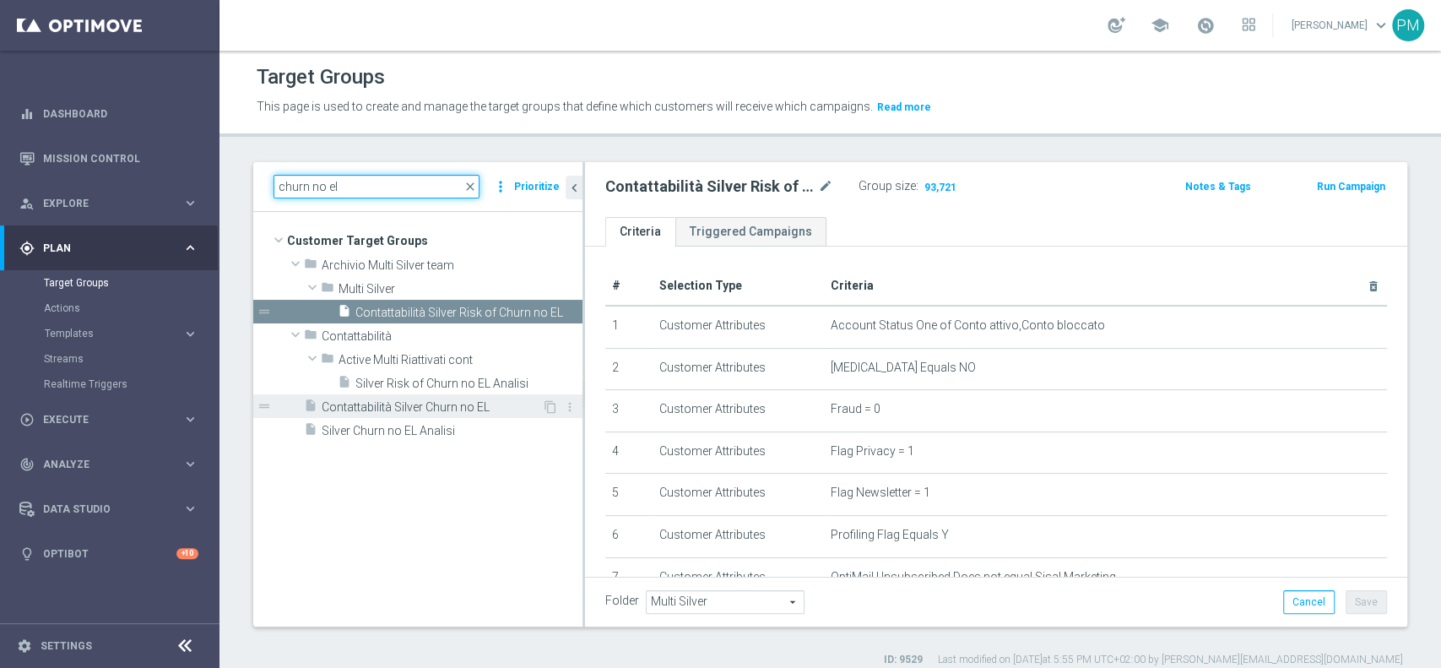
type input "churn no el"
click at [381, 408] on span "Contattabilità Silver Churn no EL" at bounding box center [432, 407] width 220 height 14
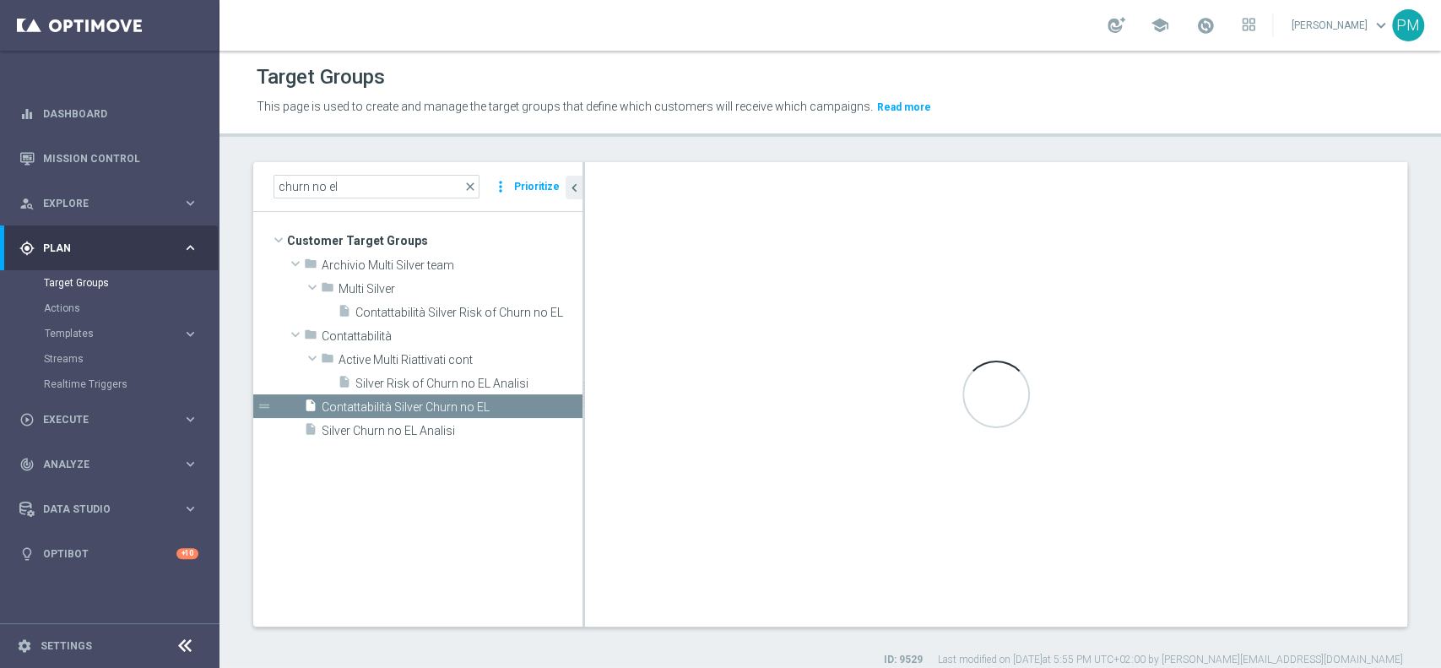
type input "Customer Target Groups"
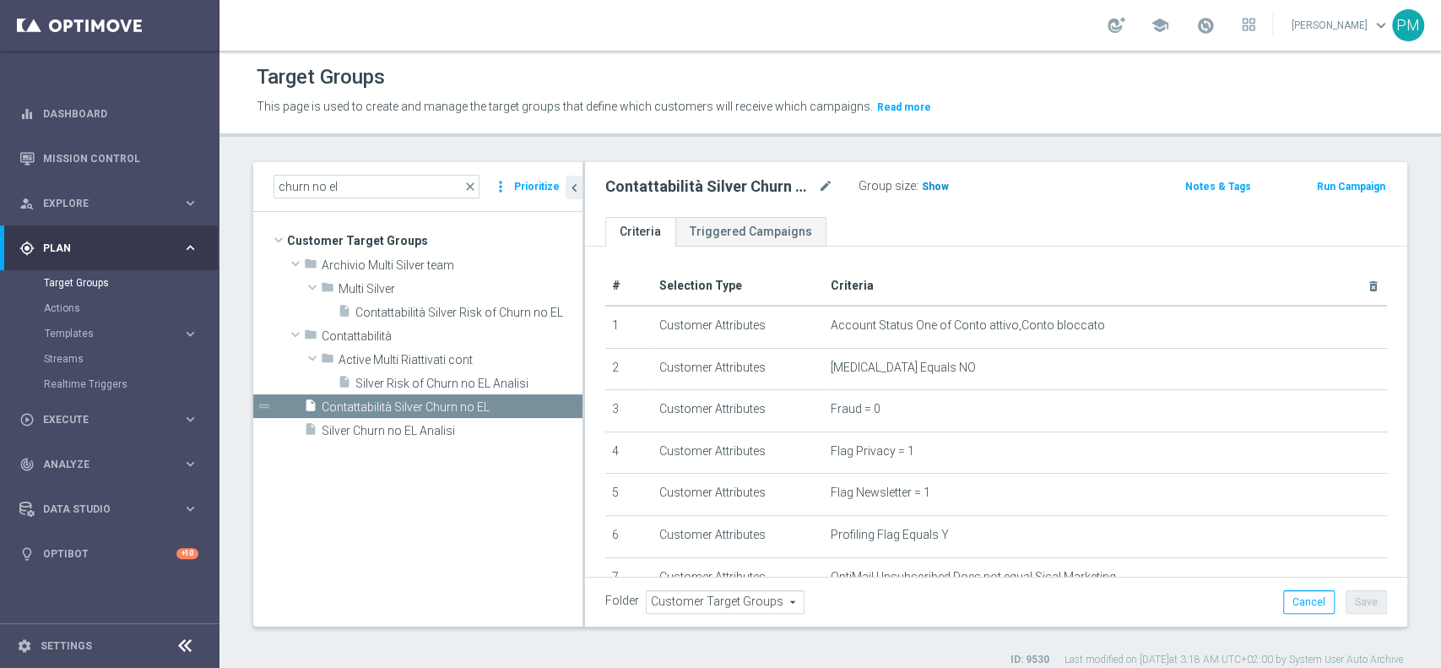
click at [930, 189] on span "Show" at bounding box center [935, 187] width 27 height 12
